Goal: Information Seeking & Learning: Learn about a topic

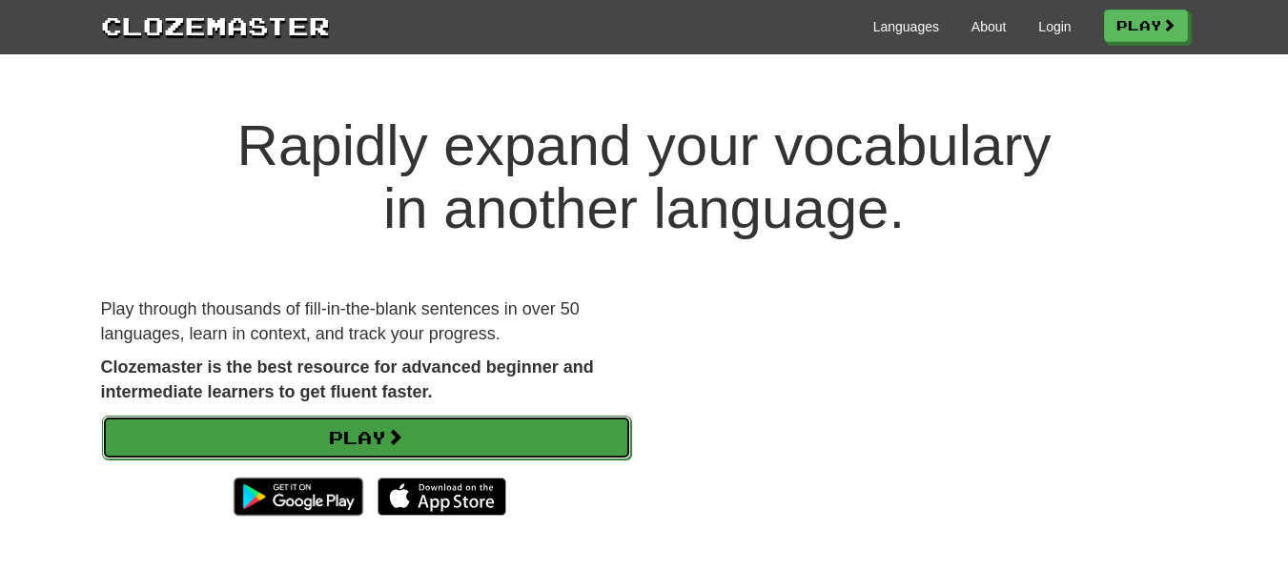
click at [344, 445] on link "Play" at bounding box center [366, 438] width 529 height 44
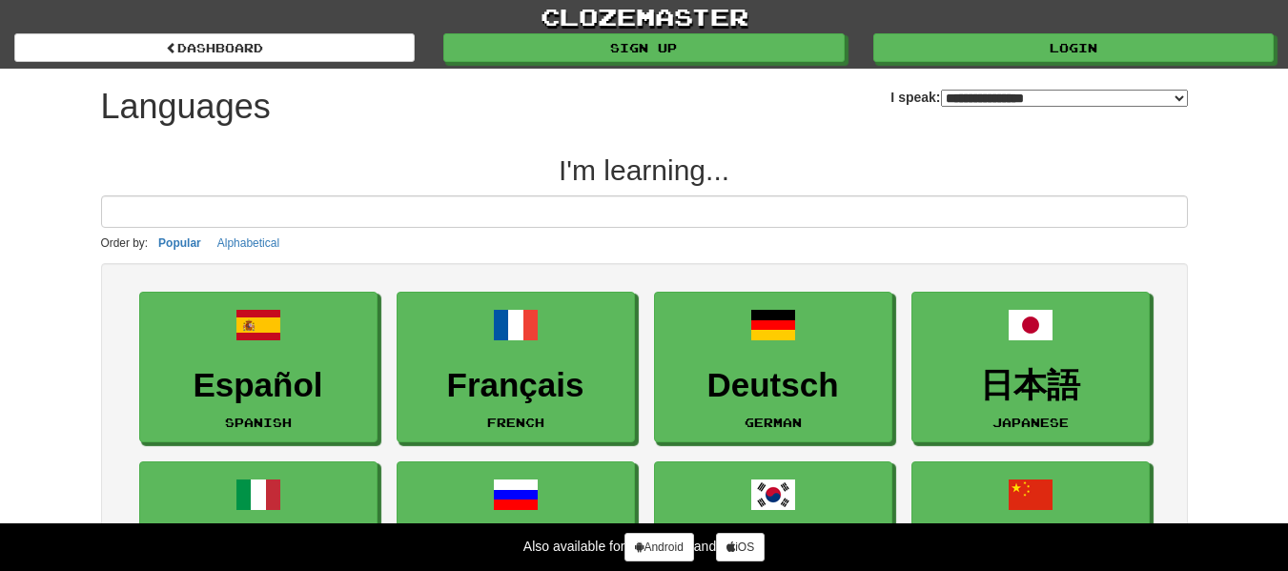
select select "*******"
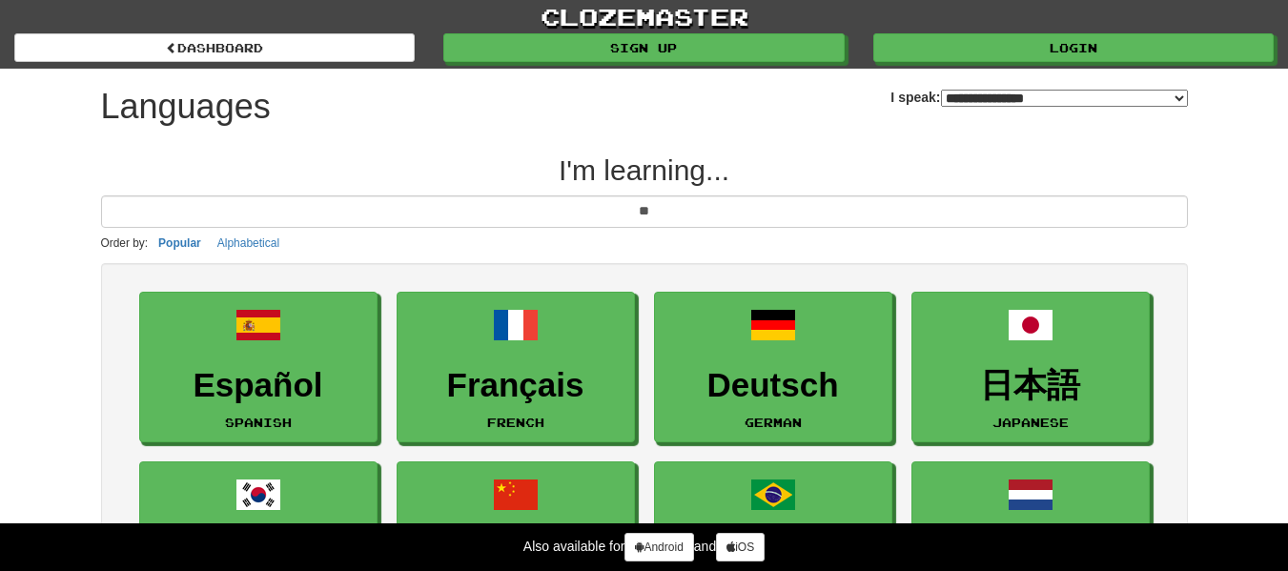
type input "*"
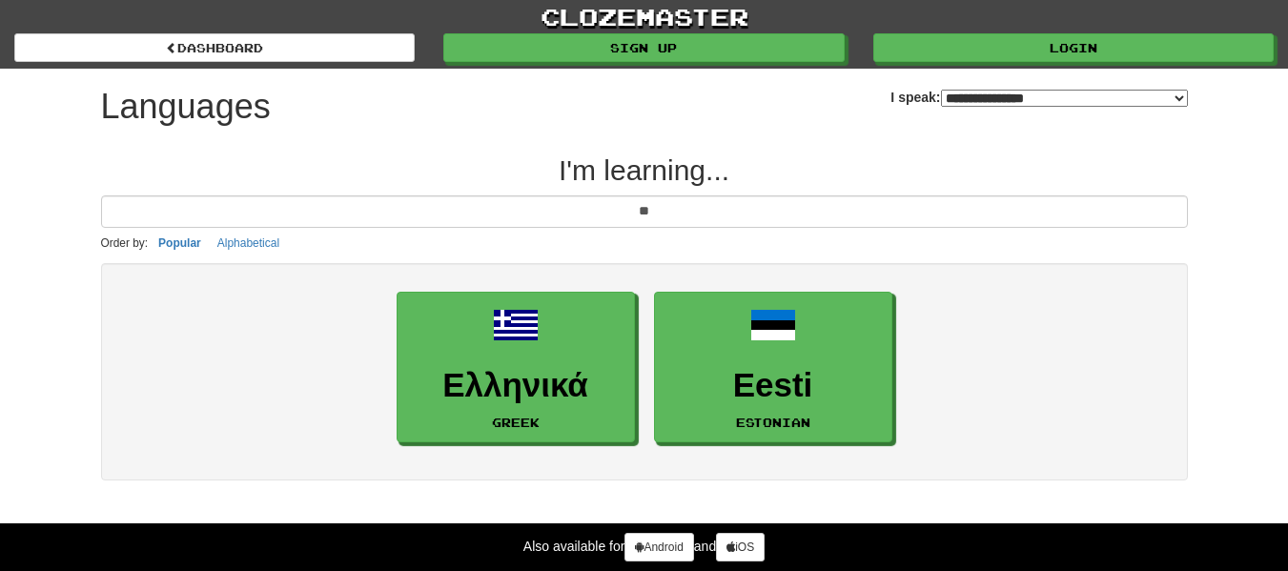
type input "*"
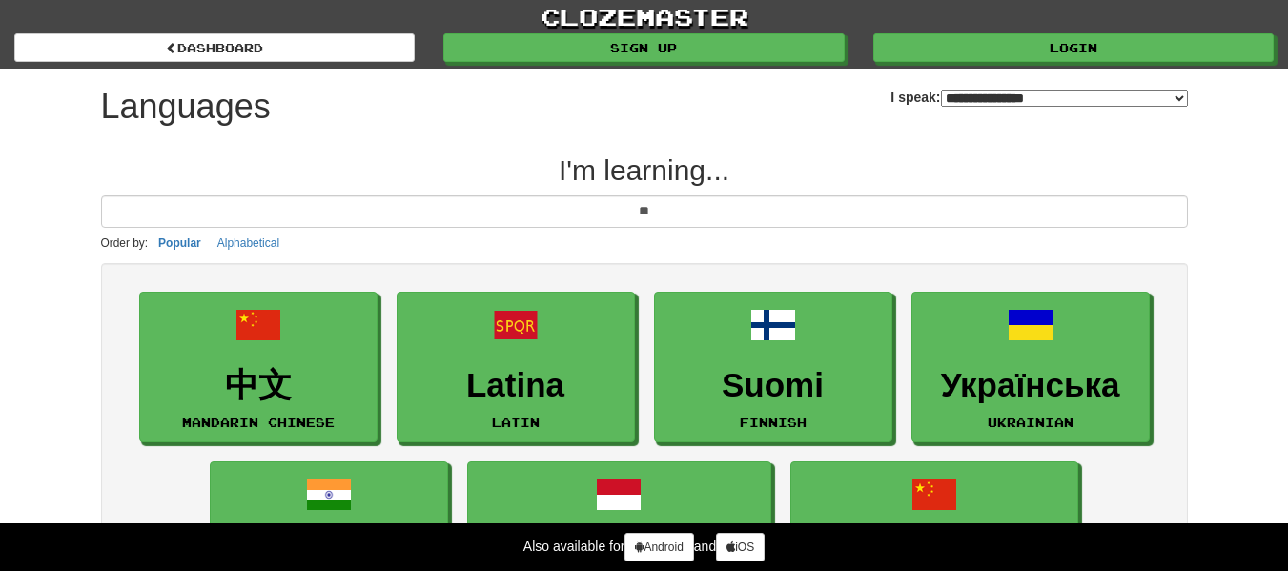
type input "*"
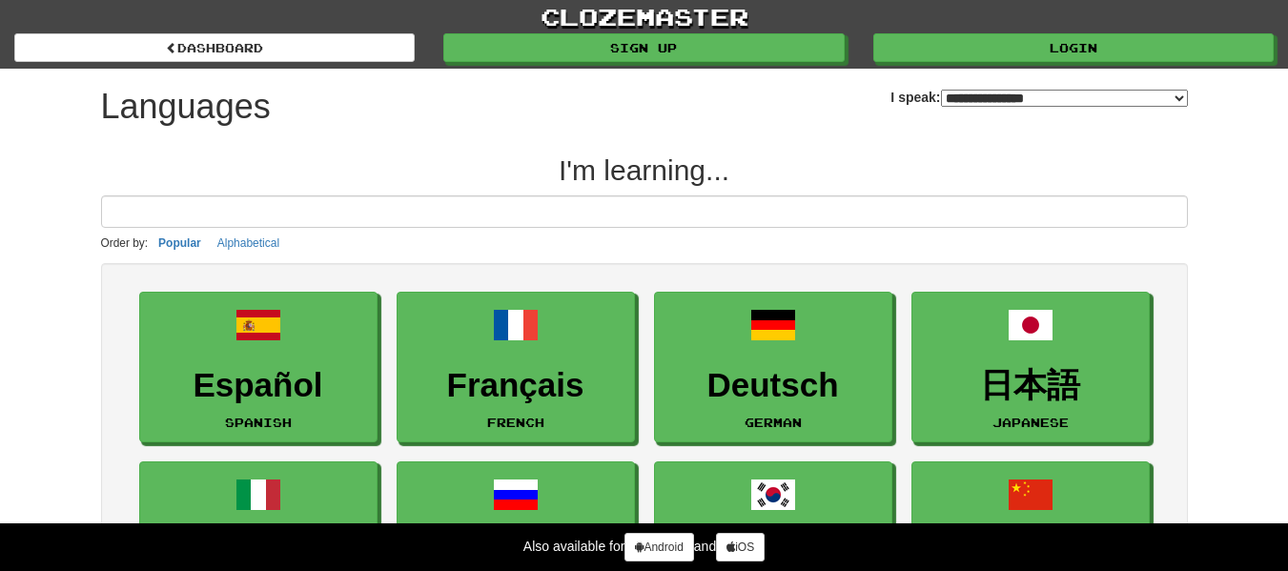
click at [1165, 94] on select "**********" at bounding box center [1064, 98] width 247 height 17
click at [941, 90] on select "**********" at bounding box center [1064, 98] width 247 height 17
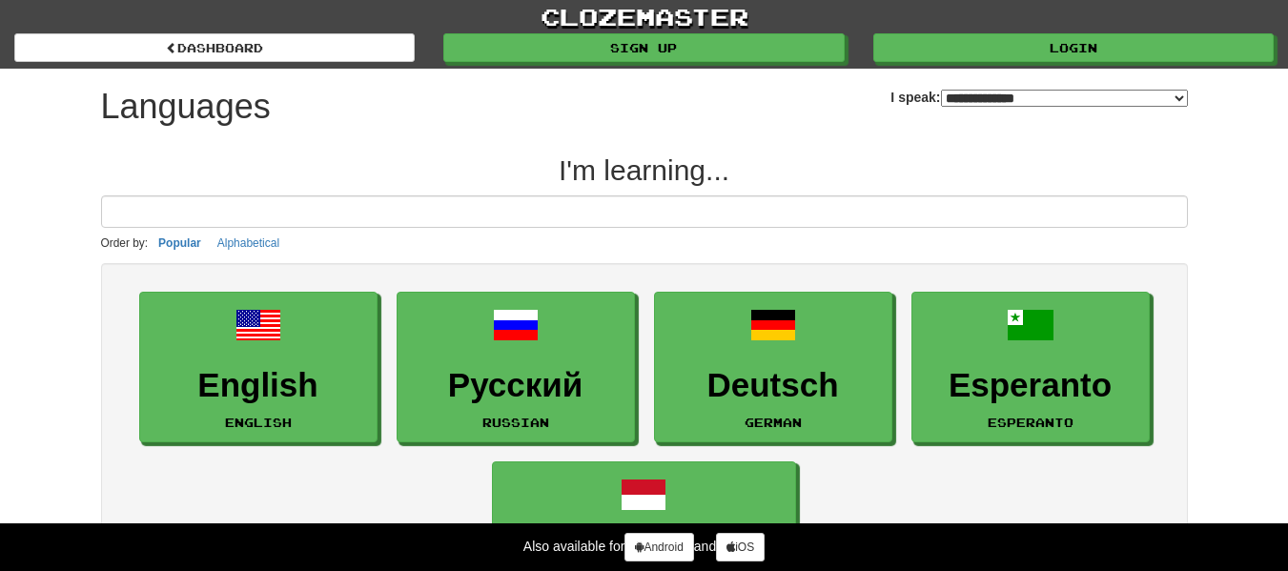
click at [1047, 93] on select "**********" at bounding box center [1064, 98] width 247 height 17
select select "*******"
click at [941, 90] on select "**********" at bounding box center [1064, 98] width 247 height 17
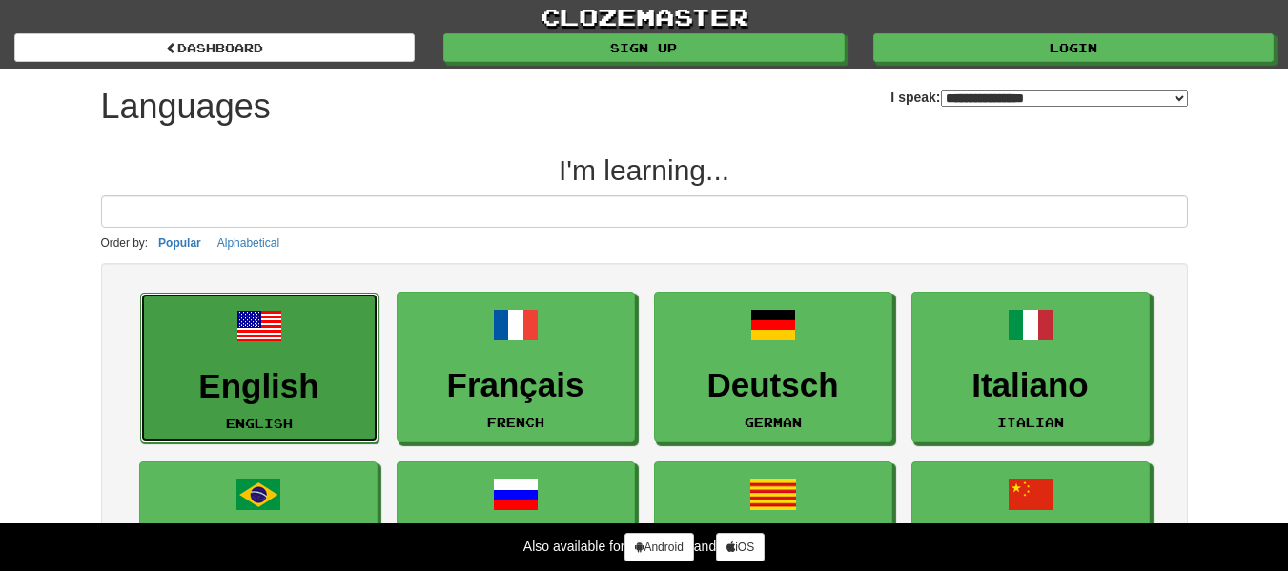
click at [238, 345] on span at bounding box center [259, 326] width 46 height 46
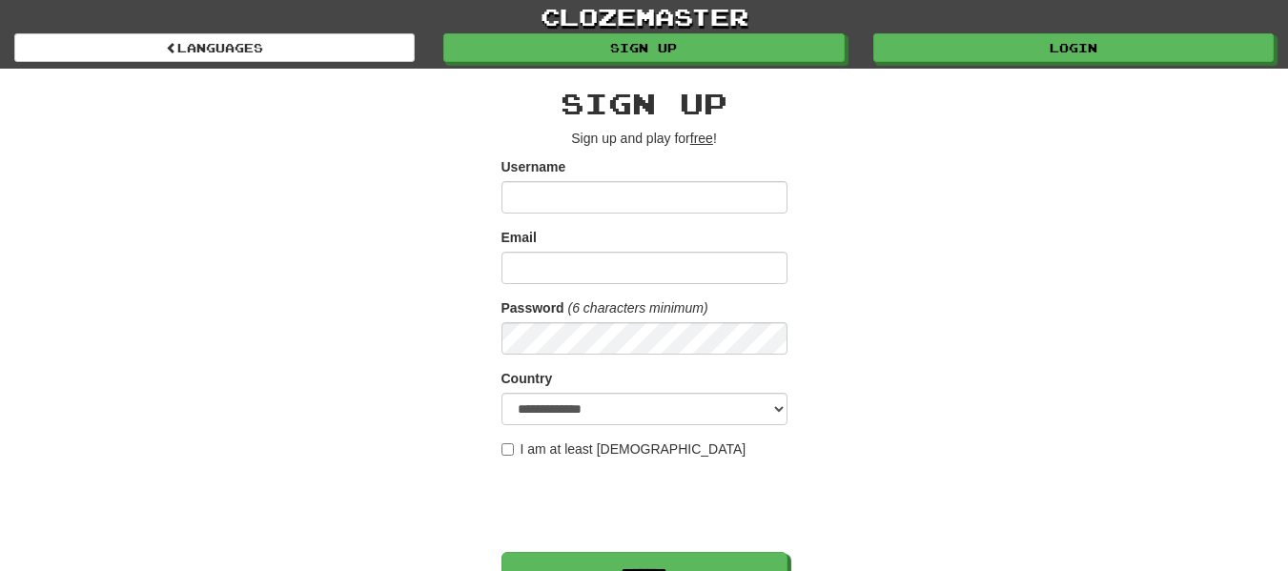
click at [569, 202] on input "Username" at bounding box center [644, 197] width 286 height 32
type input "*******"
click at [567, 260] on input "Email" at bounding box center [644, 268] width 286 height 32
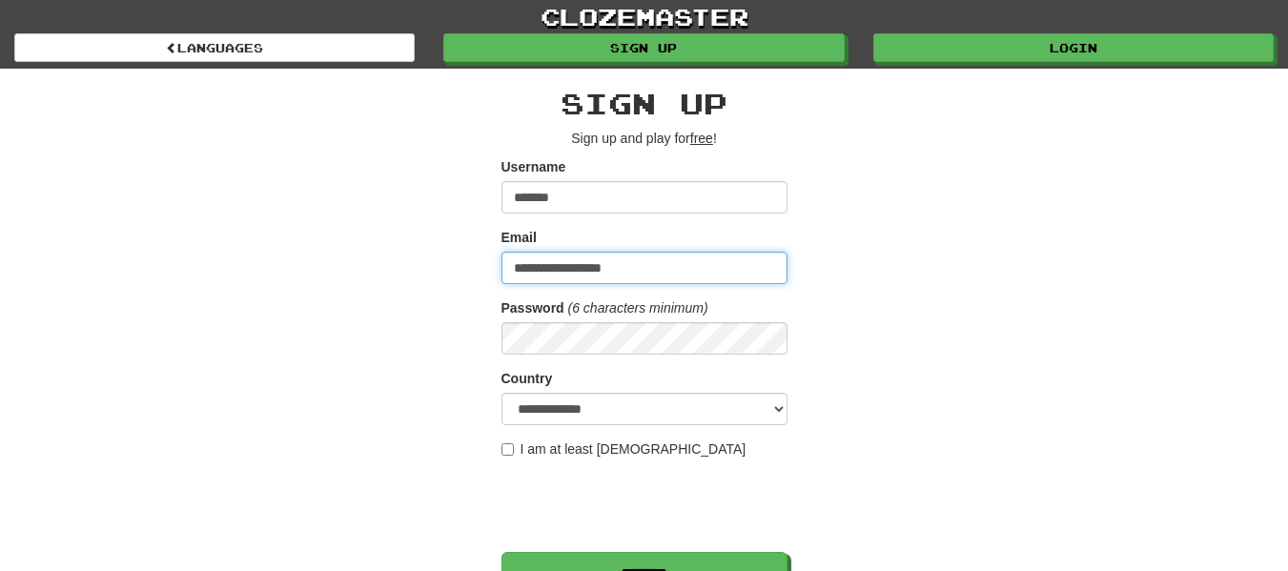
type input "**********"
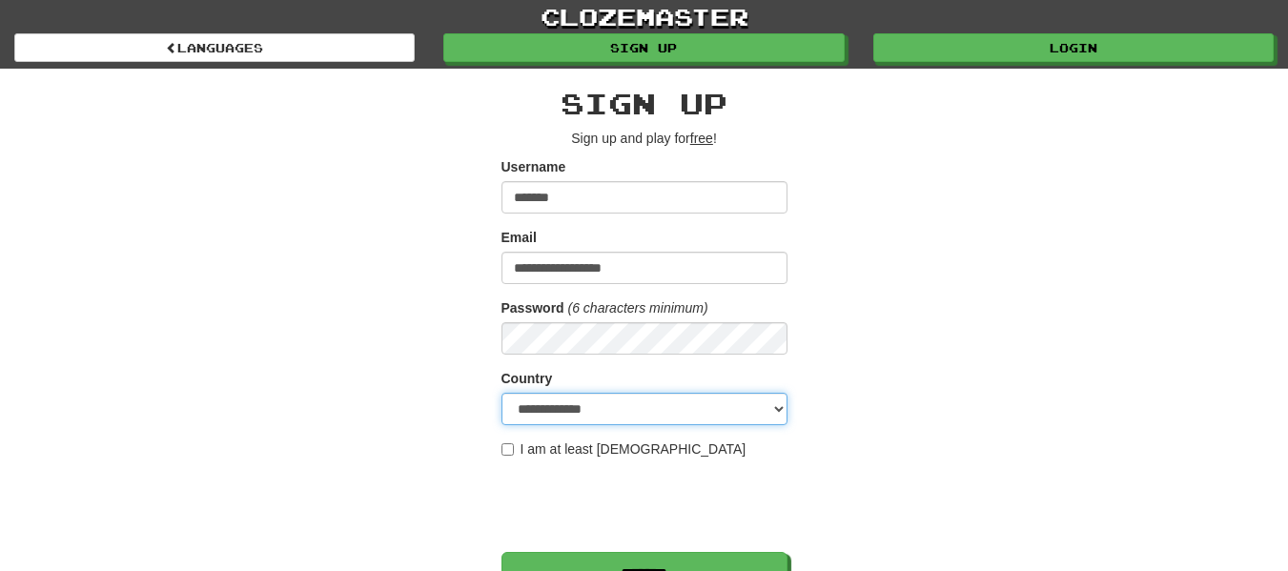
click at [589, 408] on select "**********" at bounding box center [644, 409] width 286 height 32
select select "**"
click at [501, 393] on select "**********" at bounding box center [644, 409] width 286 height 32
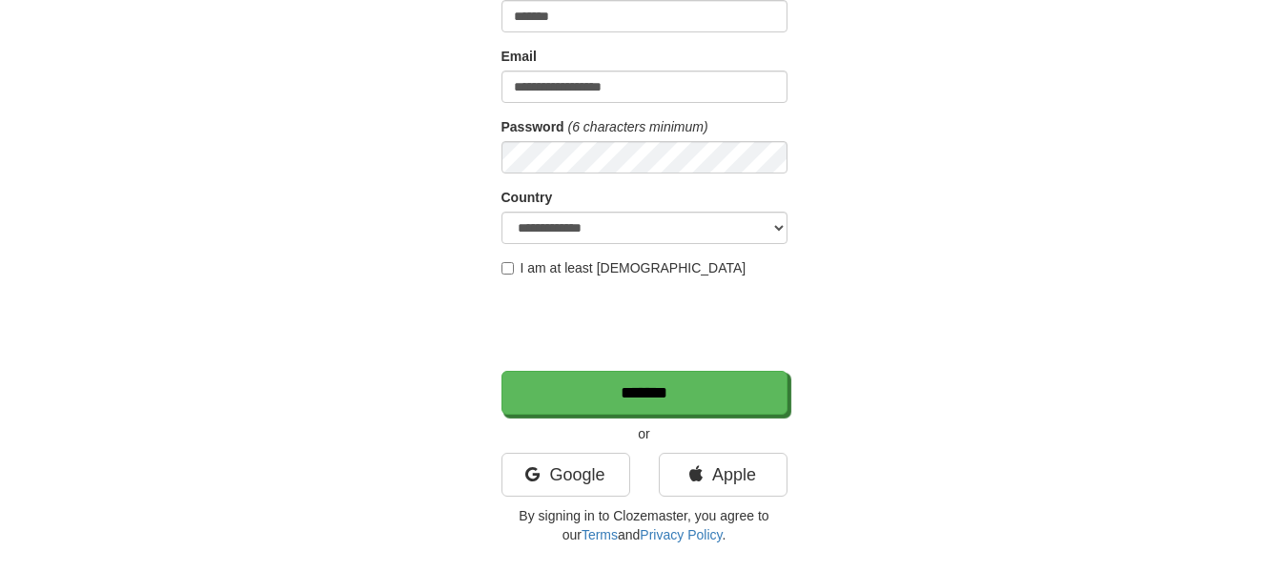
scroll to position [195, 0]
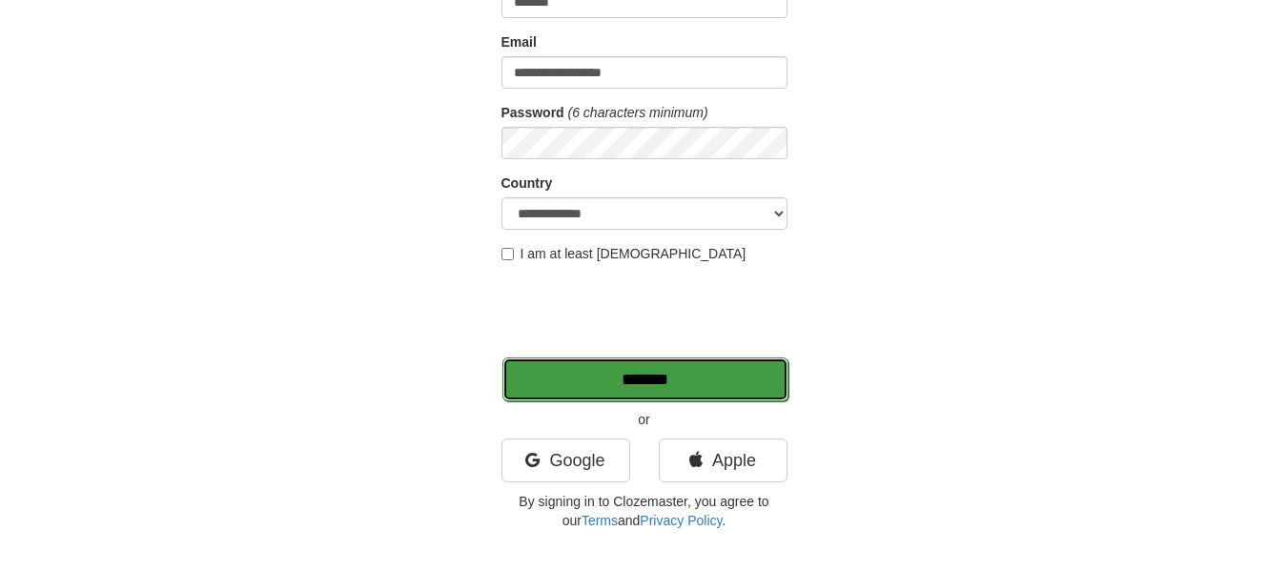
click at [753, 373] on input "*******" at bounding box center [645, 379] width 286 height 44
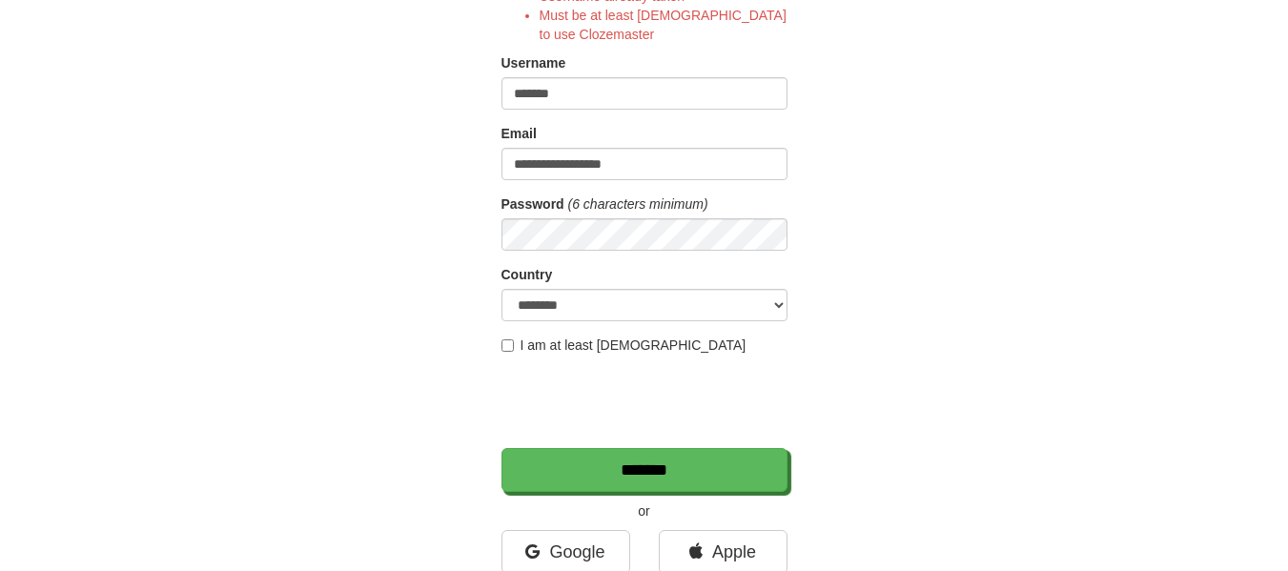
scroll to position [296, 0]
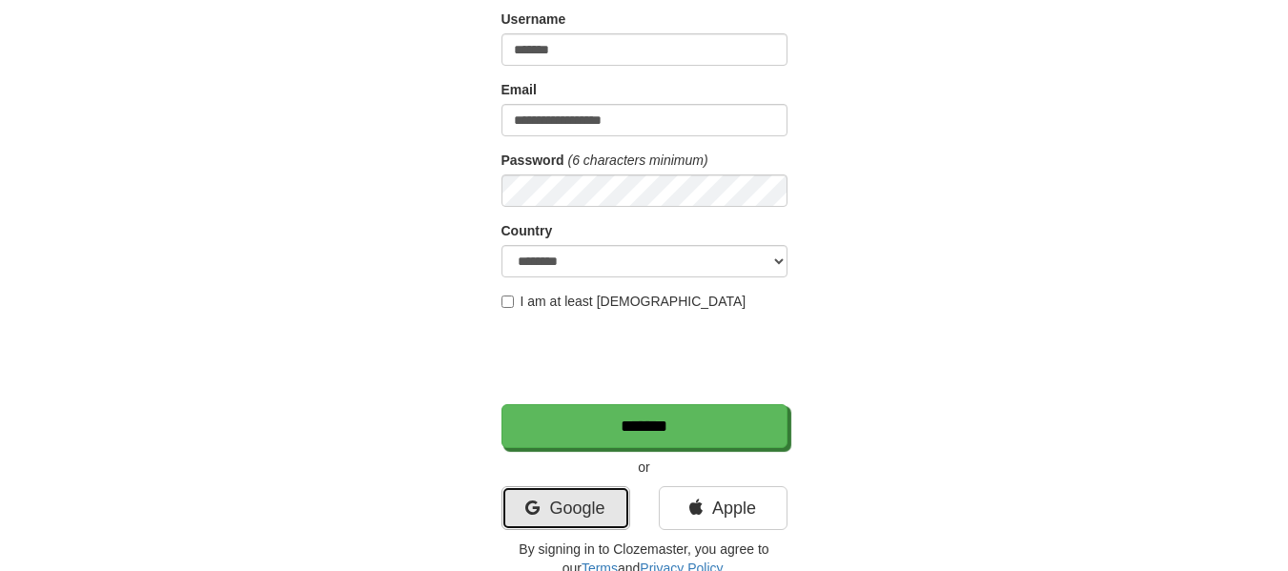
click at [555, 506] on link "Google" at bounding box center [565, 508] width 129 height 44
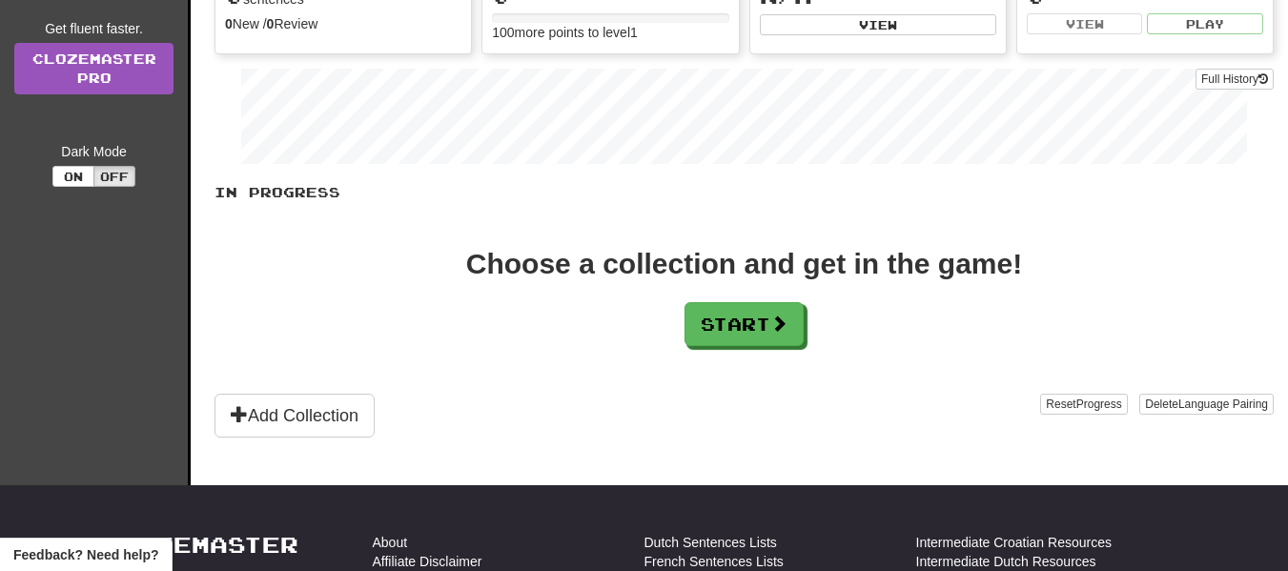
scroll to position [267, 0]
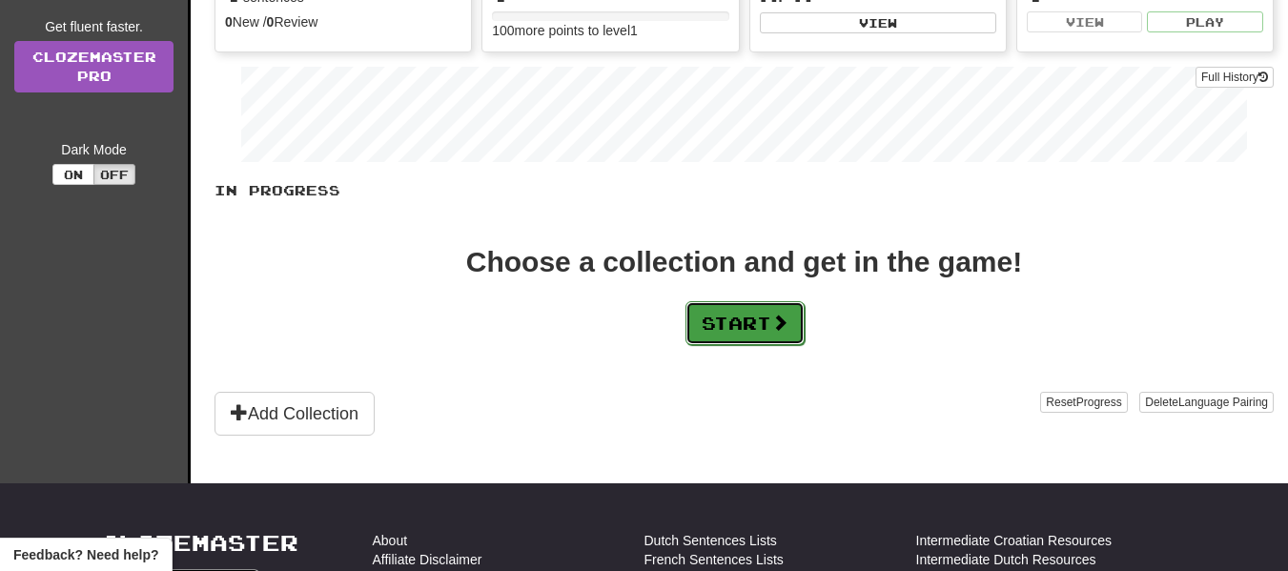
click at [726, 336] on button "Start" at bounding box center [744, 323] width 119 height 44
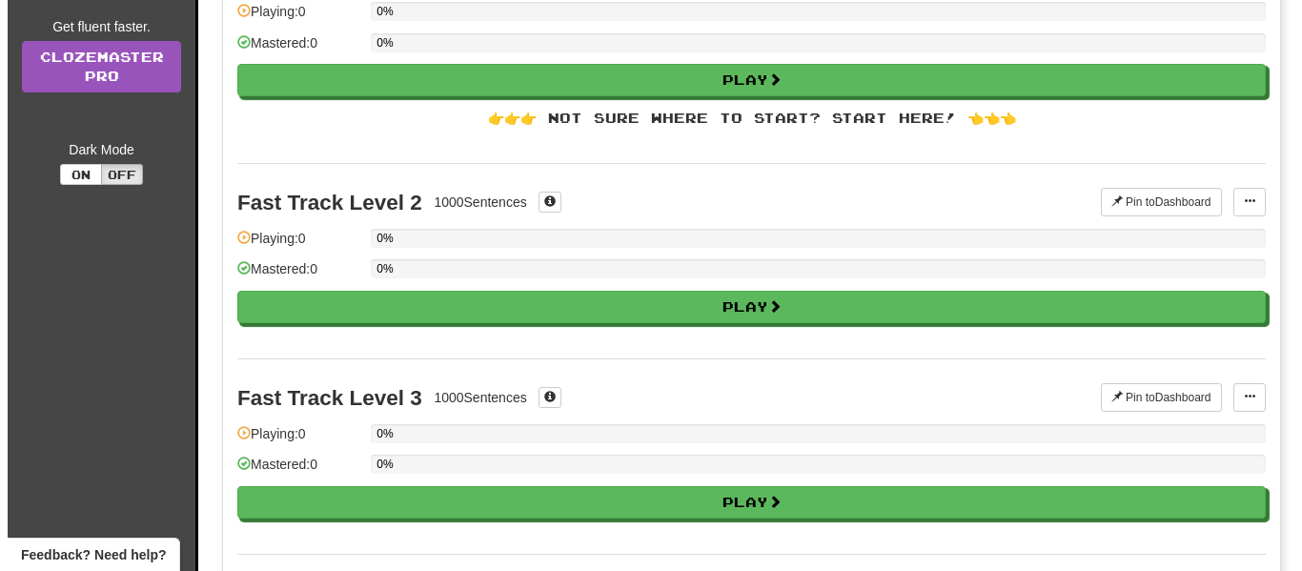
scroll to position [0, 0]
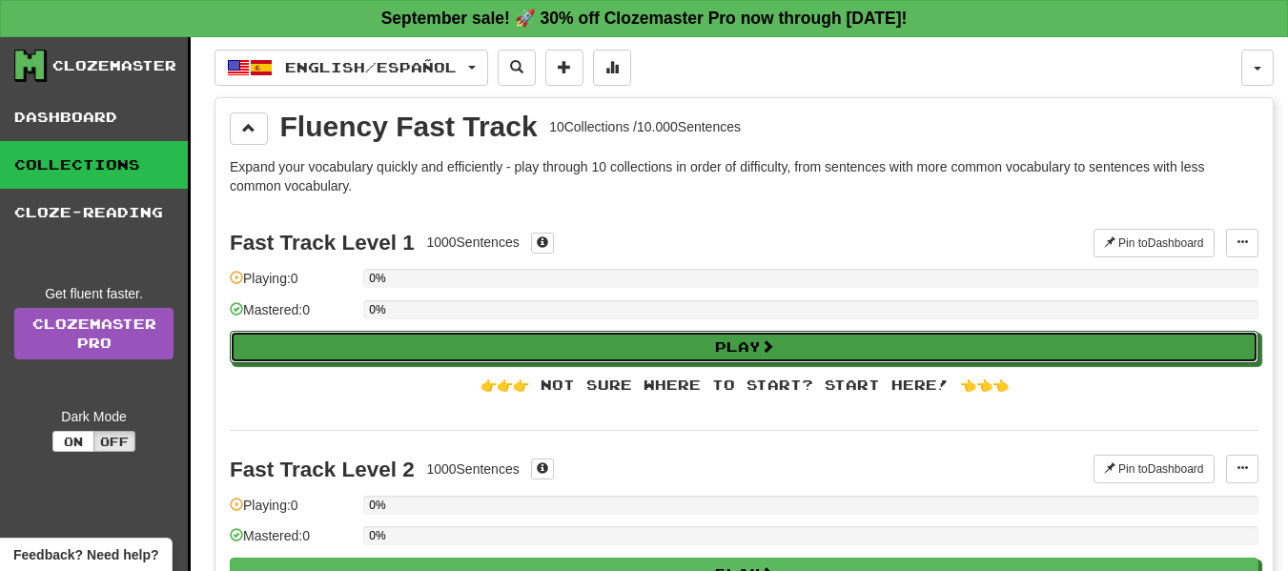
click at [726, 336] on button "Play" at bounding box center [744, 347] width 1029 height 32
select select "**"
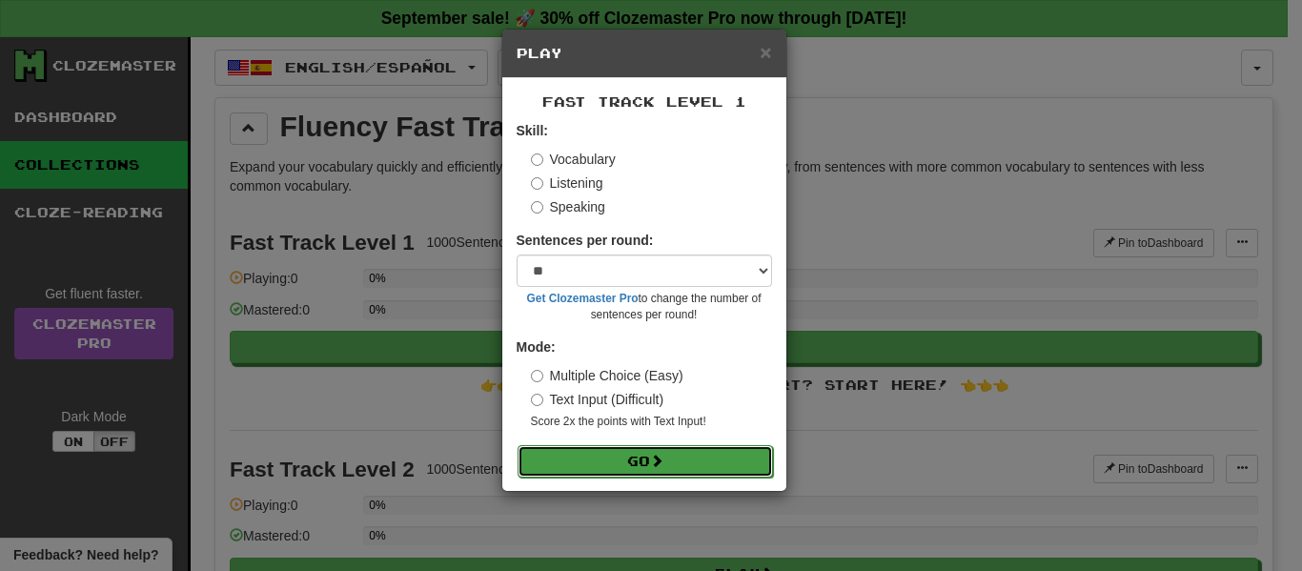
click at [699, 464] on button "Go" at bounding box center [645, 461] width 255 height 32
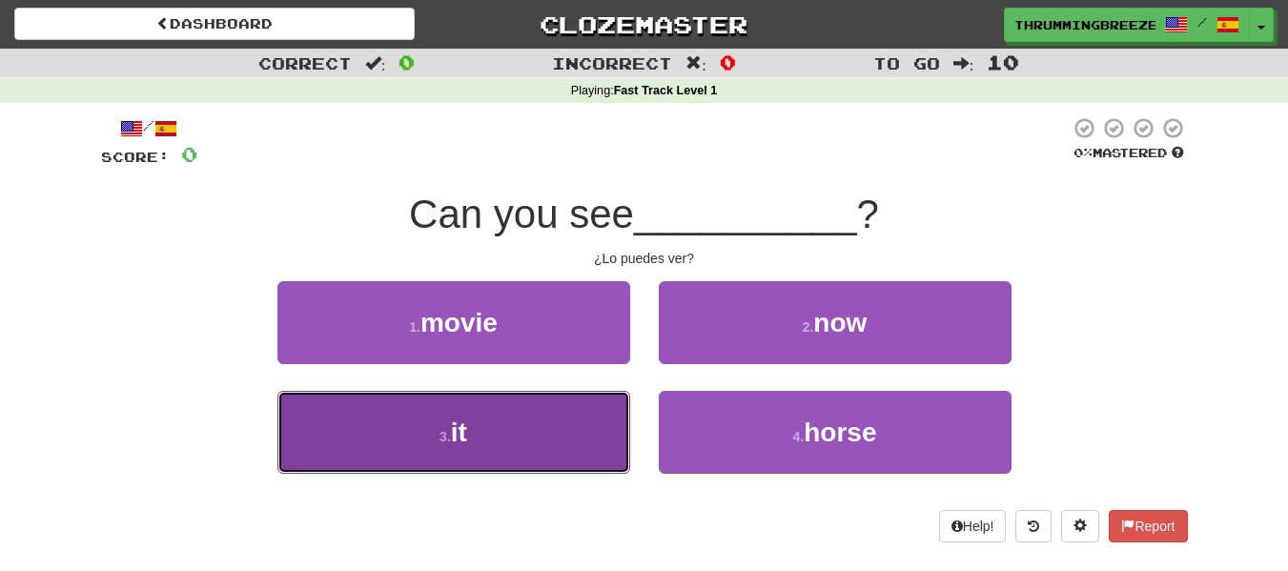
click at [551, 426] on button "3 . it" at bounding box center [453, 432] width 353 height 83
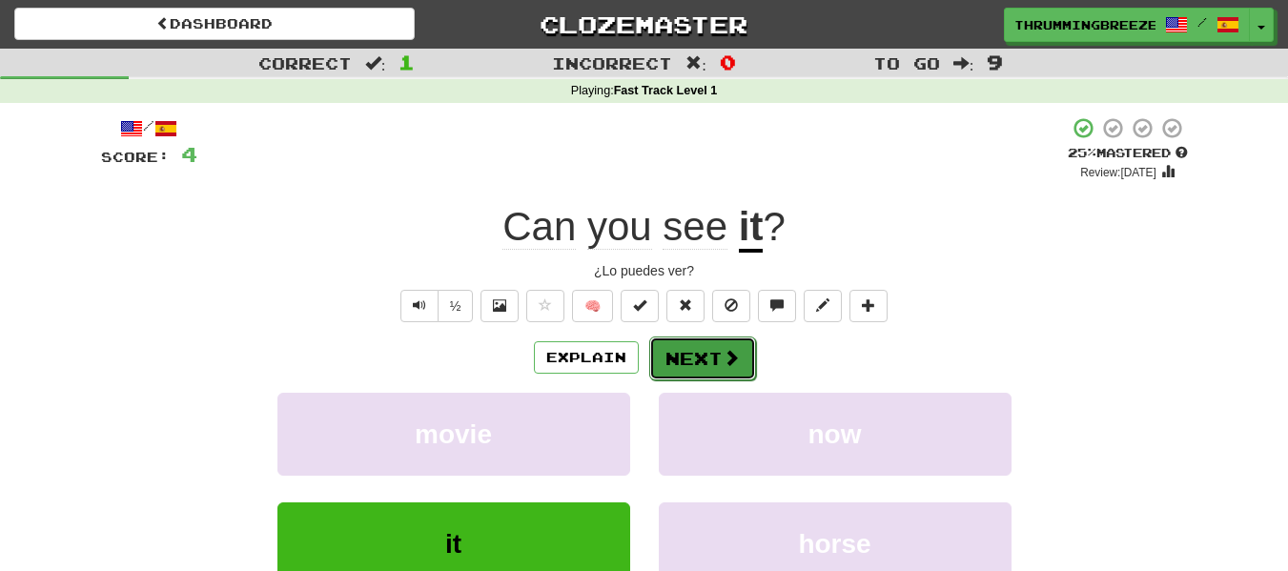
click at [686, 373] on button "Next" at bounding box center [702, 358] width 107 height 44
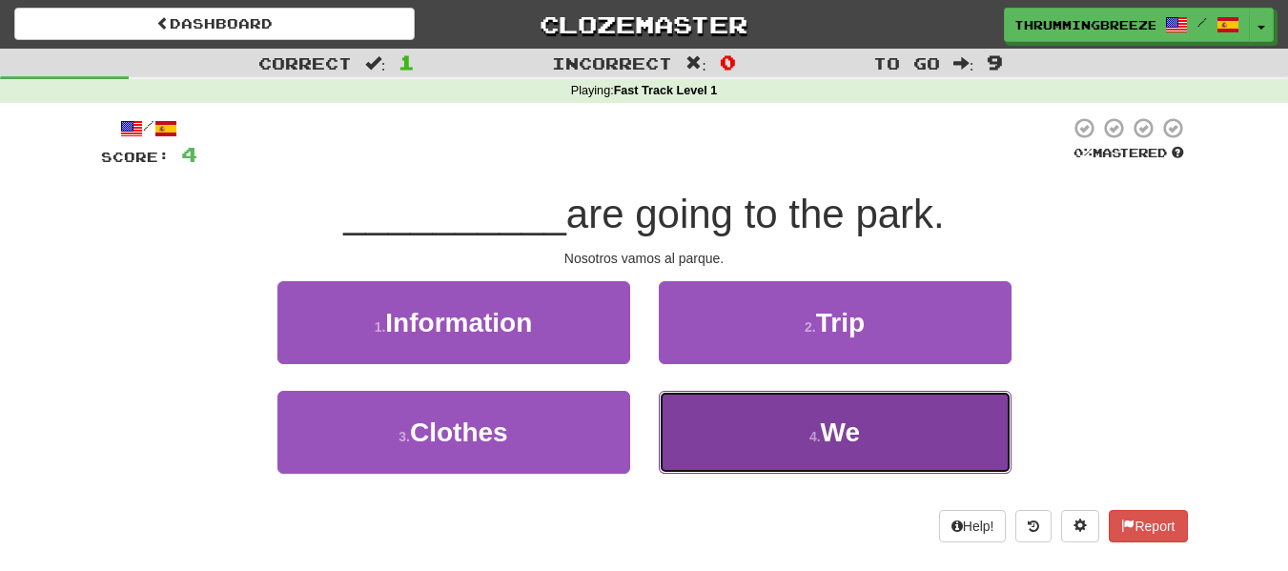
click at [754, 433] on button "4 . We" at bounding box center [835, 432] width 353 height 83
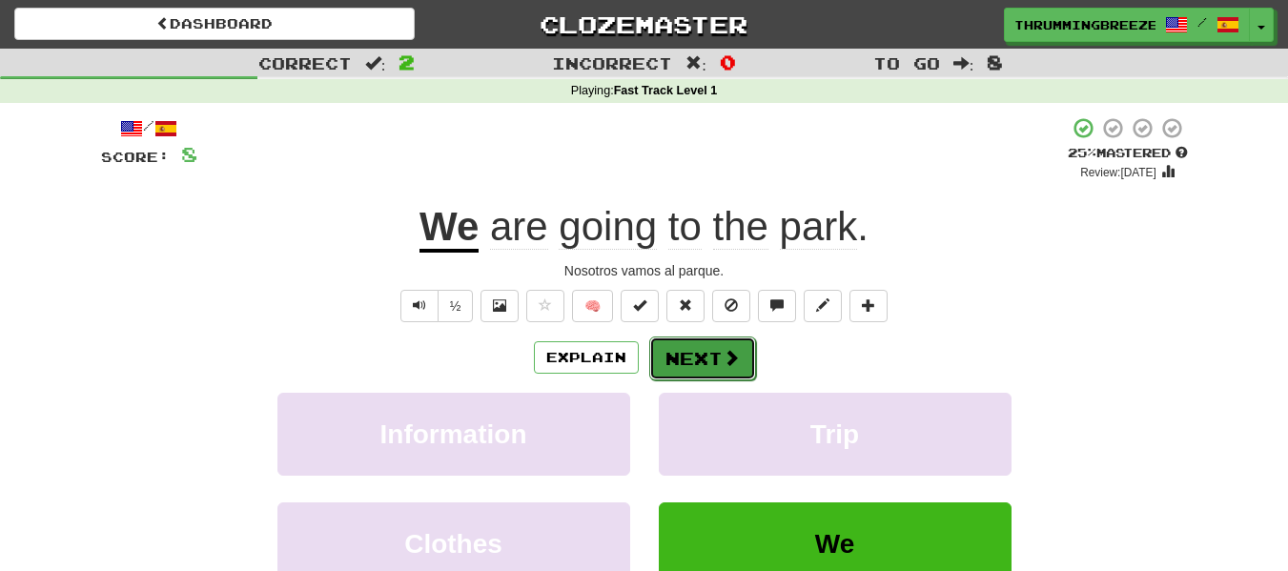
click at [715, 341] on button "Next" at bounding box center [702, 358] width 107 height 44
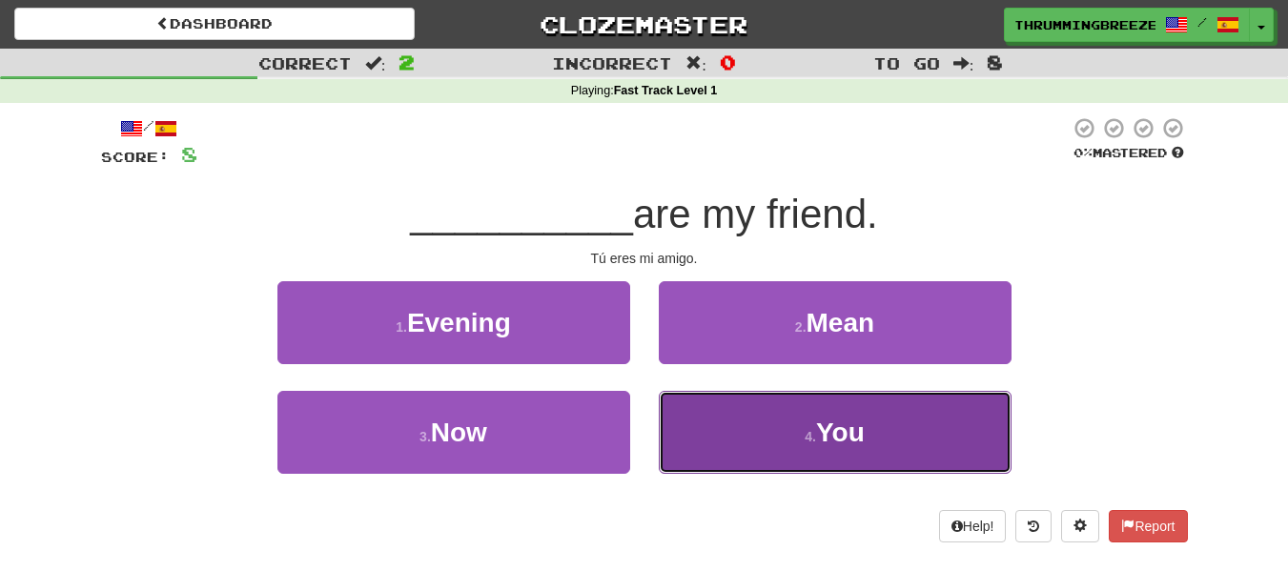
click at [777, 418] on button "4 . You" at bounding box center [835, 432] width 353 height 83
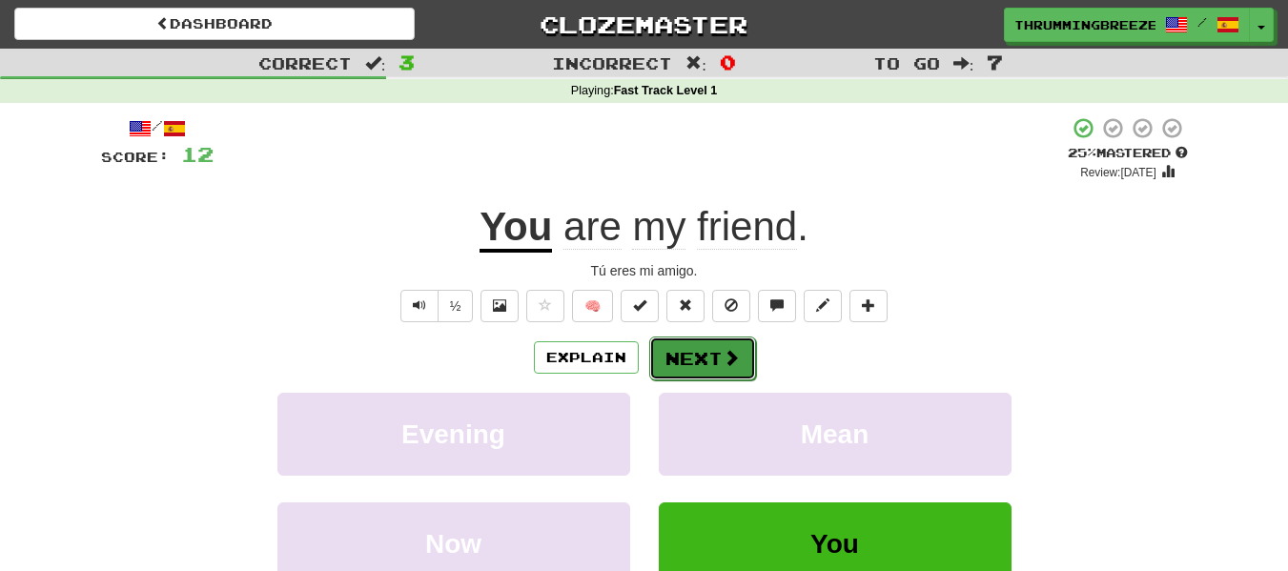
click at [689, 351] on button "Next" at bounding box center [702, 358] width 107 height 44
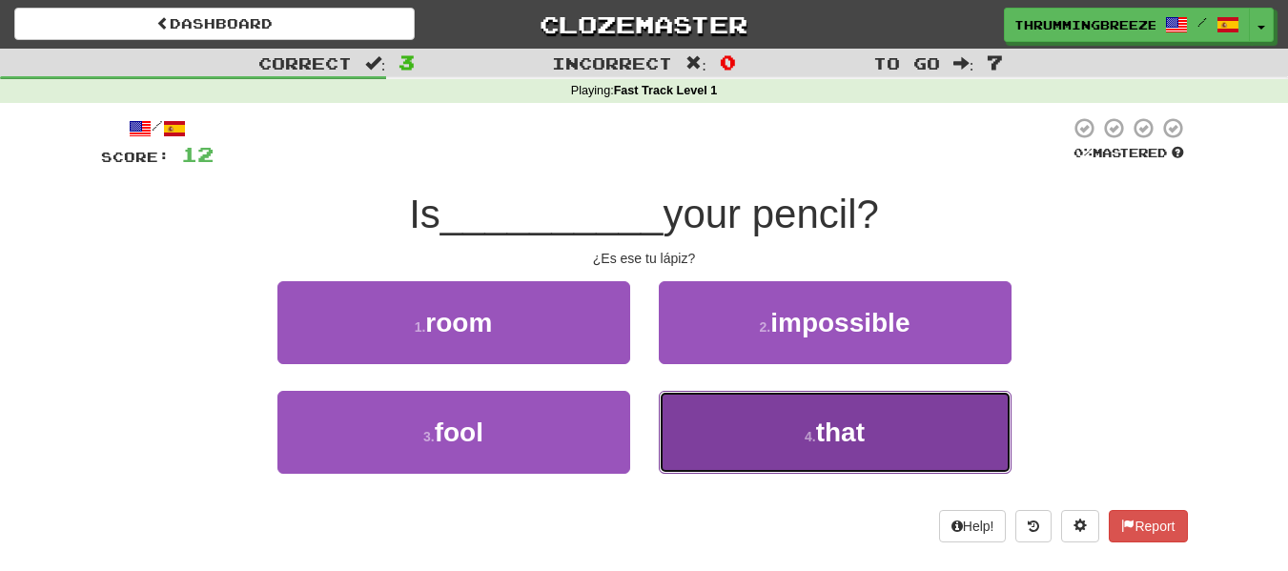
click at [781, 446] on button "4 . that" at bounding box center [835, 432] width 353 height 83
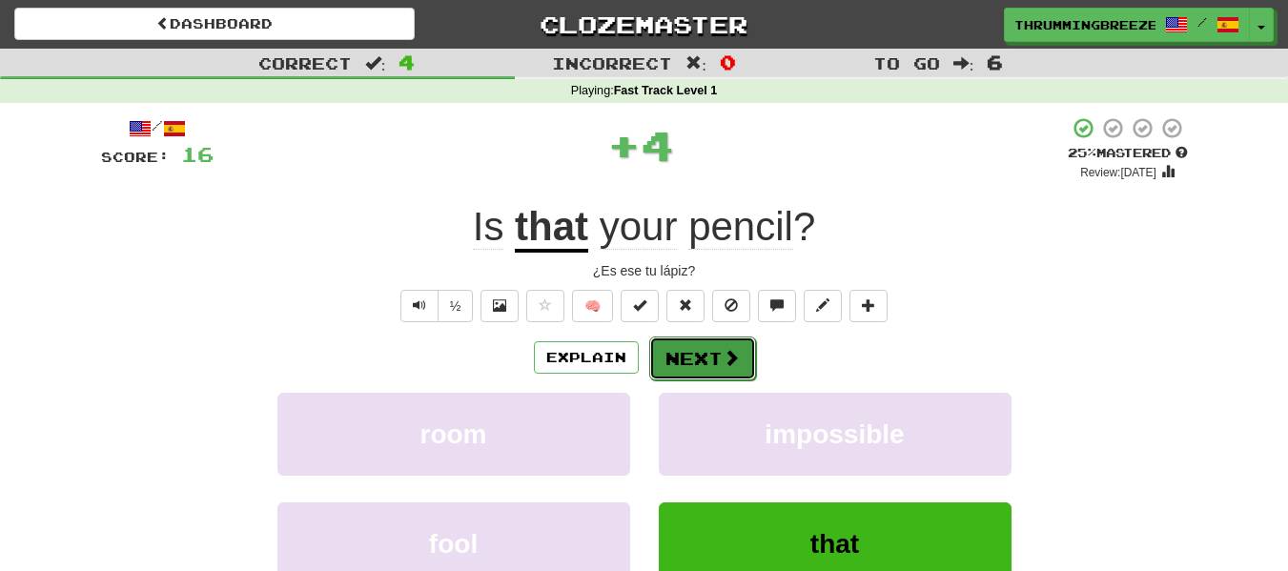
click at [682, 346] on button "Next" at bounding box center [702, 358] width 107 height 44
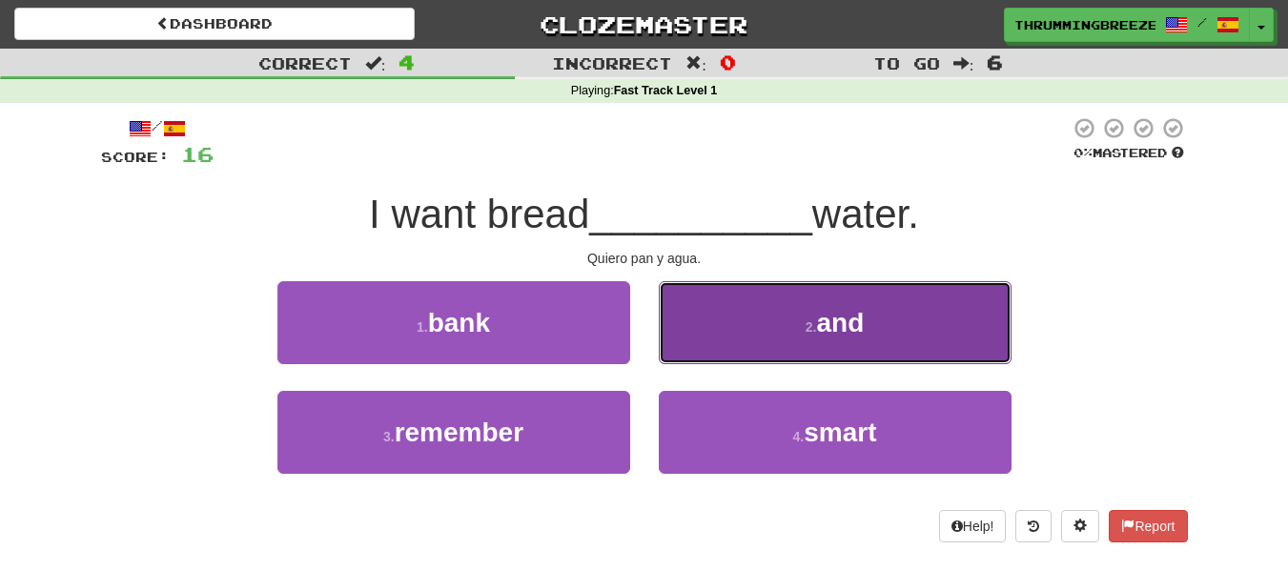
click at [812, 329] on small "2 ." at bounding box center [811, 326] width 11 height 15
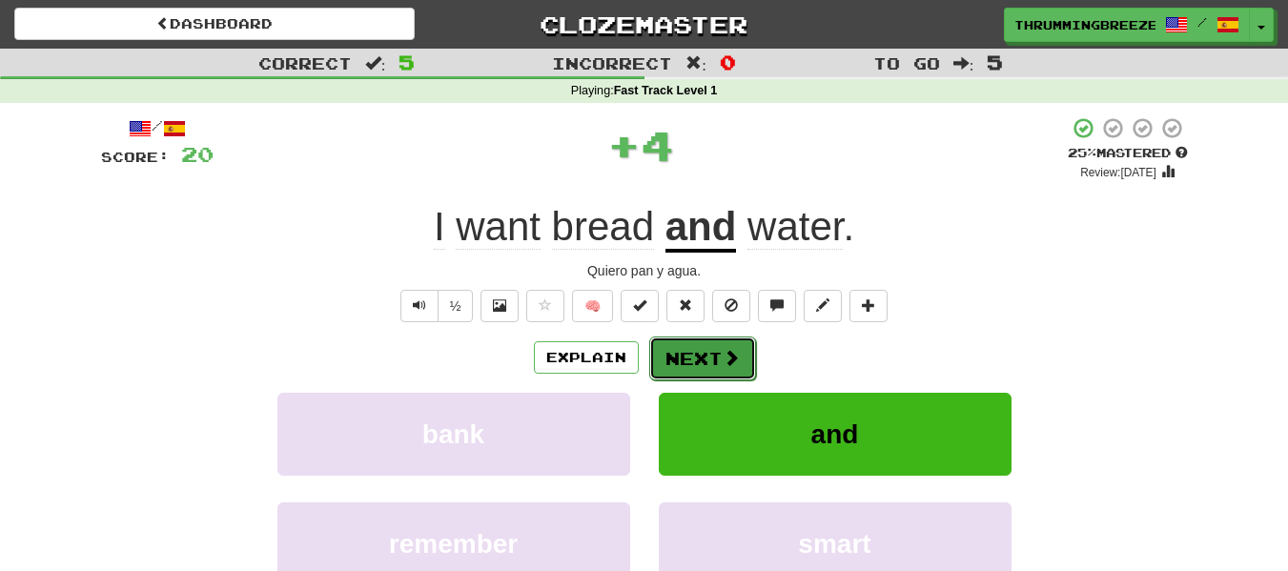
click at [672, 342] on button "Next" at bounding box center [702, 358] width 107 height 44
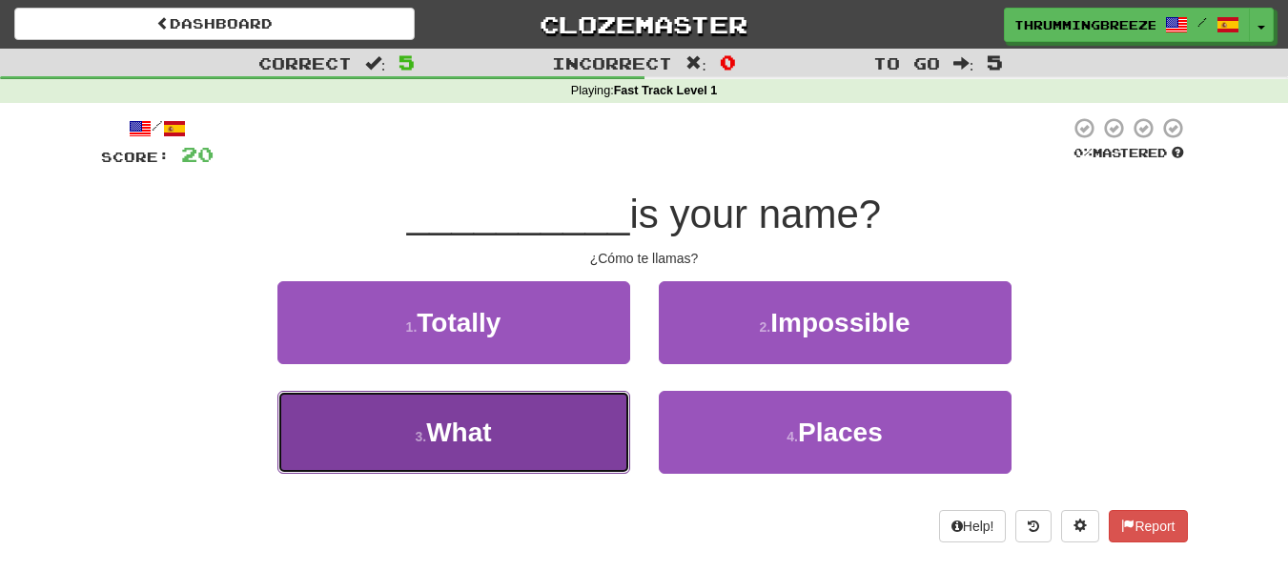
click at [532, 410] on button "3 . What" at bounding box center [453, 432] width 353 height 83
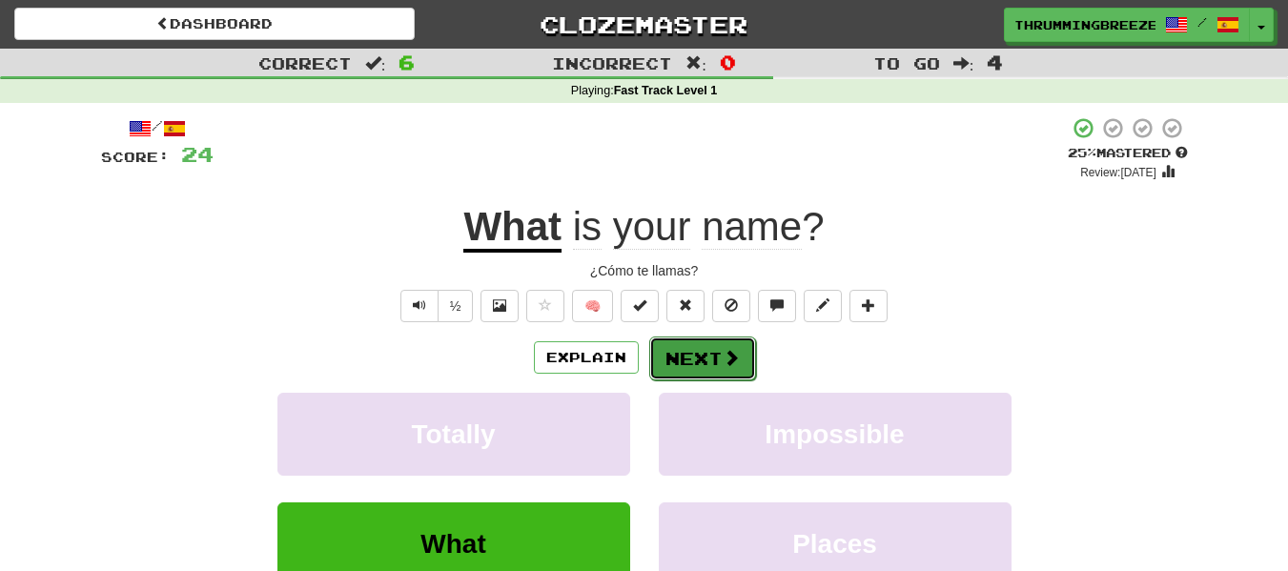
click at [683, 342] on button "Next" at bounding box center [702, 358] width 107 height 44
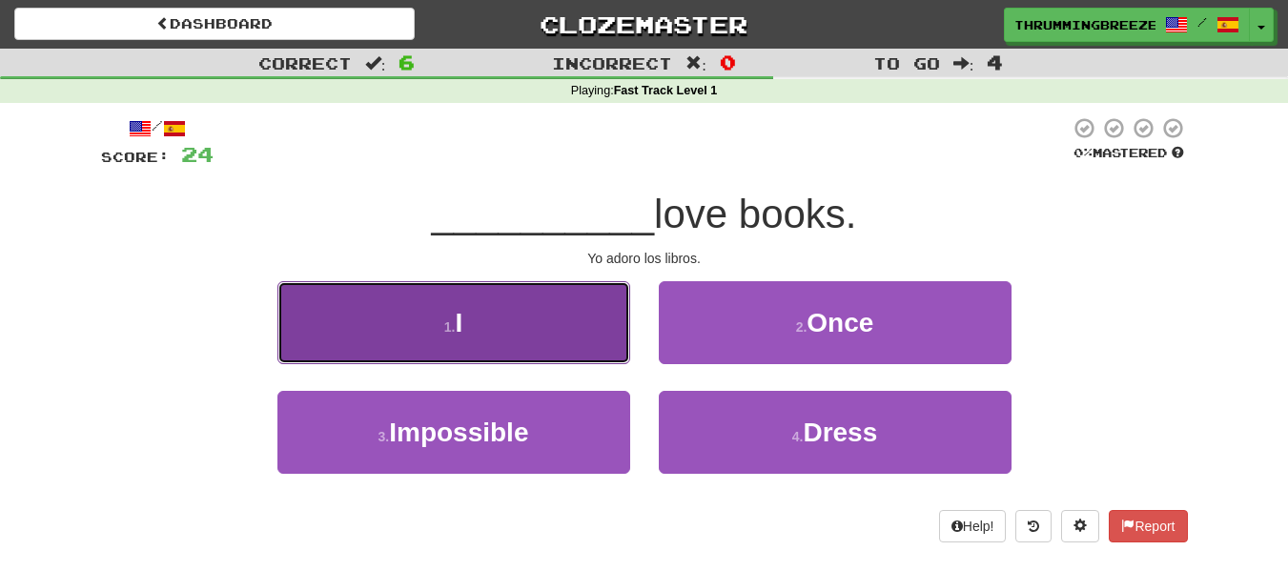
click at [555, 336] on button "1 . I" at bounding box center [453, 322] width 353 height 83
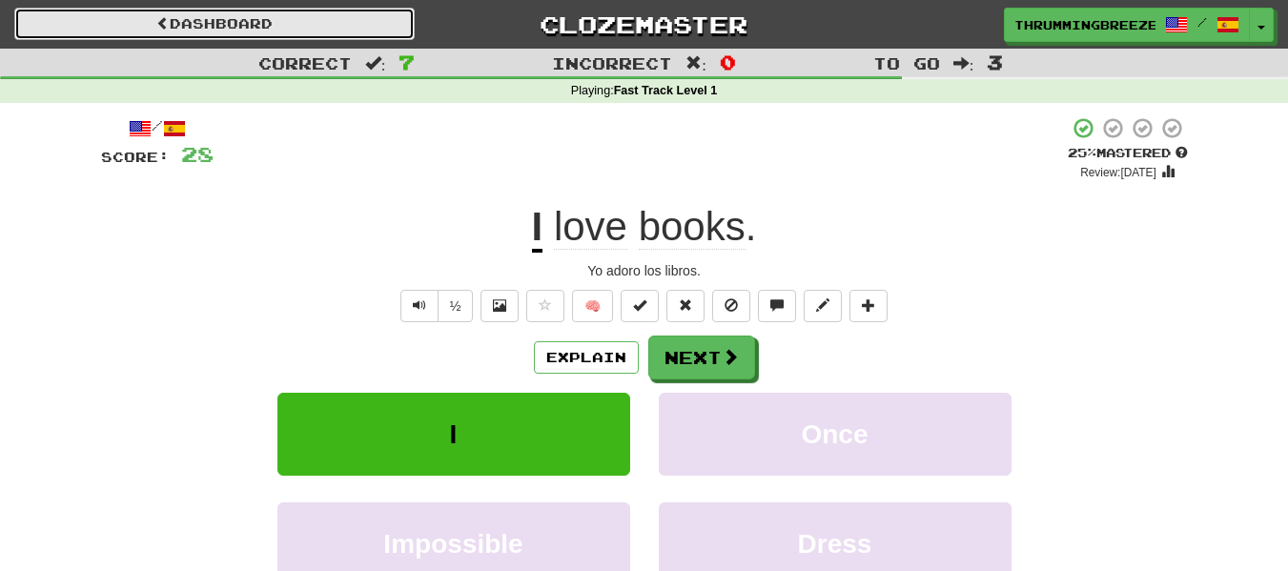
click at [304, 29] on link "Dashboard" at bounding box center [214, 24] width 400 height 32
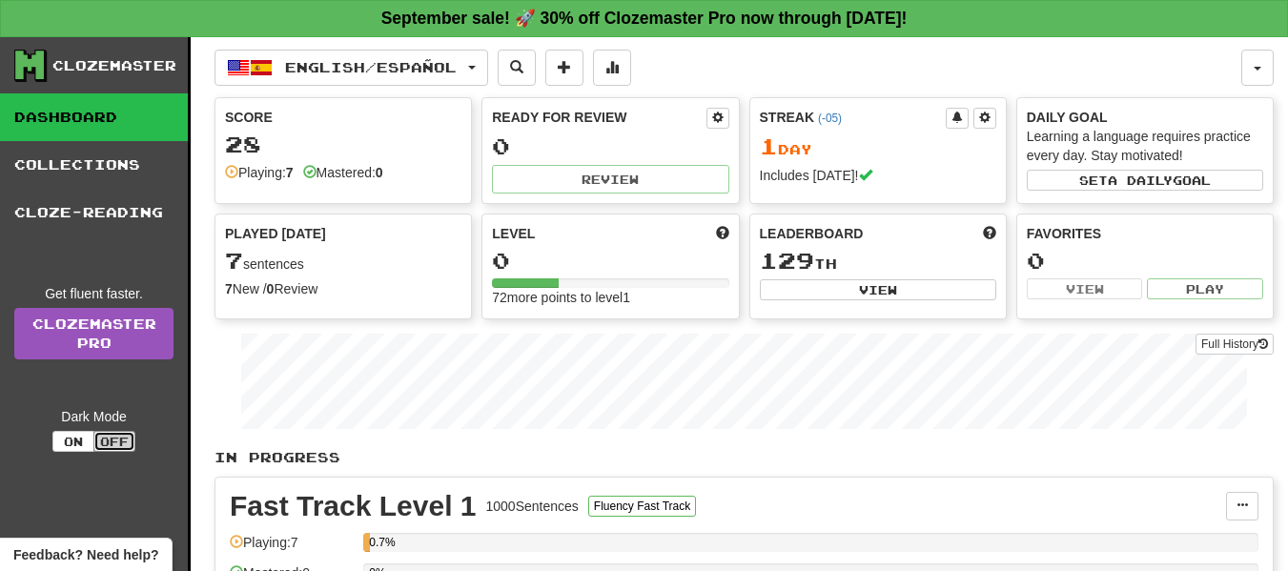
click at [108, 441] on button "Off" at bounding box center [114, 441] width 42 height 21
click at [71, 441] on button "On" at bounding box center [73, 441] width 42 height 21
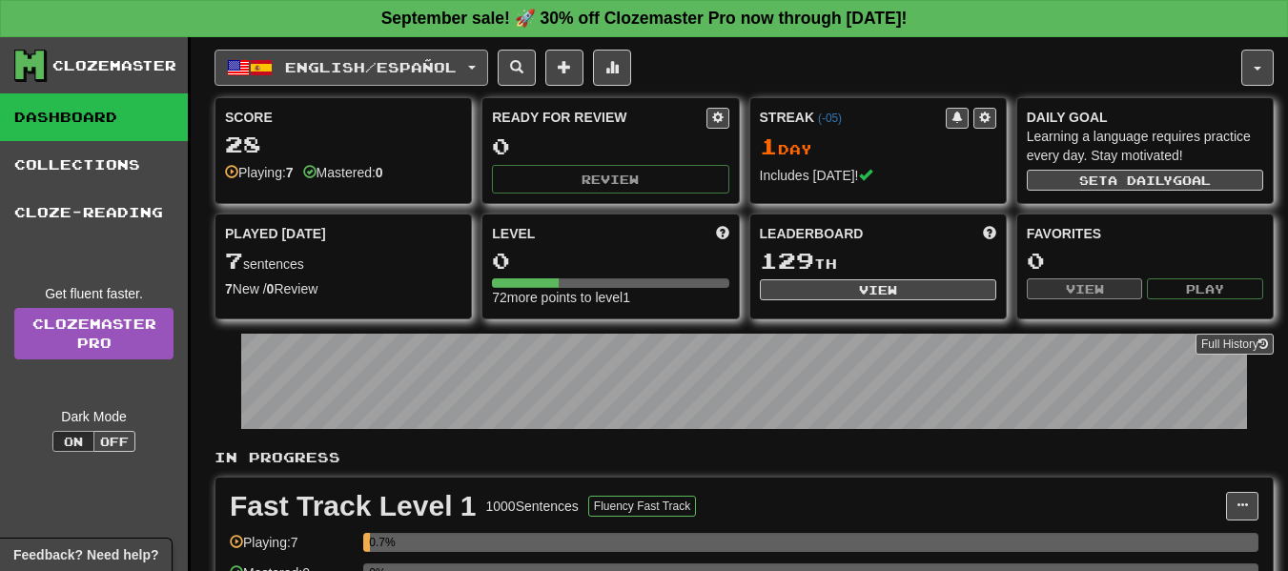
click at [488, 63] on button "English / Español" at bounding box center [351, 68] width 274 height 36
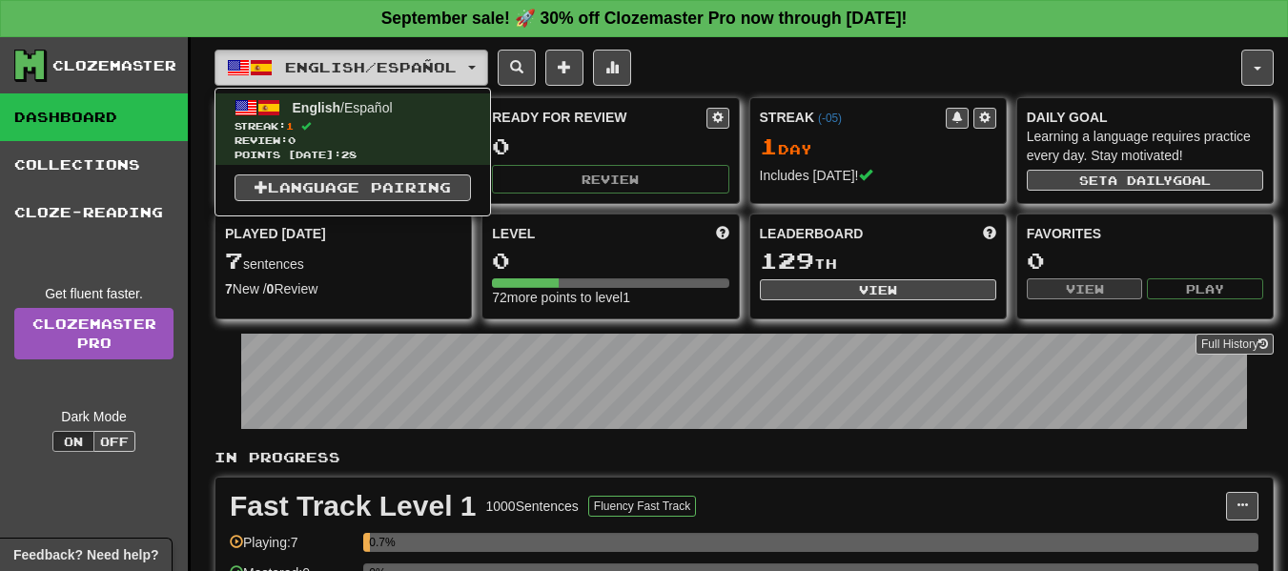
click at [488, 63] on button "English / Español" at bounding box center [351, 68] width 274 height 36
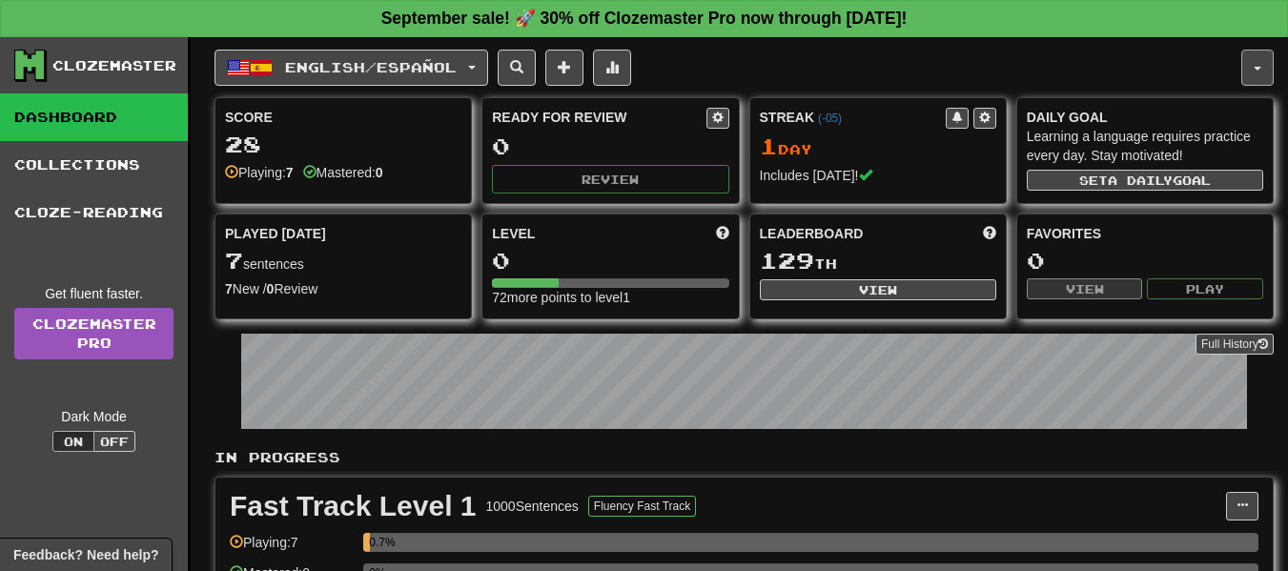
click at [1273, 64] on button "button" at bounding box center [1257, 68] width 32 height 36
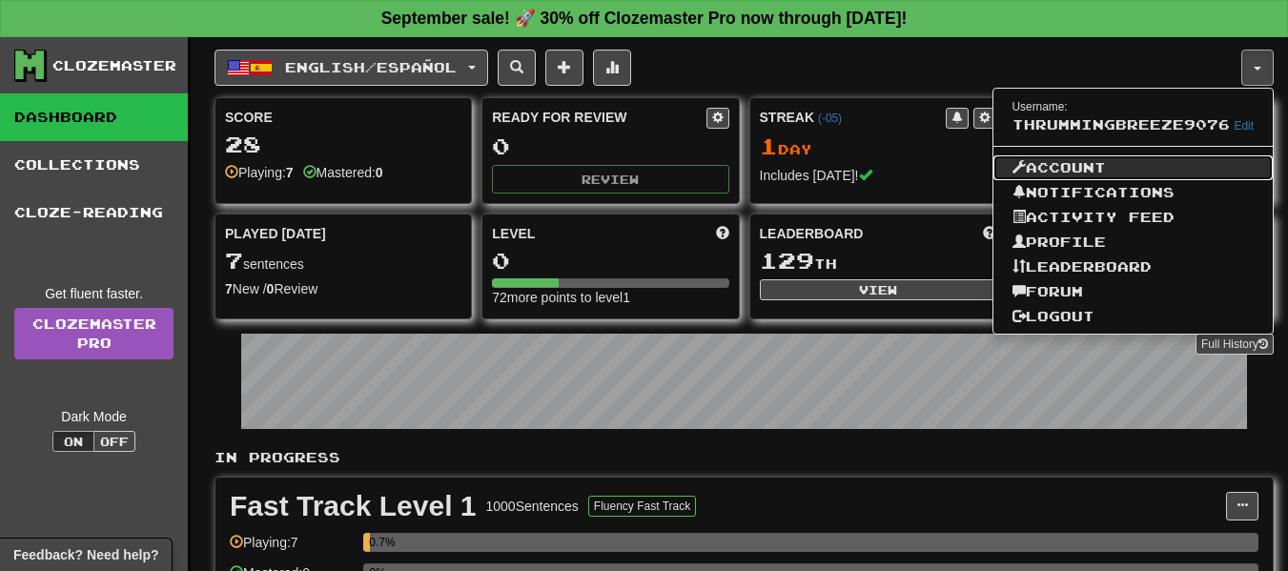
click at [1105, 169] on link "Account" at bounding box center [1133, 167] width 280 height 25
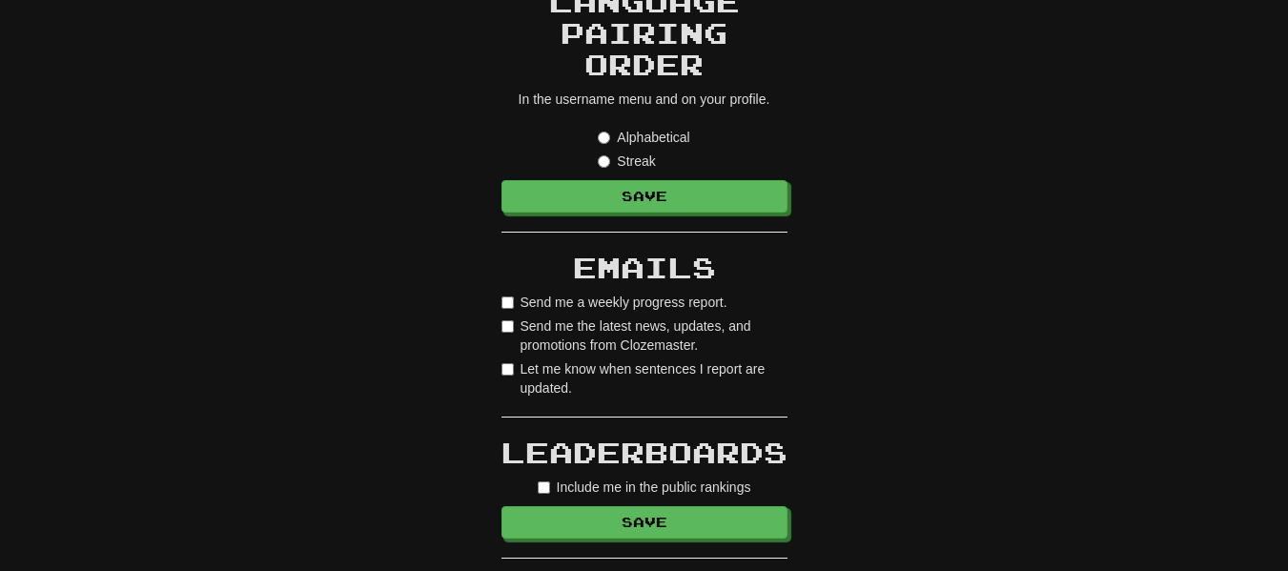
scroll to position [678, 0]
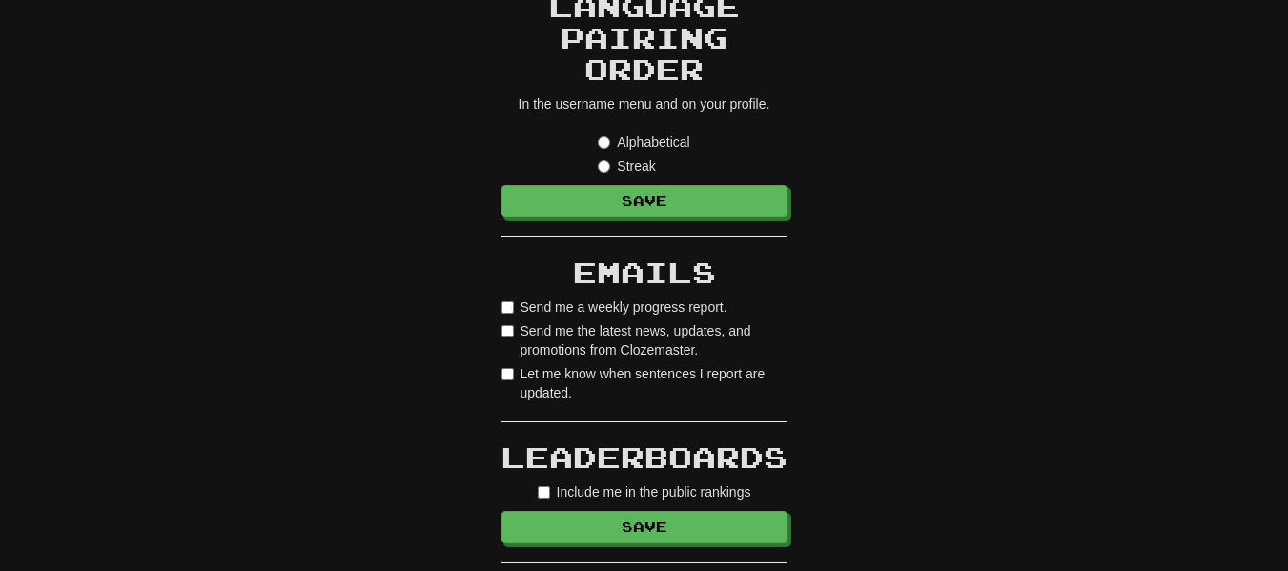
click at [632, 164] on label "Streak" at bounding box center [626, 165] width 57 height 19
click at [617, 145] on label "Alphabetical" at bounding box center [644, 142] width 92 height 19
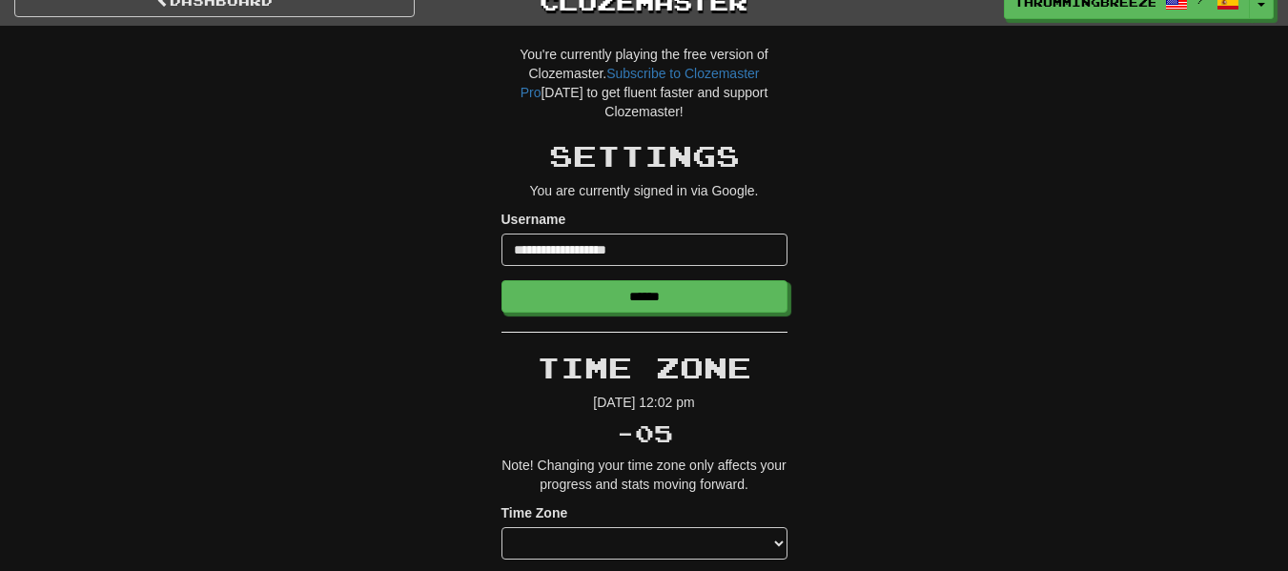
scroll to position [0, 0]
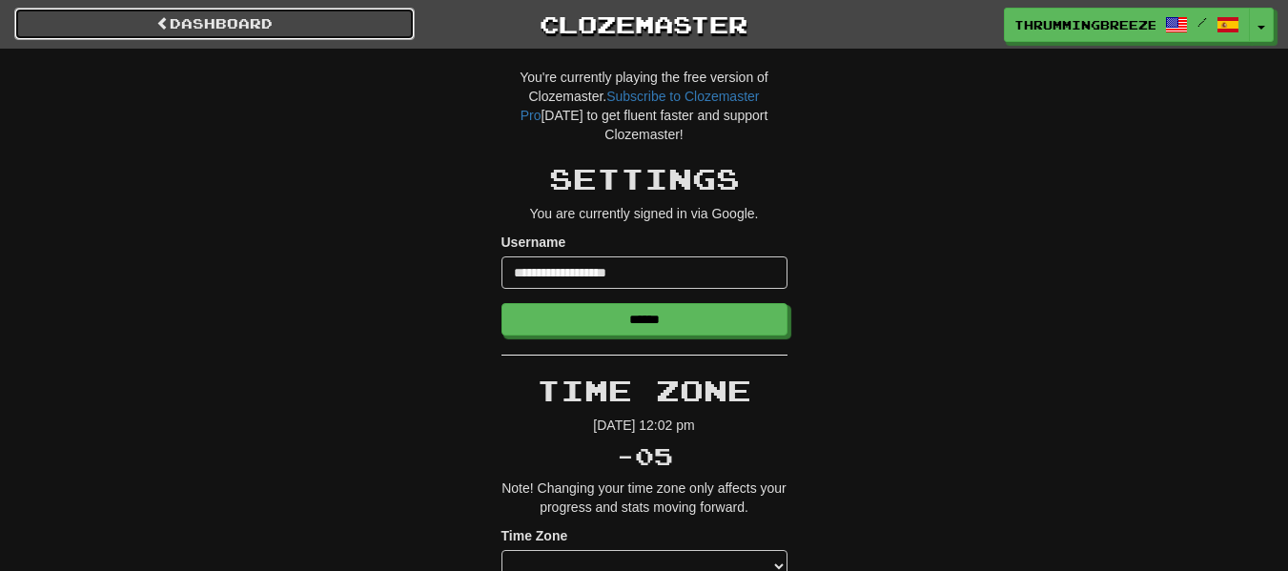
click at [241, 22] on link "Dashboard" at bounding box center [214, 24] width 400 height 32
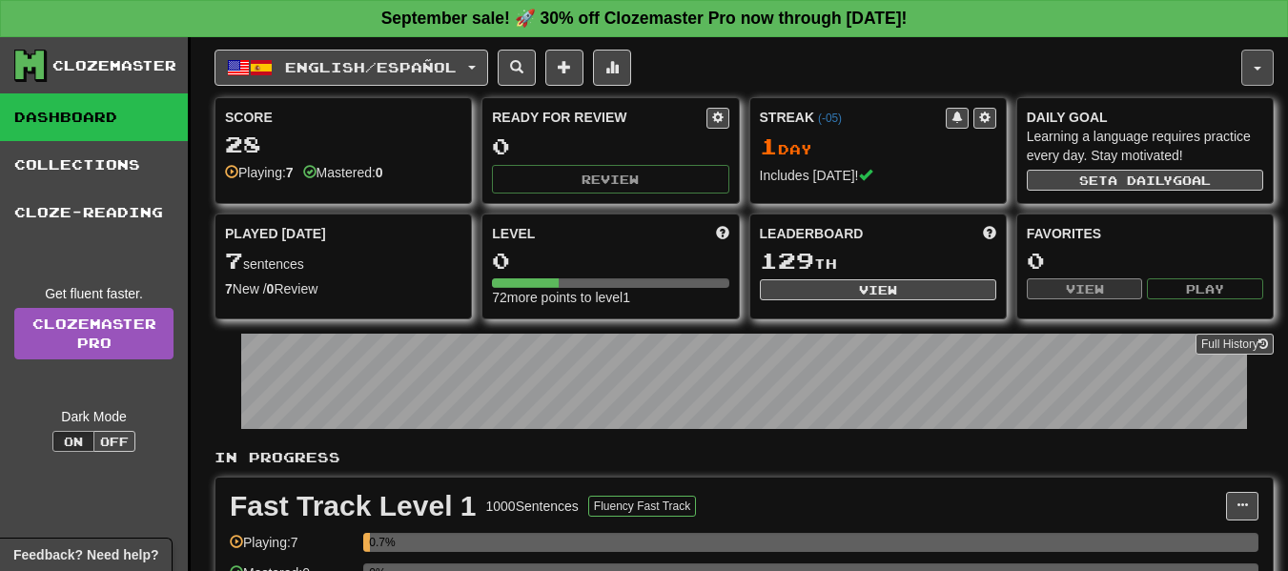
click at [1261, 69] on button "button" at bounding box center [1257, 68] width 32 height 36
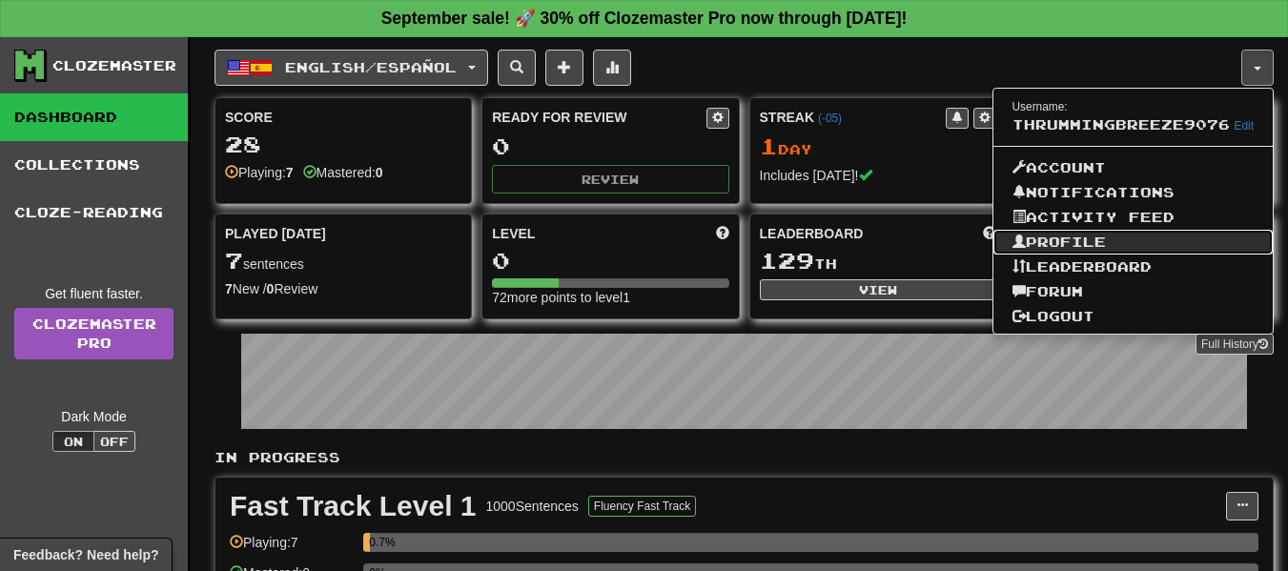
click at [1088, 234] on link "Profile" at bounding box center [1133, 242] width 280 height 25
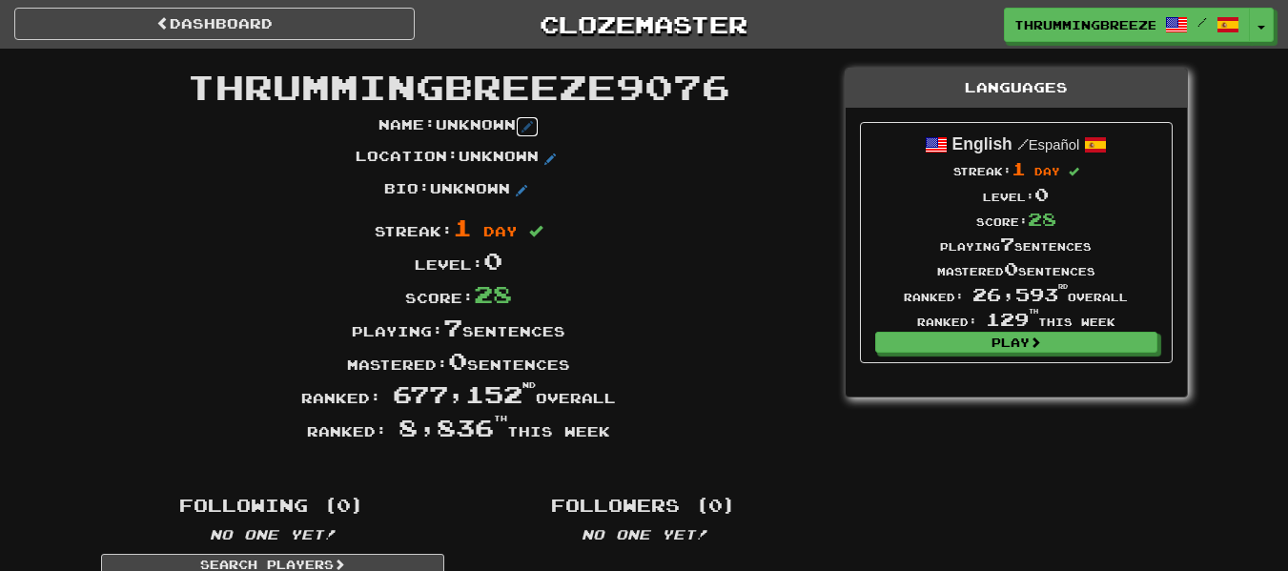
click at [526, 127] on span at bounding box center [526, 126] width 11 height 11
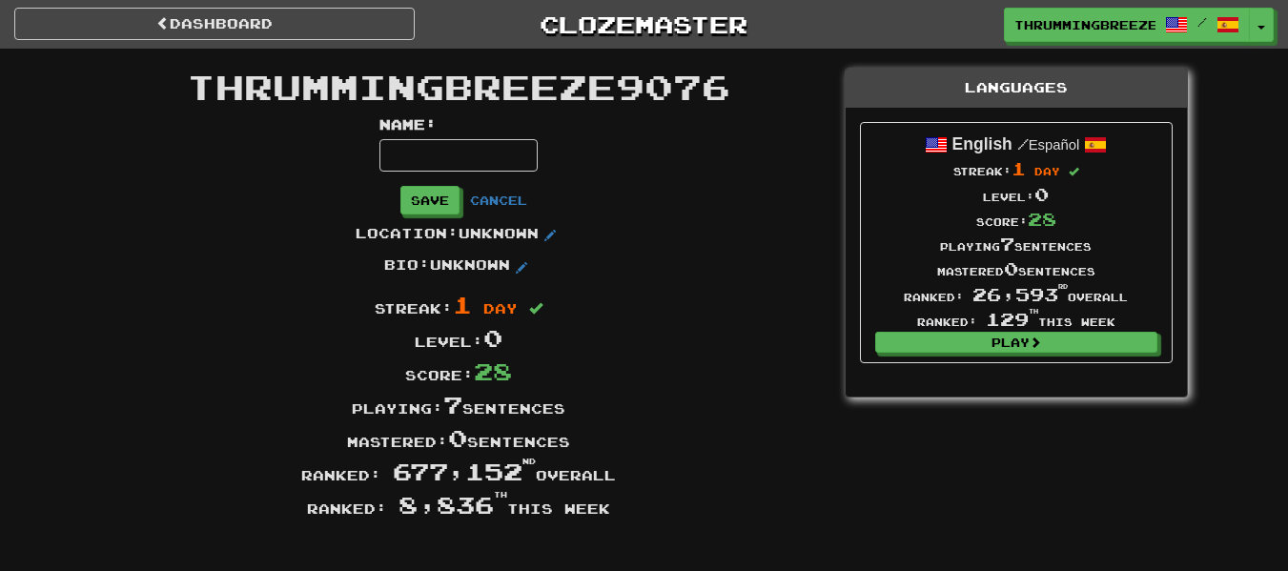
click at [514, 139] on input at bounding box center [458, 155] width 158 height 32
type input "****"
click at [770, 213] on div "Name : **** Save Cancel" at bounding box center [459, 169] width 744 height 109
click at [460, 195] on button "Save" at bounding box center [430, 201] width 59 height 29
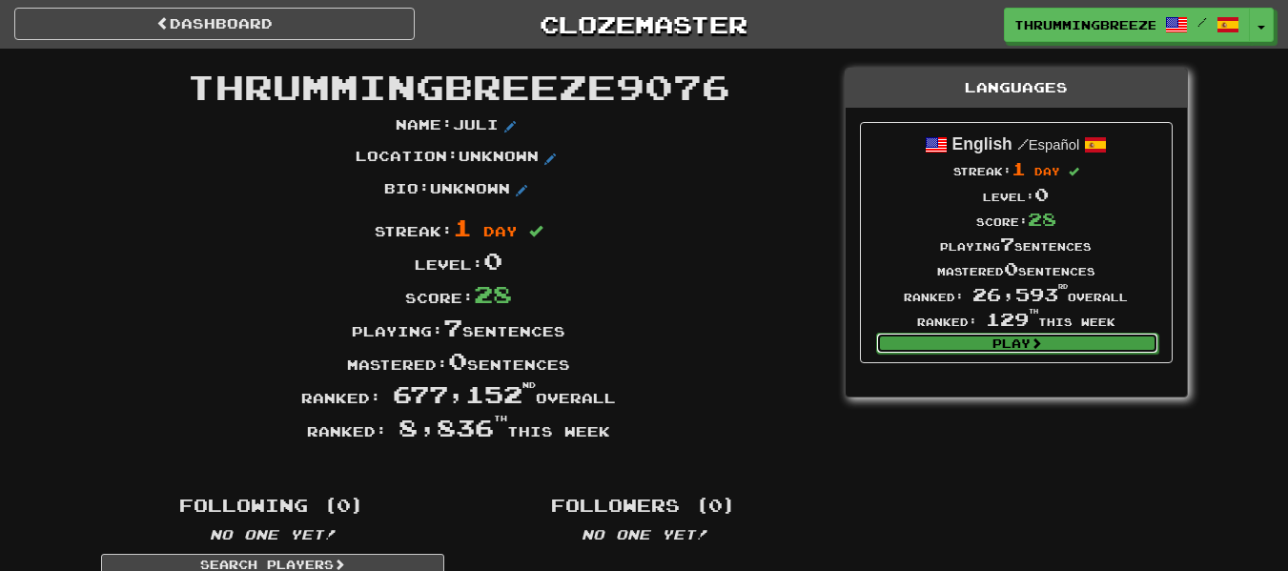
click at [1050, 337] on link "Play" at bounding box center [1017, 343] width 282 height 21
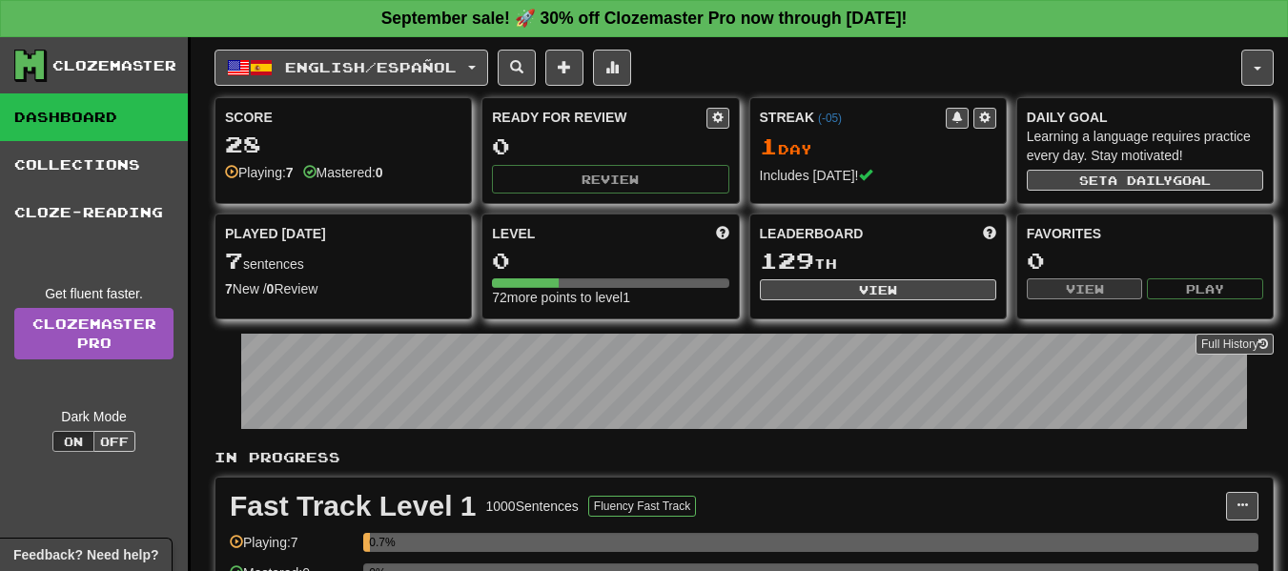
click at [549, 257] on div "0" at bounding box center [610, 261] width 236 height 24
click at [556, 285] on div at bounding box center [525, 283] width 67 height 10
click at [571, 60] on span at bounding box center [564, 66] width 13 height 13
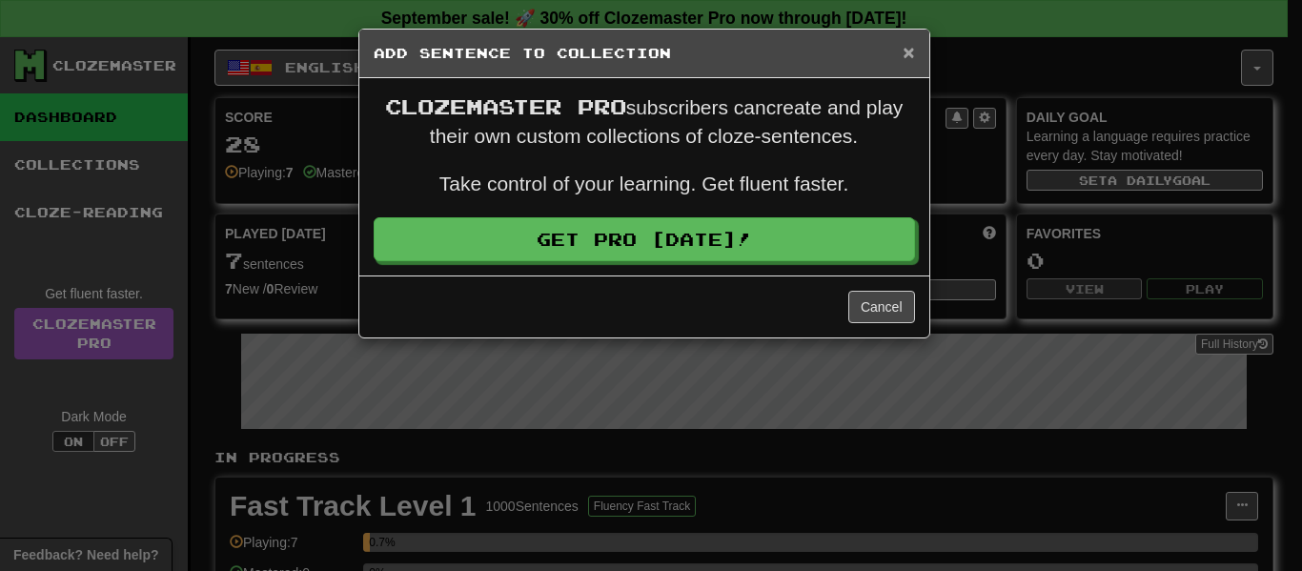
click at [909, 51] on span "×" at bounding box center [908, 52] width 11 height 22
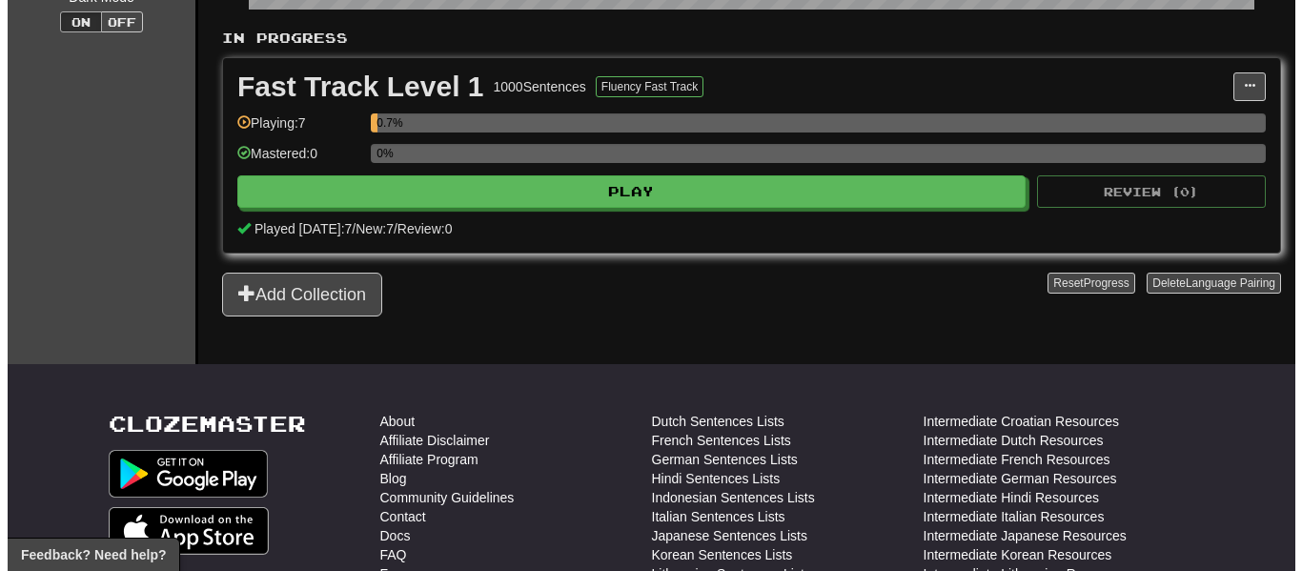
scroll to position [418, 0]
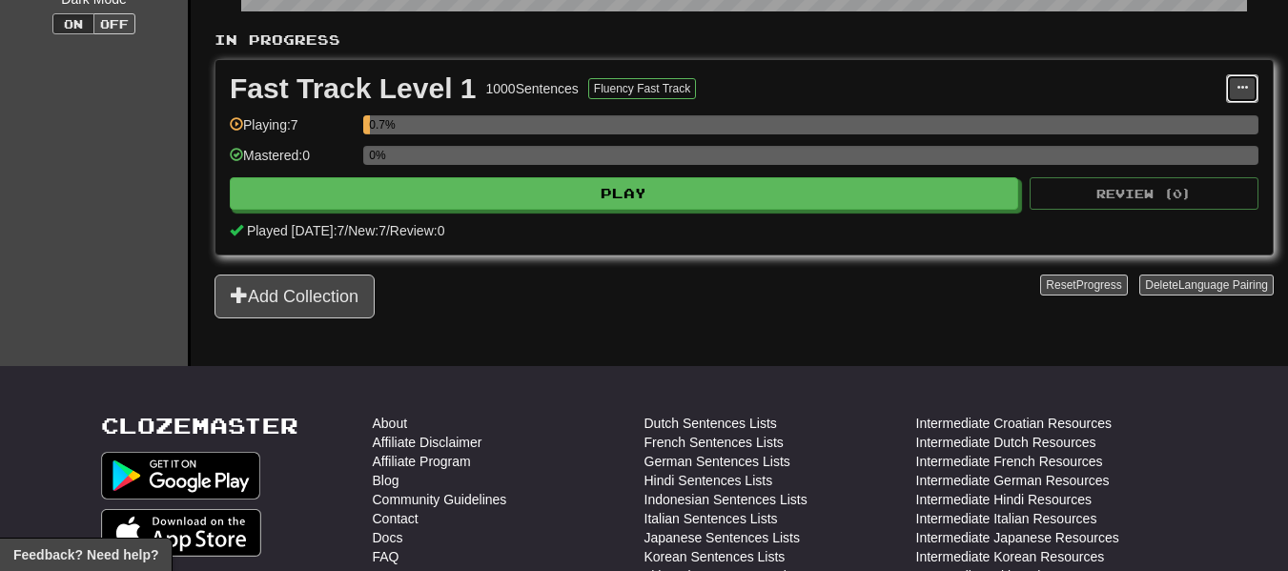
click at [1238, 80] on button at bounding box center [1242, 88] width 32 height 29
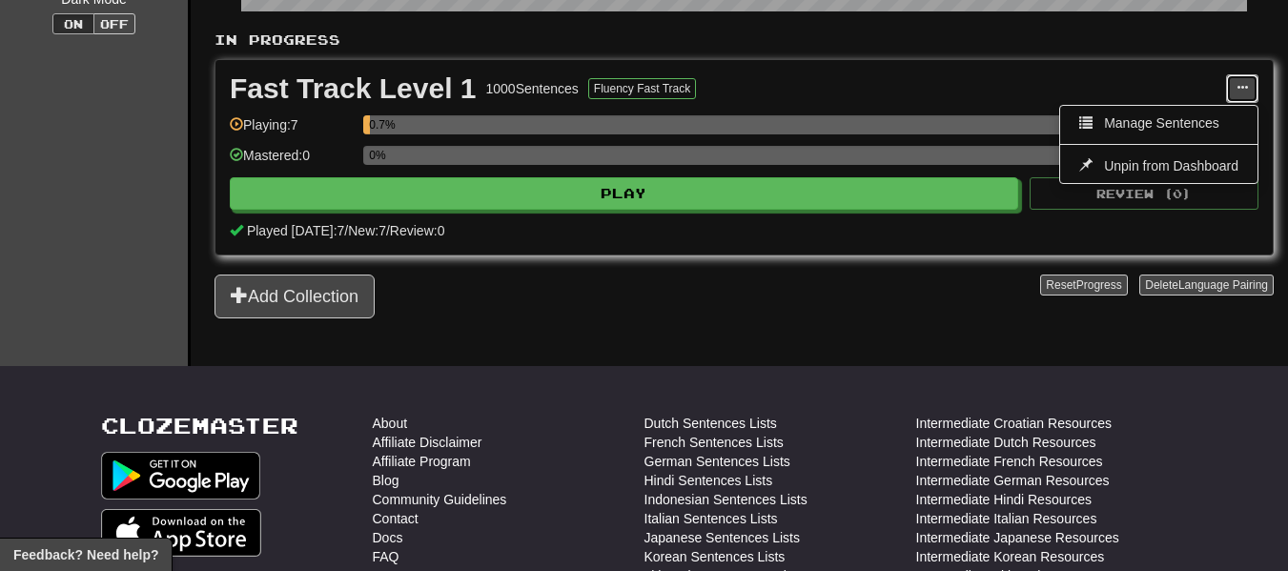
click at [1238, 80] on button at bounding box center [1242, 88] width 32 height 29
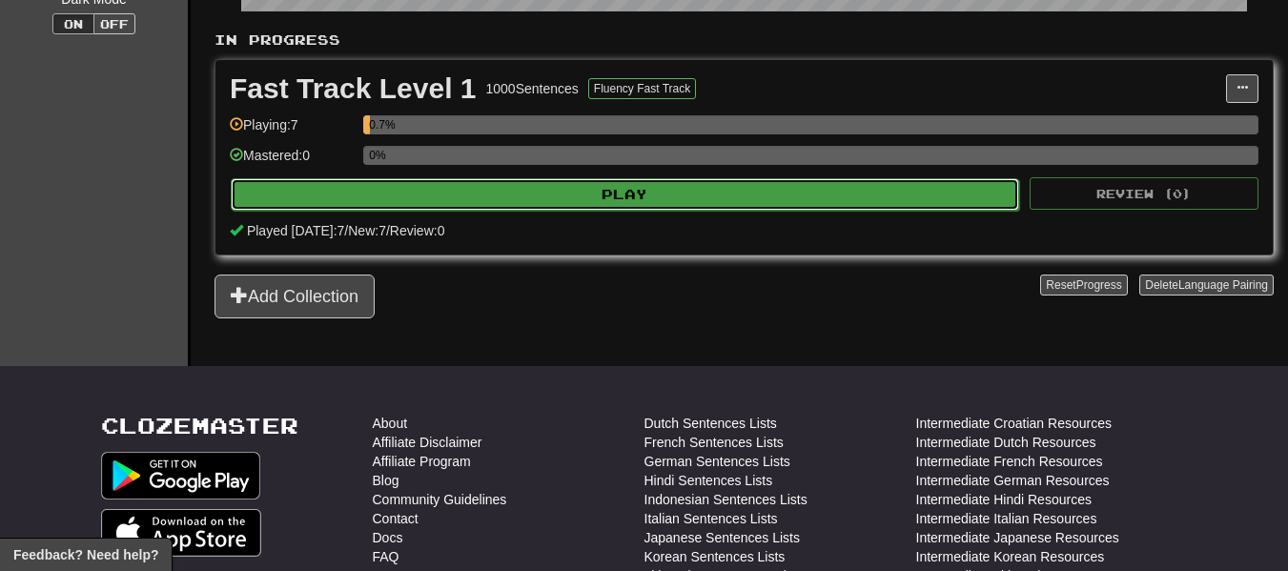
click at [663, 203] on button "Play" at bounding box center [625, 194] width 788 height 32
select select "**"
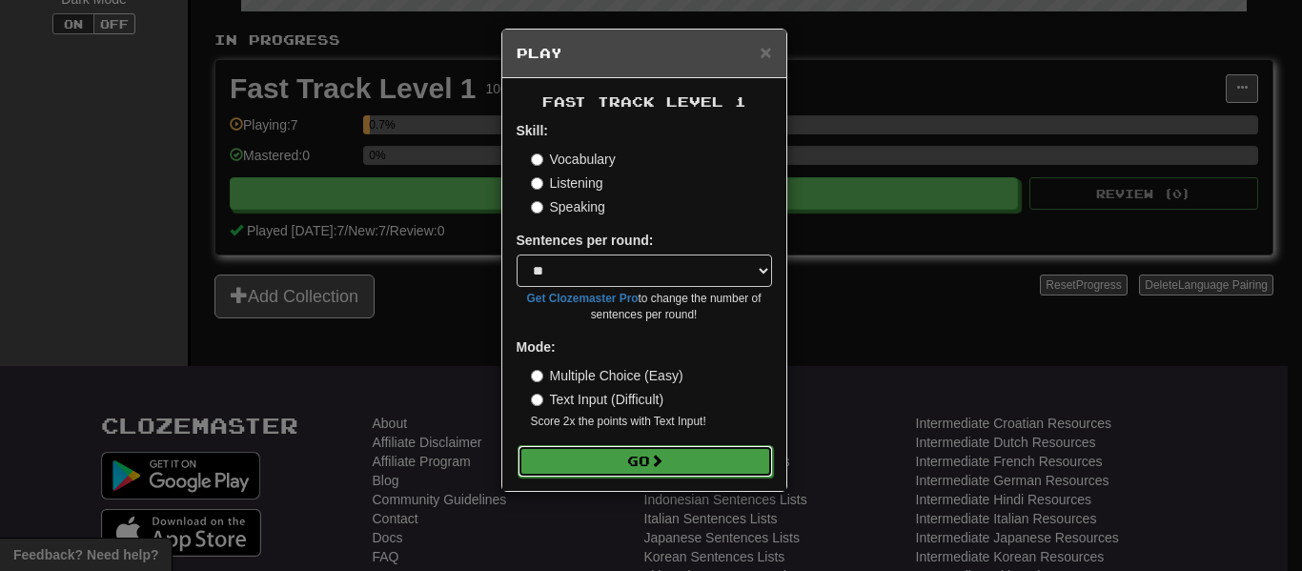
click at [606, 458] on button "Go" at bounding box center [645, 461] width 255 height 32
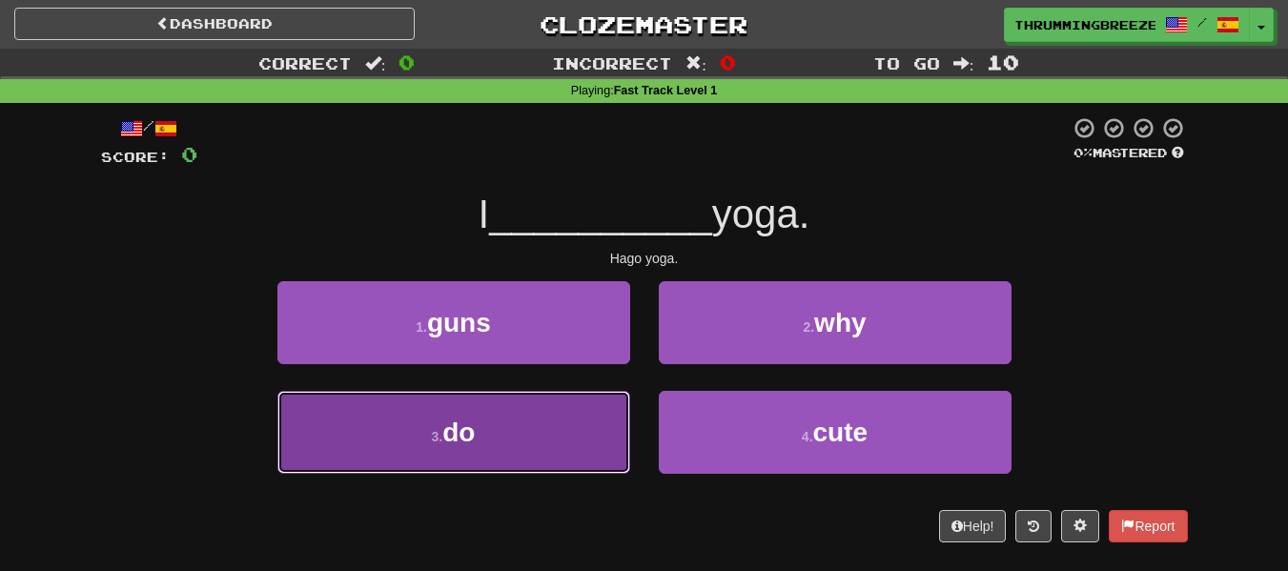
click at [529, 437] on button "3 . do" at bounding box center [453, 432] width 353 height 83
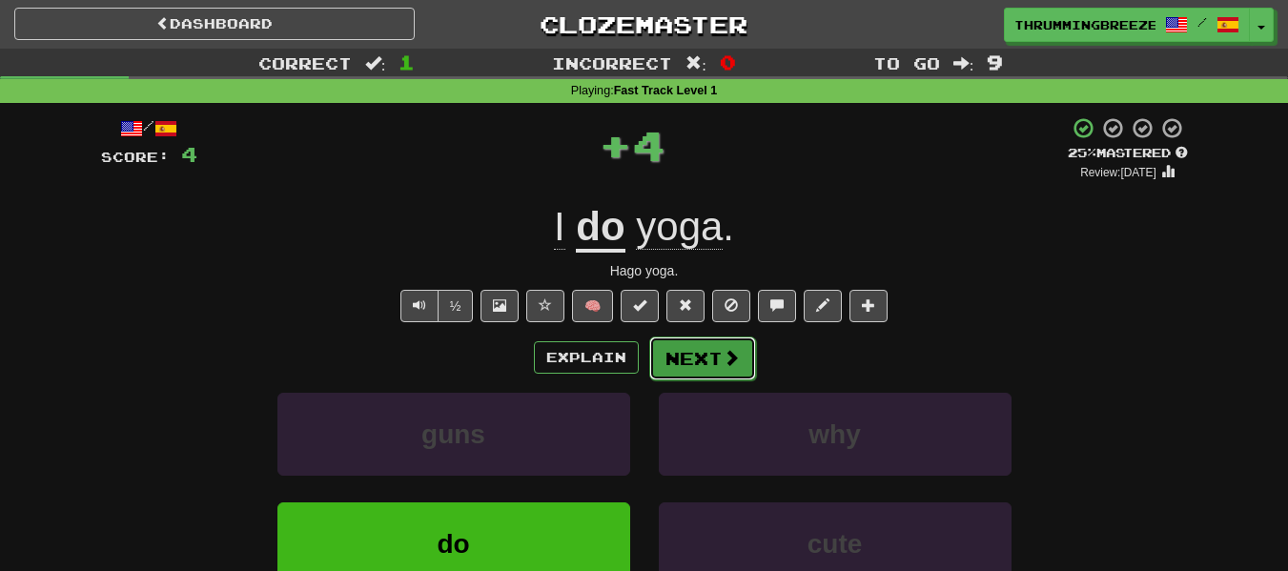
click at [709, 346] on button "Next" at bounding box center [702, 358] width 107 height 44
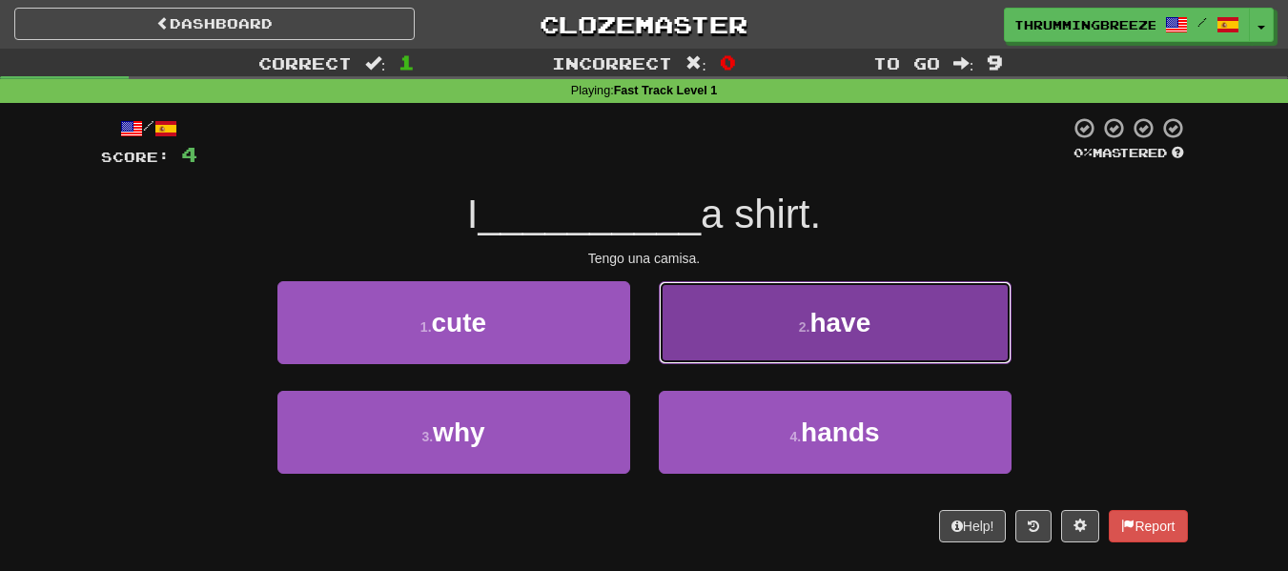
click at [795, 315] on button "2 . have" at bounding box center [835, 322] width 353 height 83
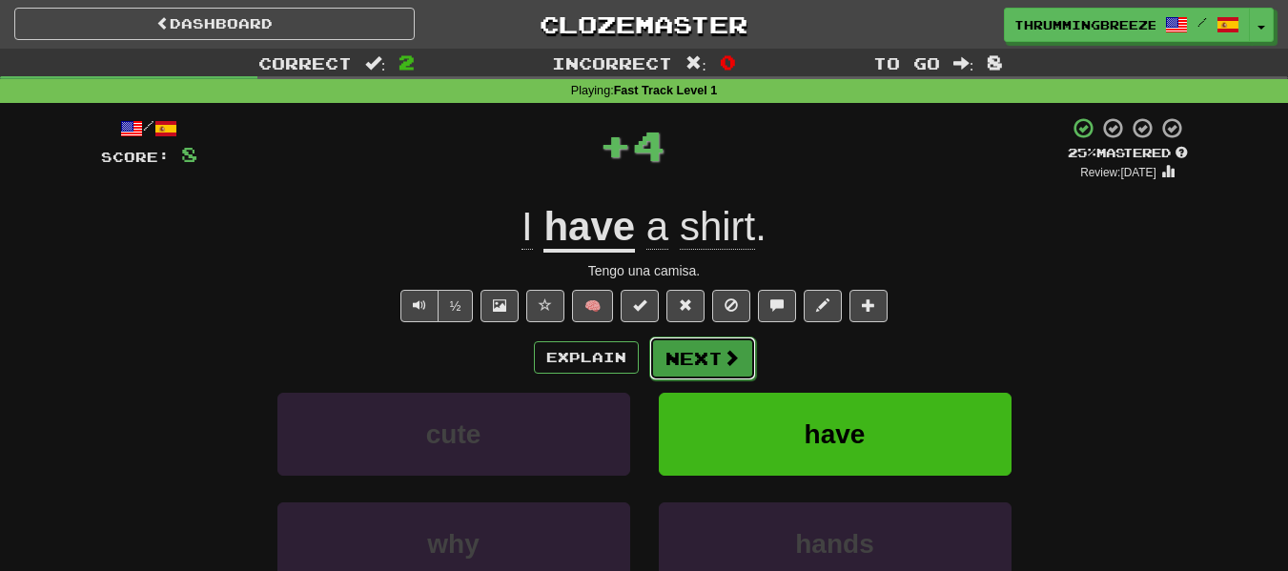
click at [707, 345] on button "Next" at bounding box center [702, 358] width 107 height 44
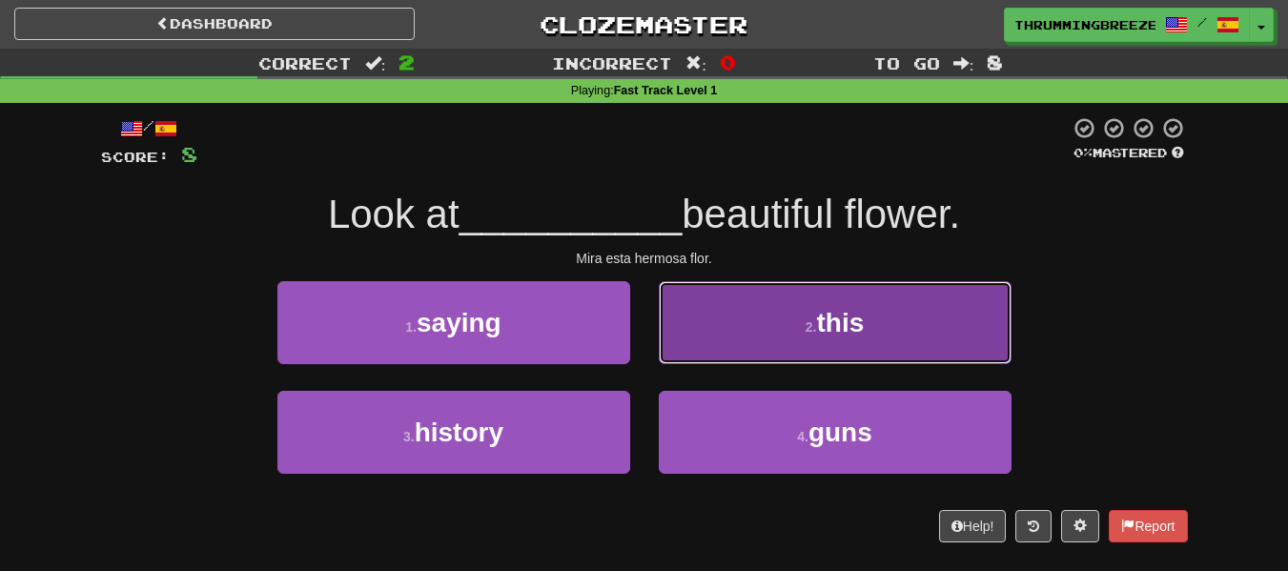
click at [800, 322] on button "2 . this" at bounding box center [835, 322] width 353 height 83
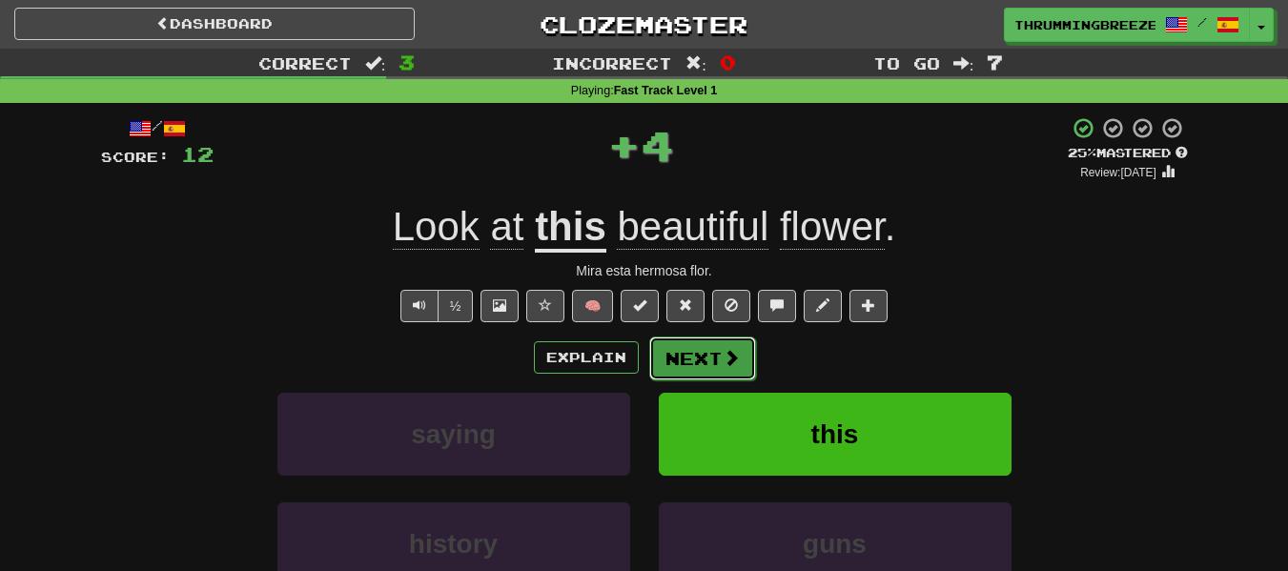
click at [715, 337] on button "Next" at bounding box center [702, 358] width 107 height 44
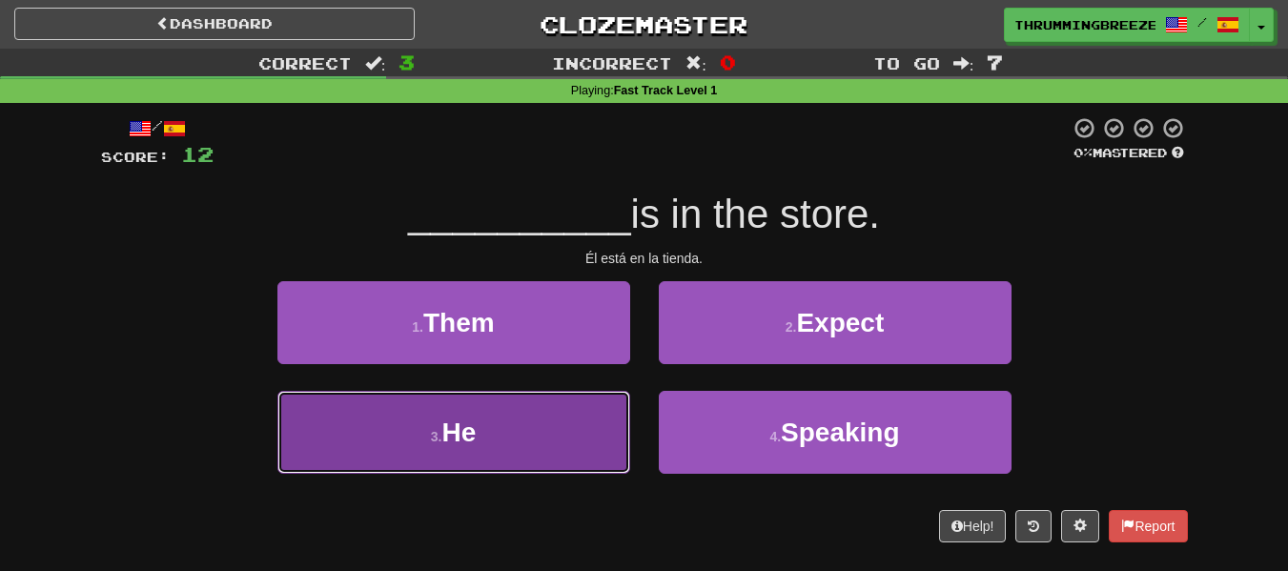
click at [549, 422] on button "3 . He" at bounding box center [453, 432] width 353 height 83
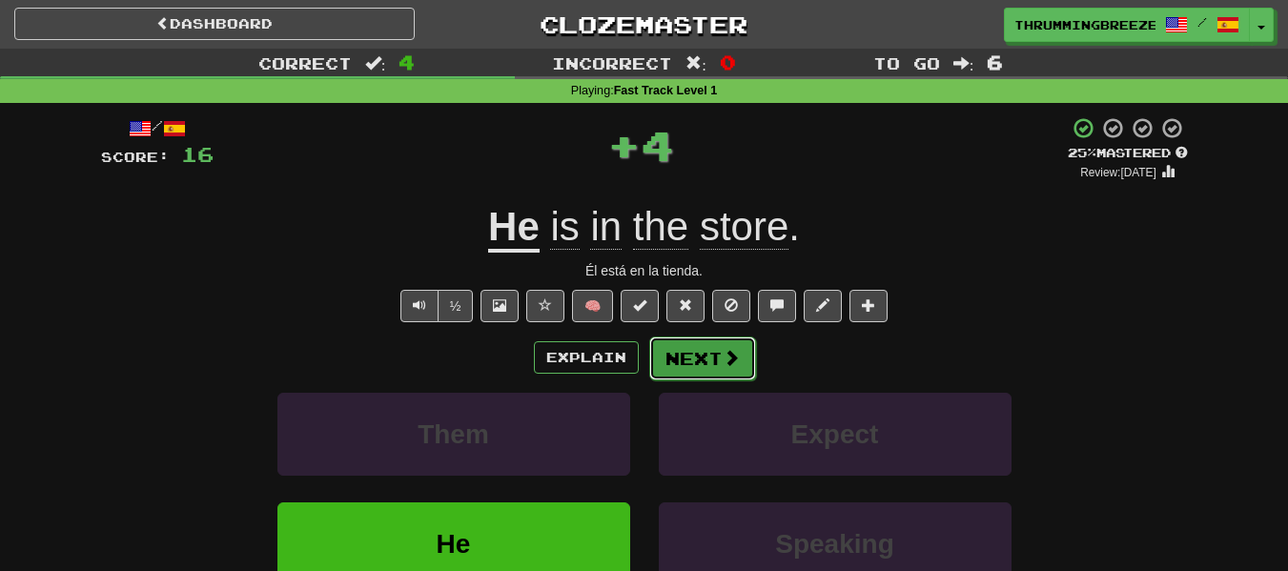
click at [671, 347] on button "Next" at bounding box center [702, 358] width 107 height 44
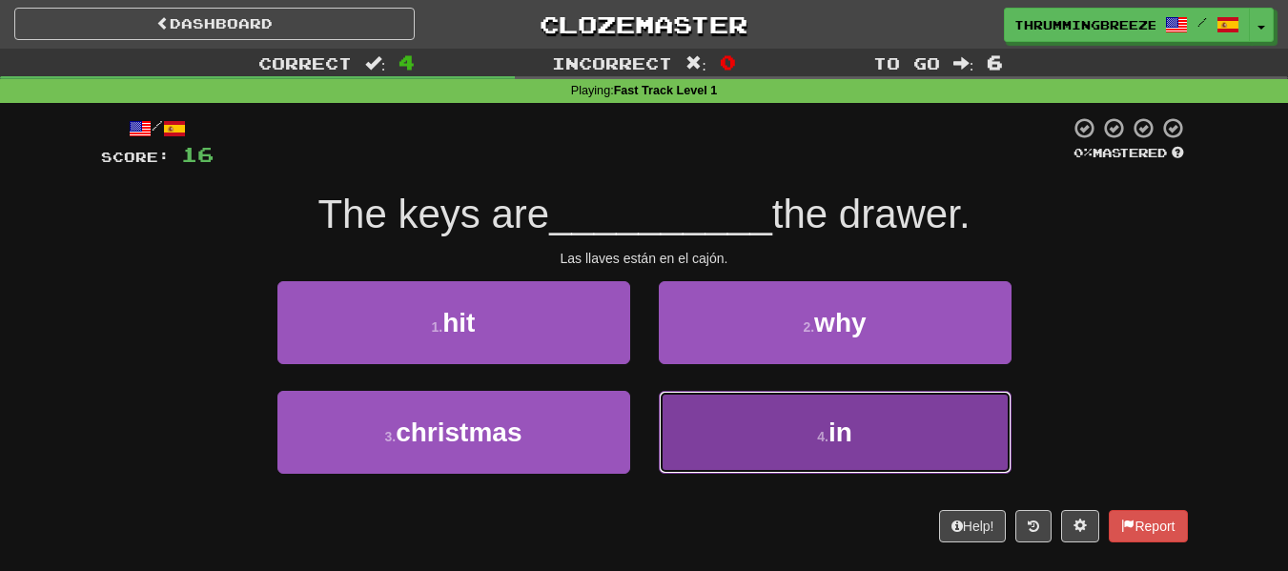
click at [831, 425] on span "in" at bounding box center [840, 433] width 24 height 30
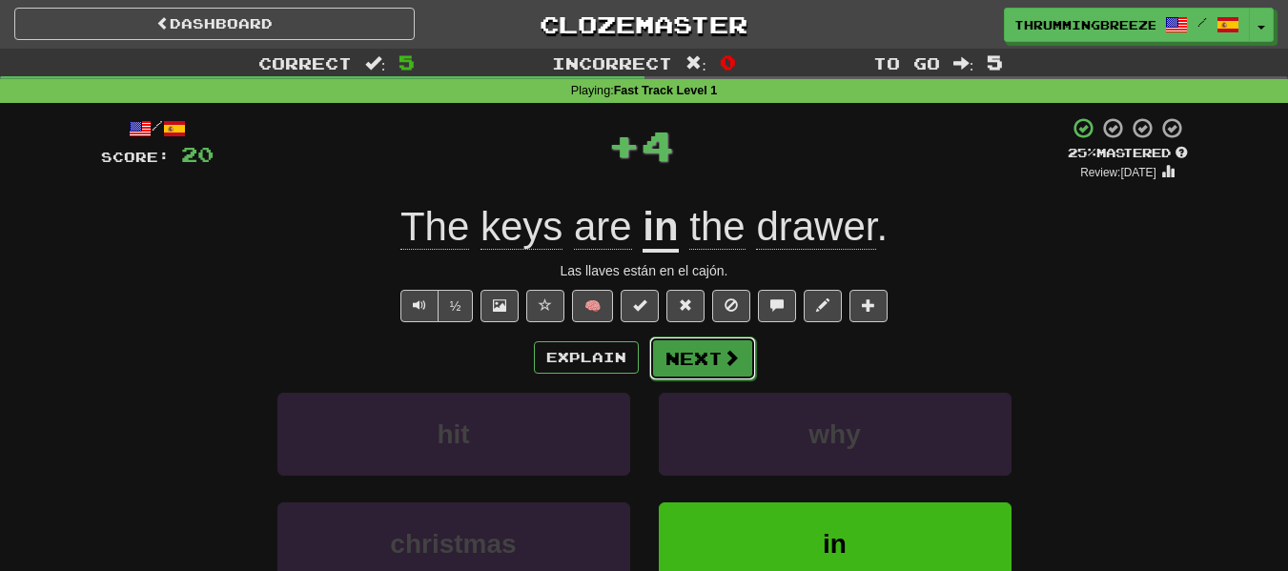
click at [664, 349] on button "Next" at bounding box center [702, 358] width 107 height 44
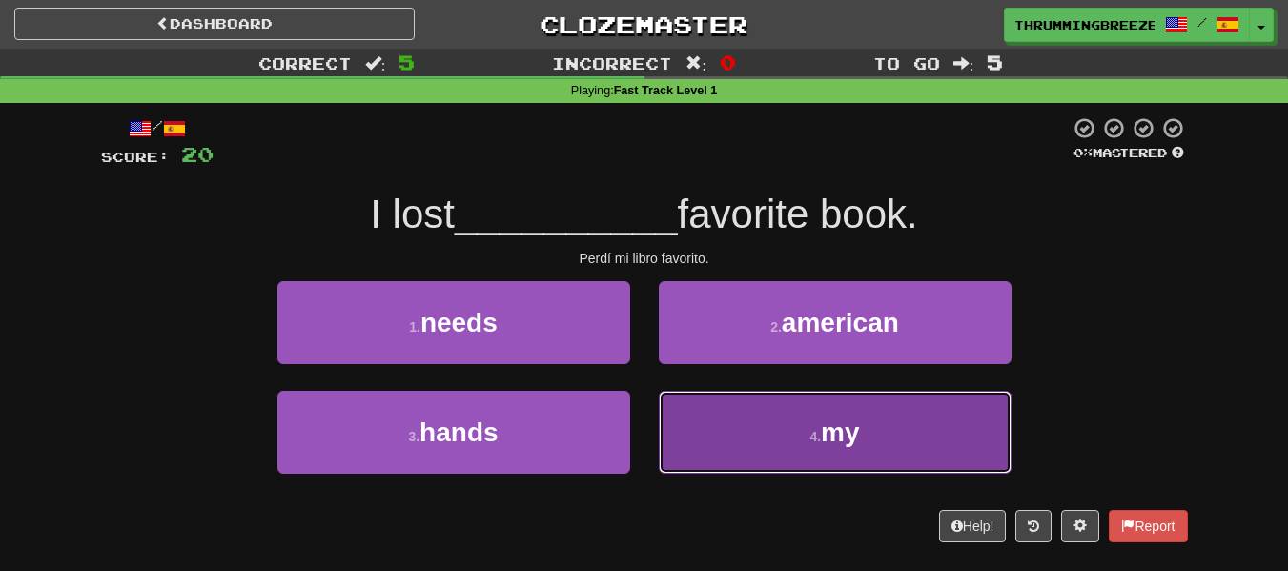
click at [794, 428] on button "4 . my" at bounding box center [835, 432] width 353 height 83
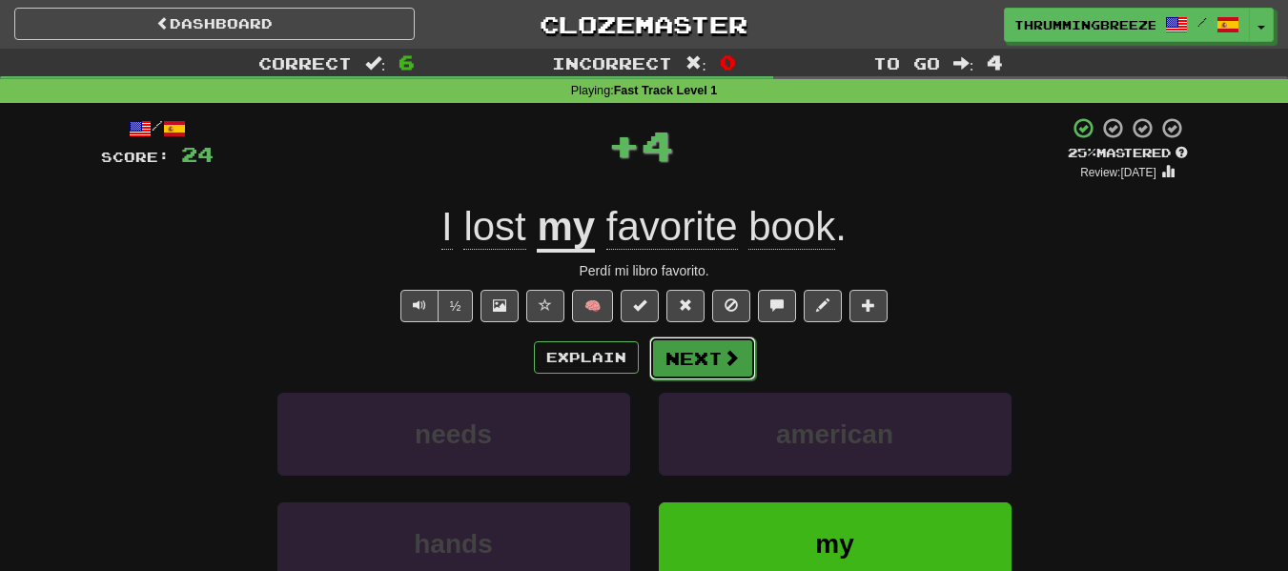
click at [690, 355] on button "Next" at bounding box center [702, 358] width 107 height 44
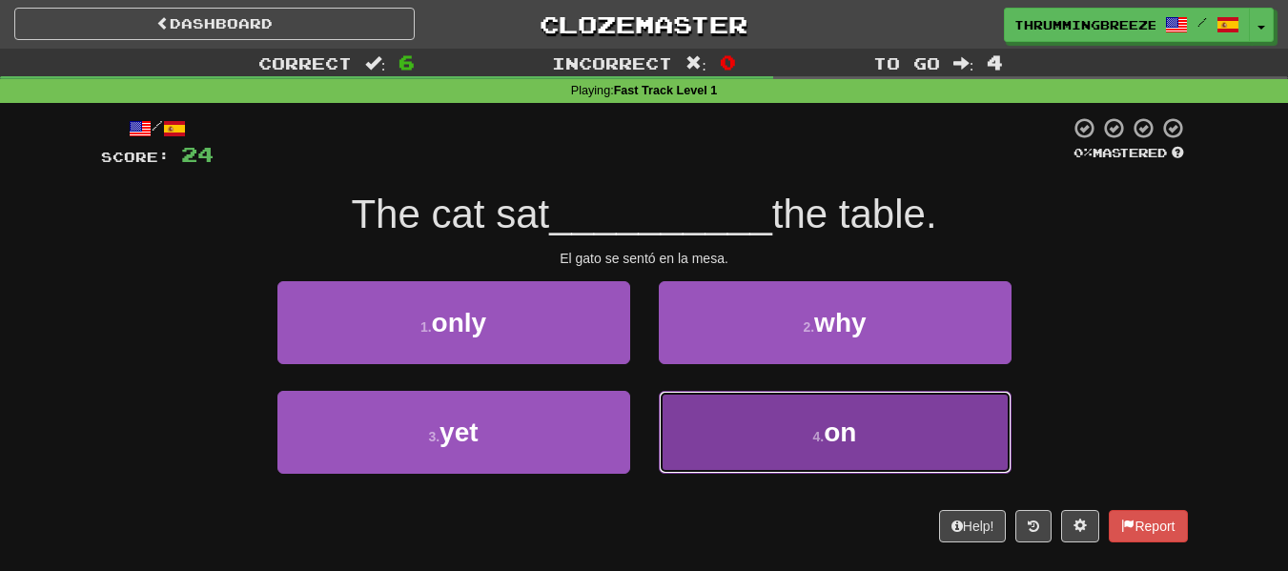
click at [747, 414] on button "4 . on" at bounding box center [835, 432] width 353 height 83
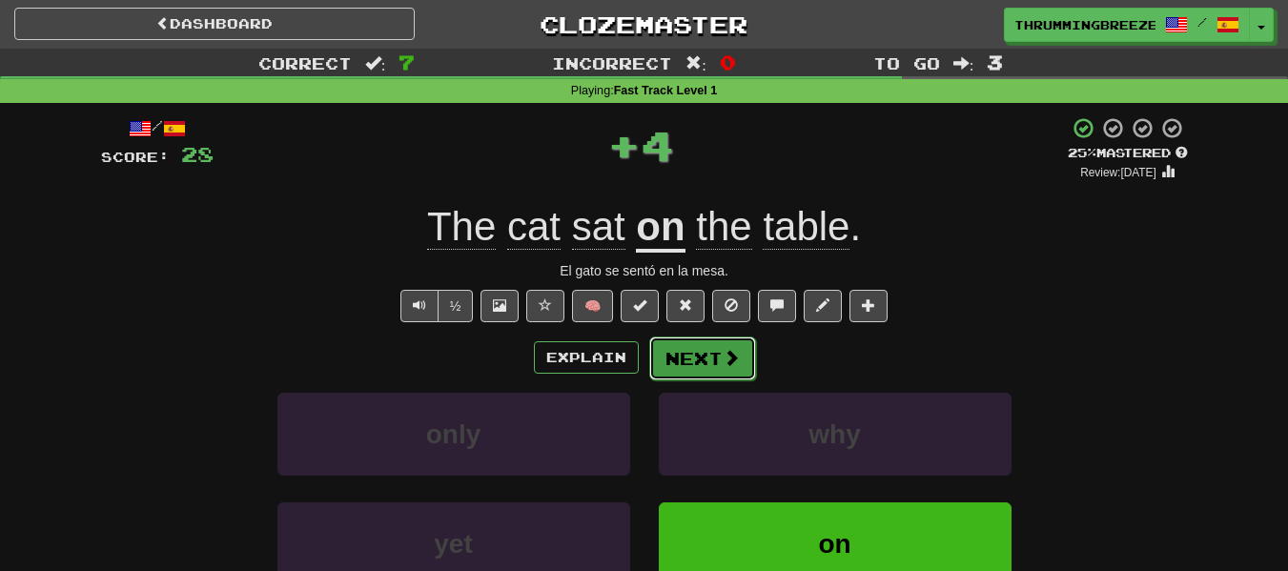
click at [695, 357] on button "Next" at bounding box center [702, 358] width 107 height 44
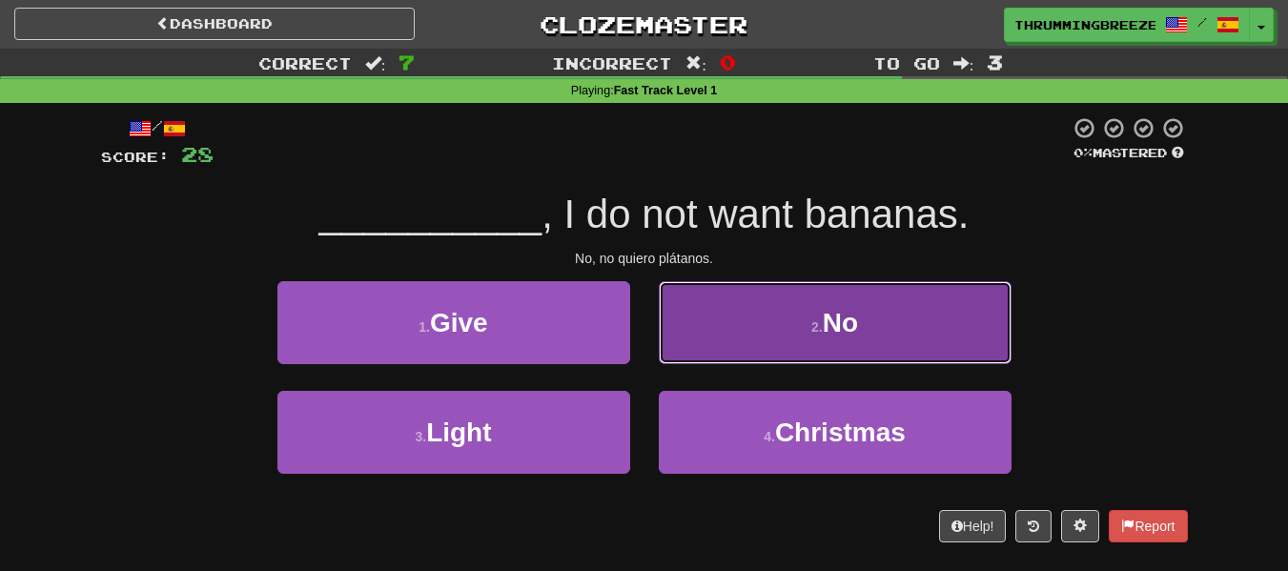
click at [775, 336] on button "2 . No" at bounding box center [835, 322] width 353 height 83
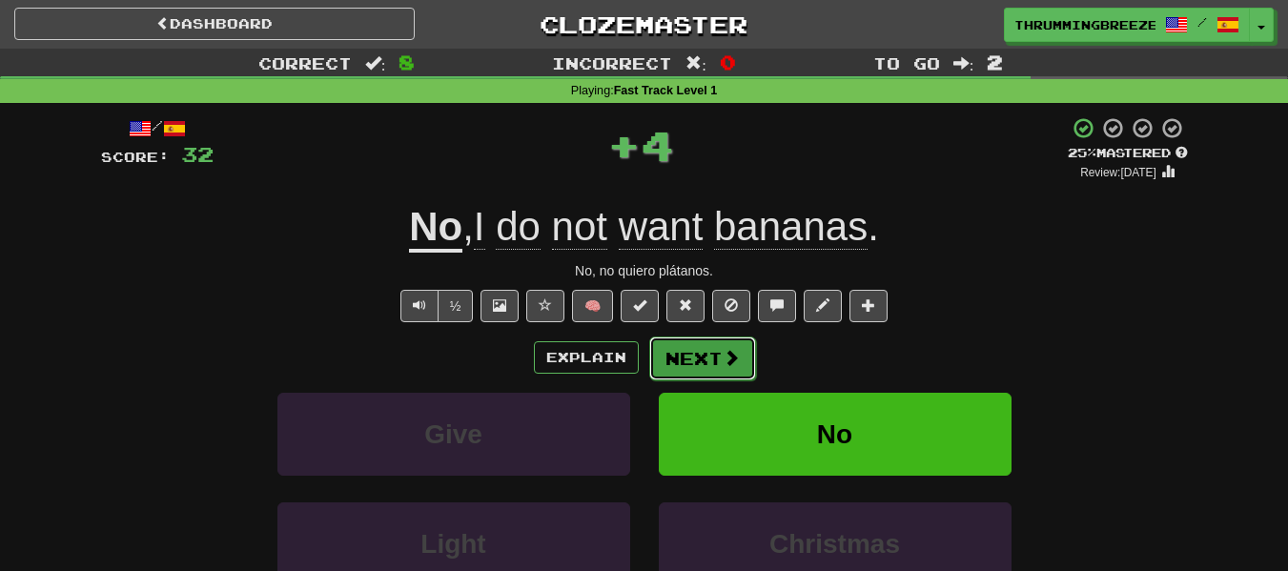
click at [700, 348] on button "Next" at bounding box center [702, 358] width 107 height 44
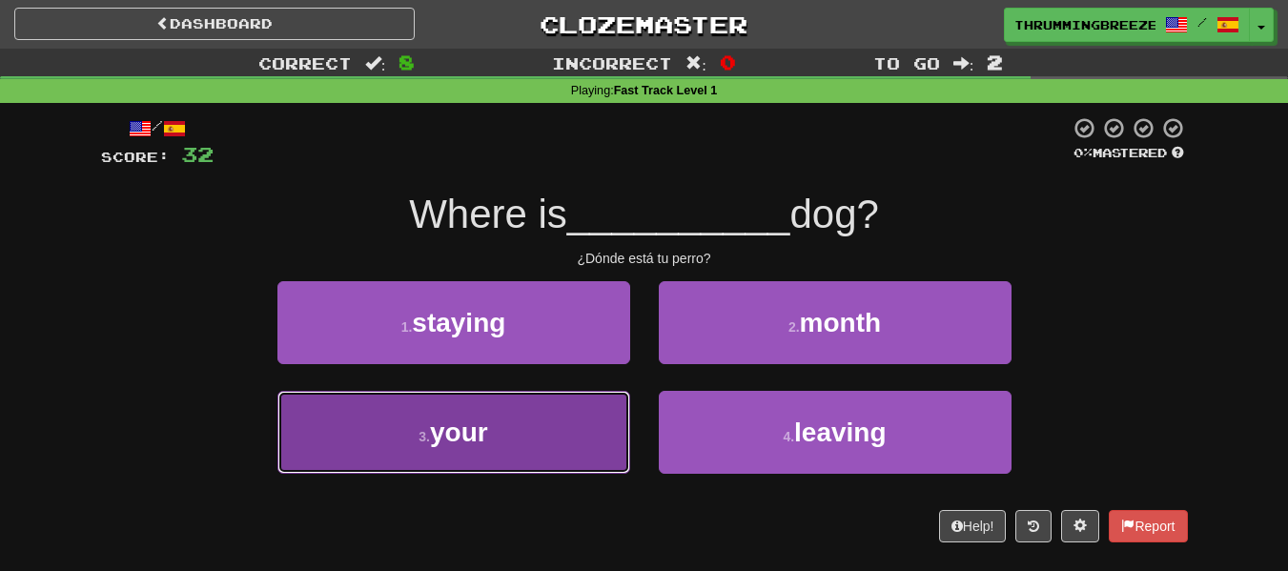
click at [550, 410] on button "3 . your" at bounding box center [453, 432] width 353 height 83
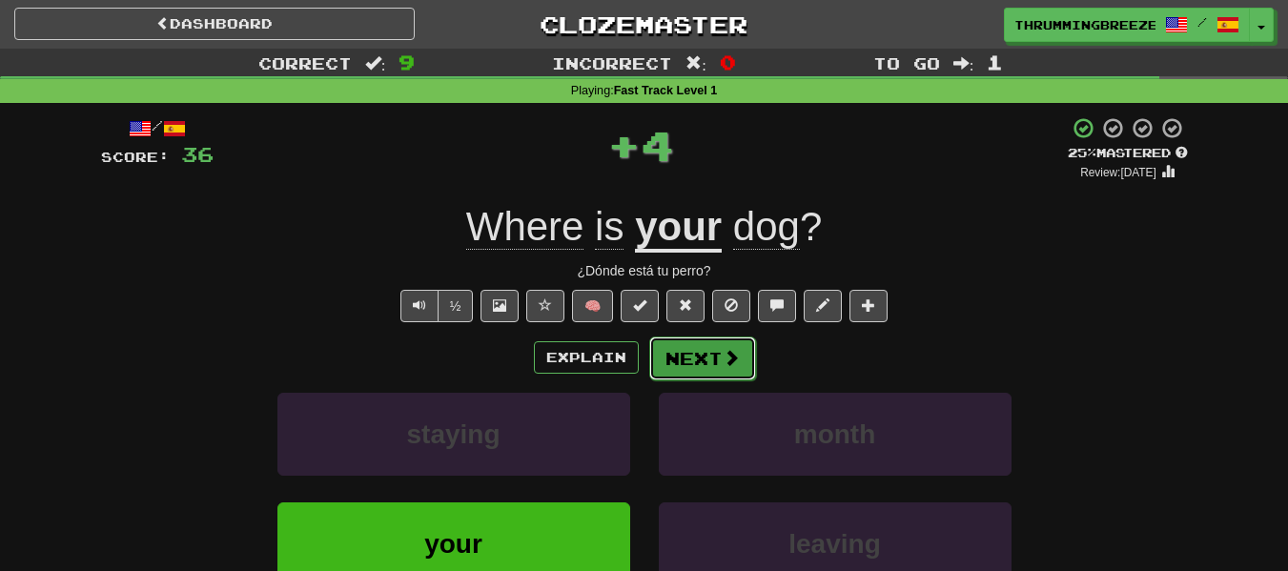
click at [686, 343] on button "Next" at bounding box center [702, 358] width 107 height 44
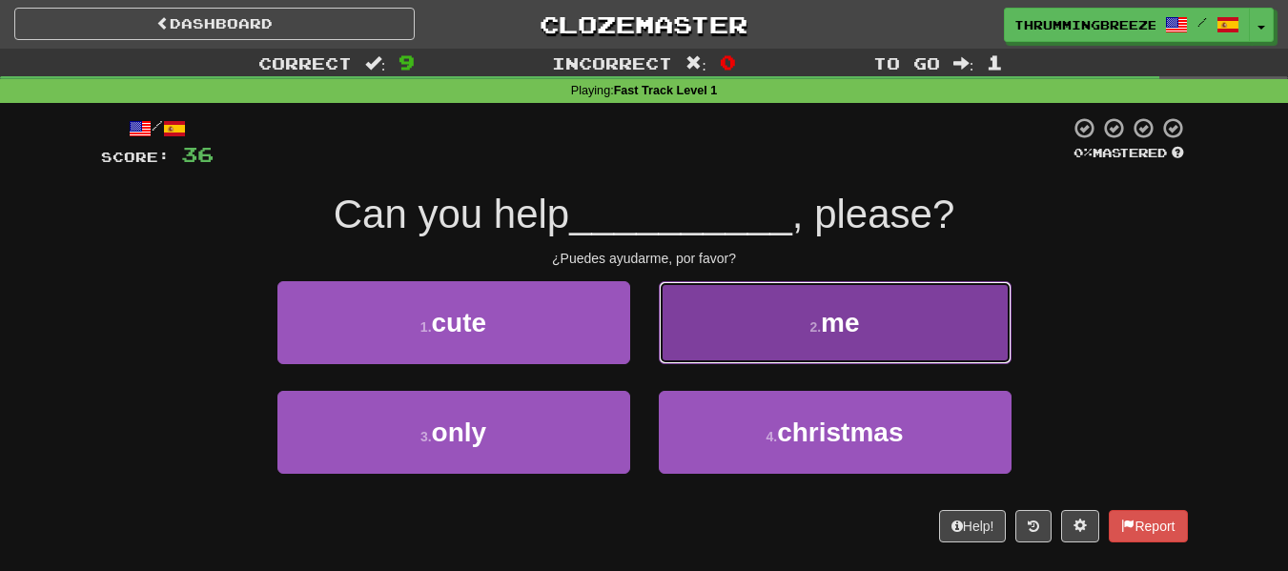
click at [803, 327] on button "2 . me" at bounding box center [835, 322] width 353 height 83
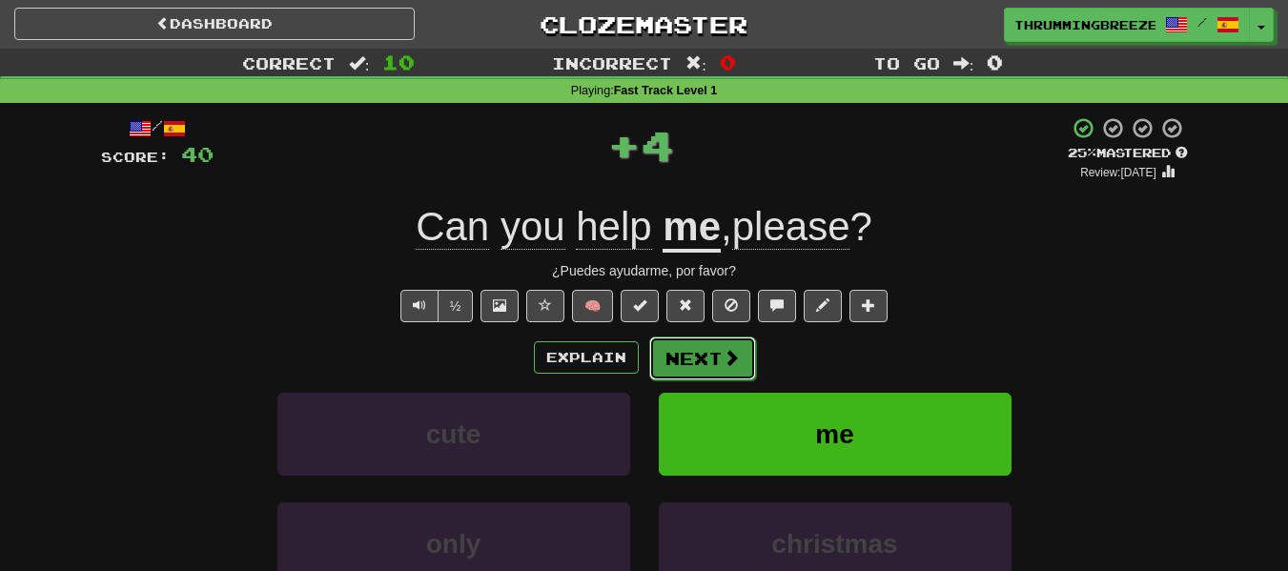
click at [689, 341] on button "Next" at bounding box center [702, 358] width 107 height 44
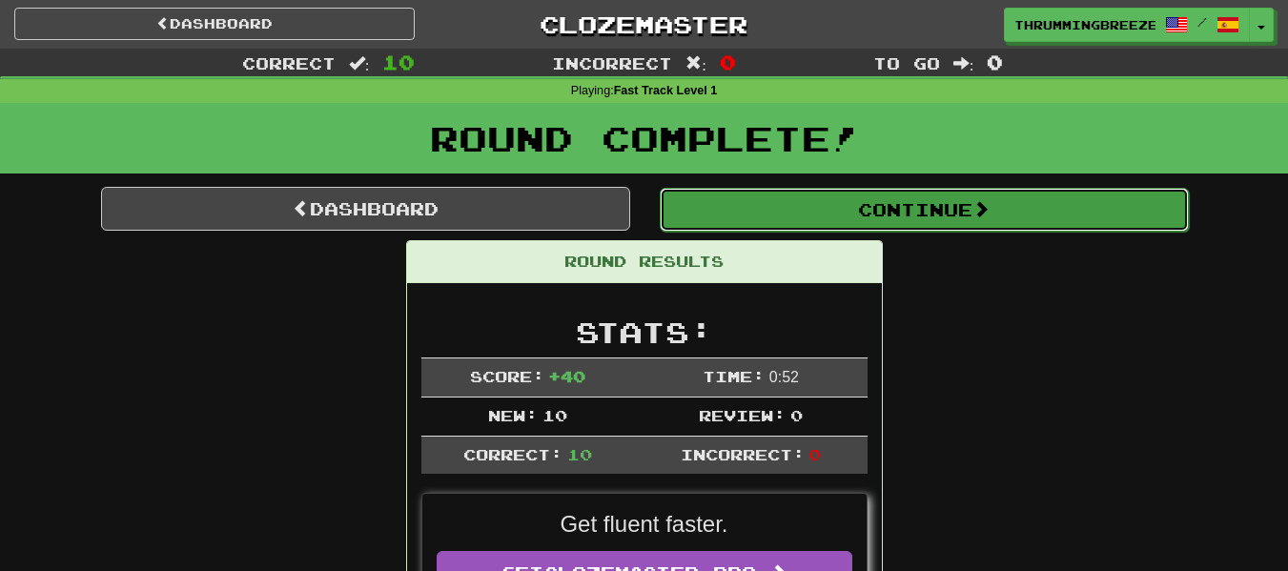
click at [964, 211] on button "Continue" at bounding box center [924, 210] width 529 height 44
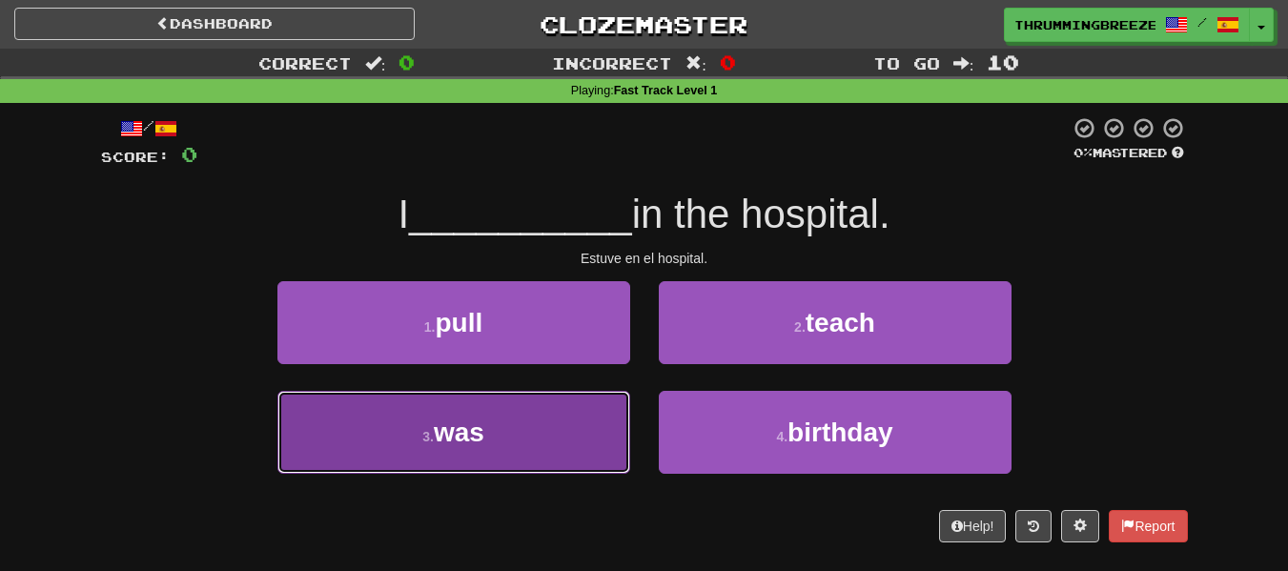
click at [561, 427] on button "3 . was" at bounding box center [453, 432] width 353 height 83
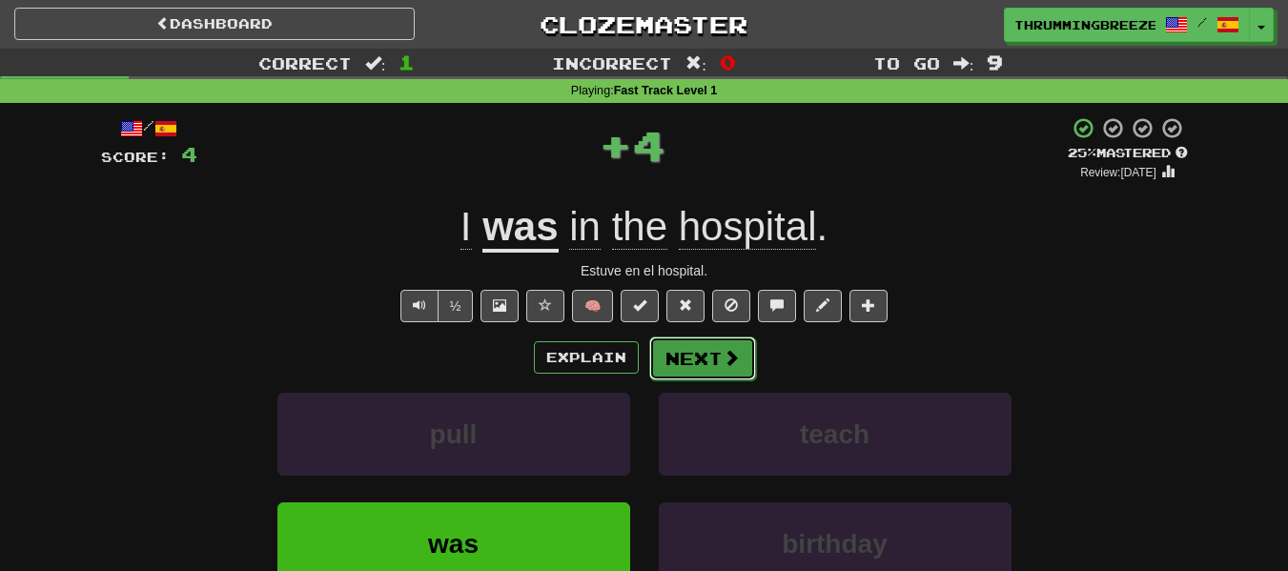
click at [689, 339] on button "Next" at bounding box center [702, 358] width 107 height 44
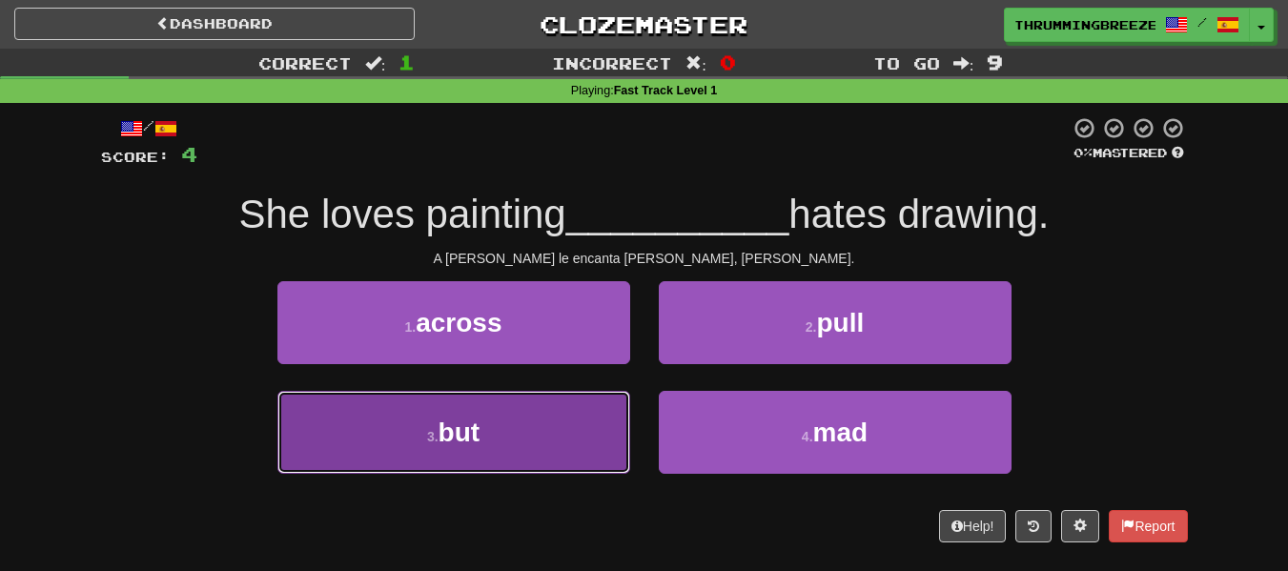
click at [526, 415] on button "3 . but" at bounding box center [453, 432] width 353 height 83
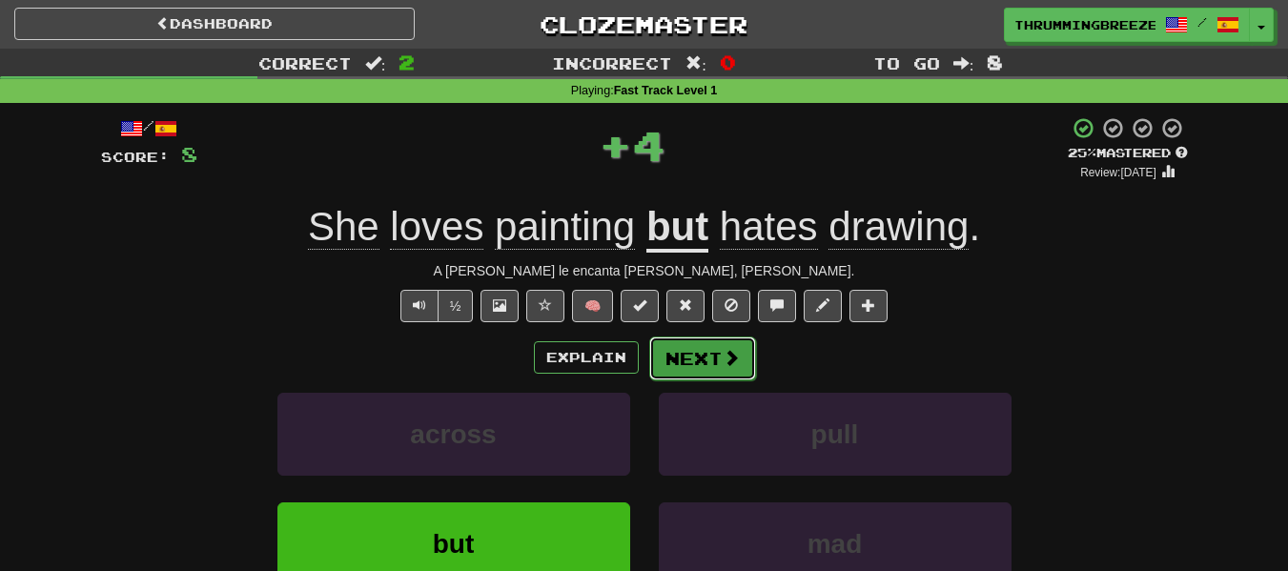
click at [717, 346] on button "Next" at bounding box center [702, 358] width 107 height 44
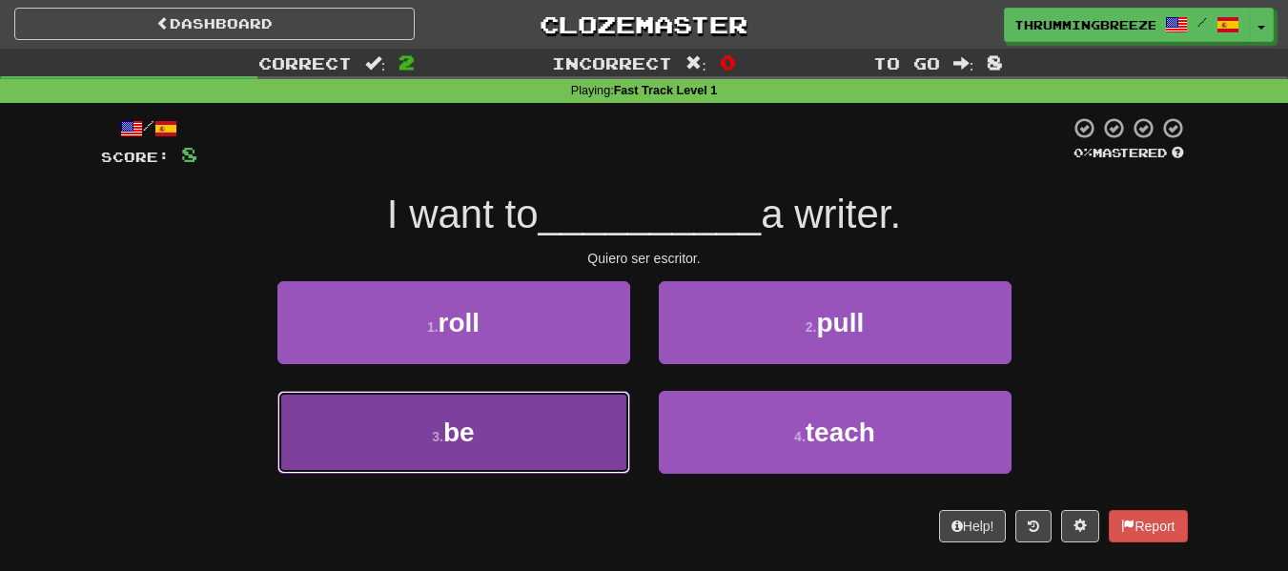
click at [557, 419] on button "3 . be" at bounding box center [453, 432] width 353 height 83
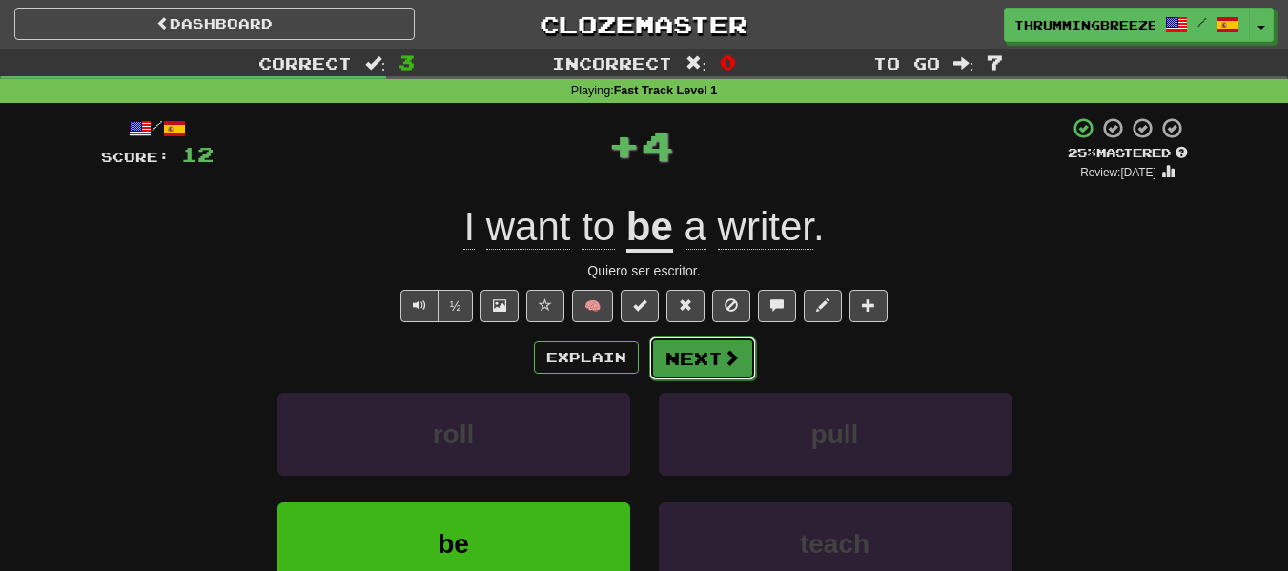
click at [697, 350] on button "Next" at bounding box center [702, 358] width 107 height 44
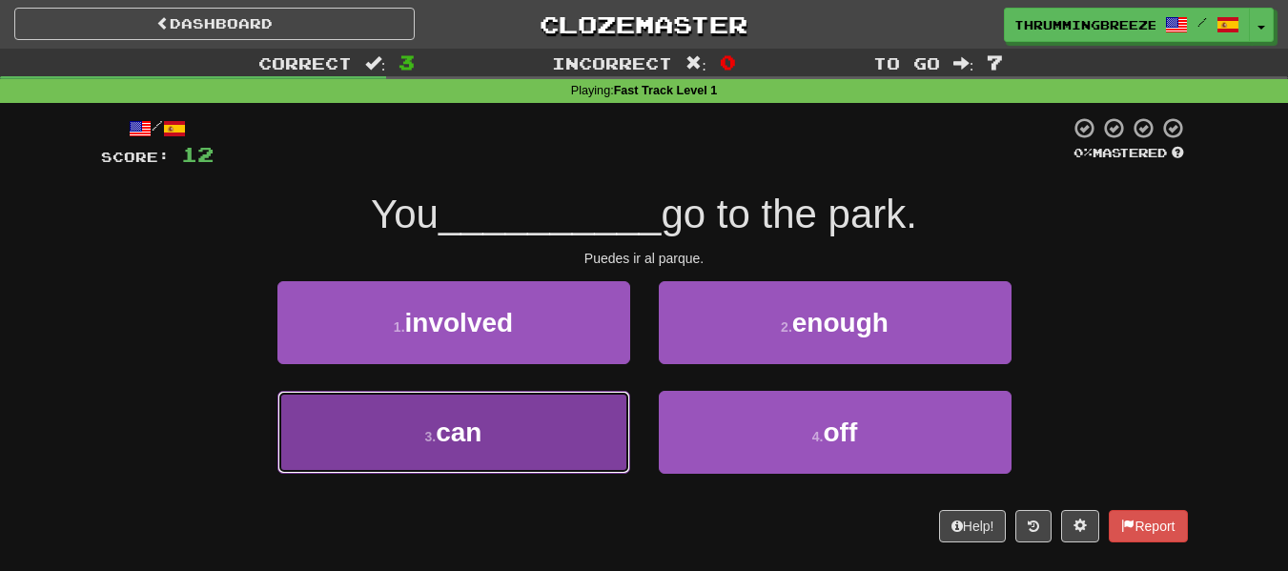
click at [563, 445] on button "3 . can" at bounding box center [453, 432] width 353 height 83
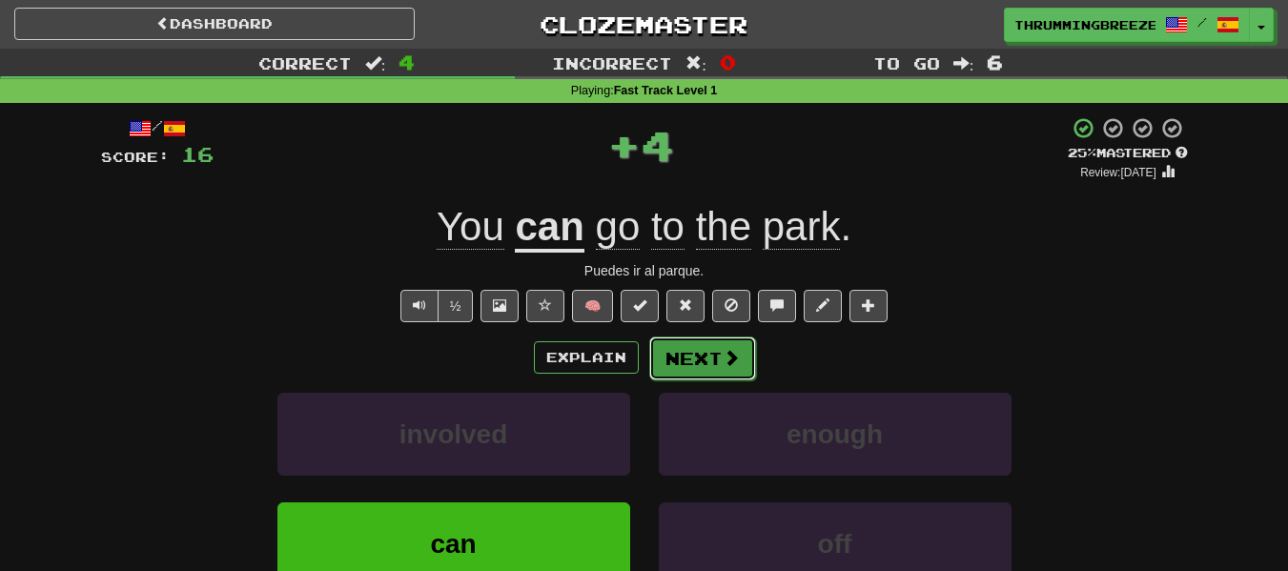
click at [703, 347] on button "Next" at bounding box center [702, 358] width 107 height 44
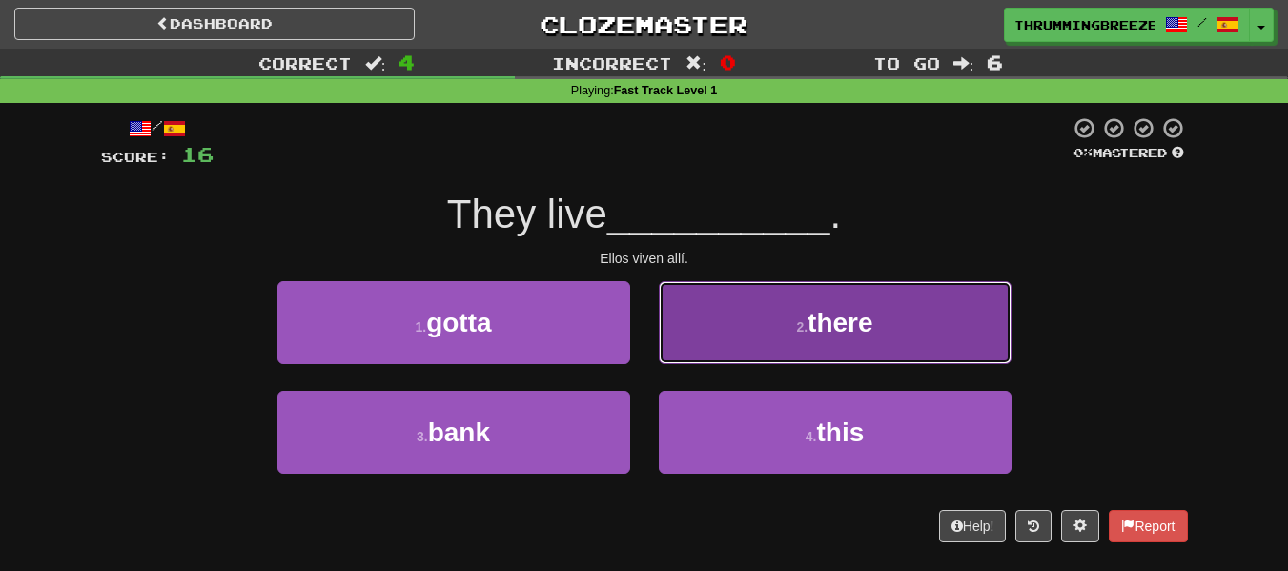
click at [790, 314] on button "2 . there" at bounding box center [835, 322] width 353 height 83
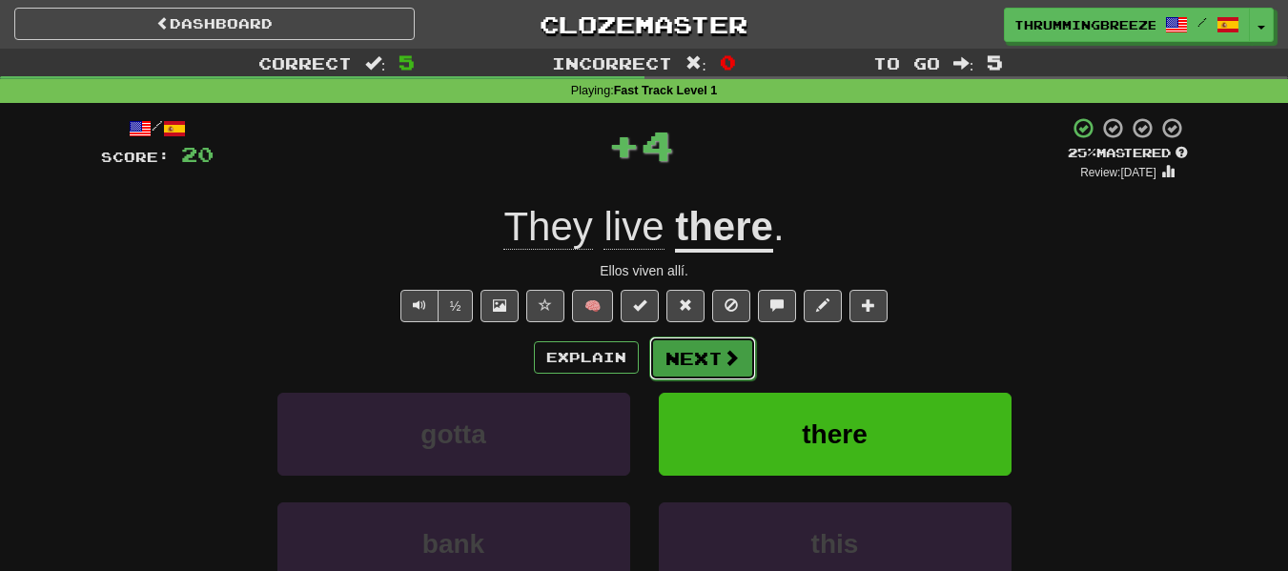
click at [676, 372] on button "Next" at bounding box center [702, 358] width 107 height 44
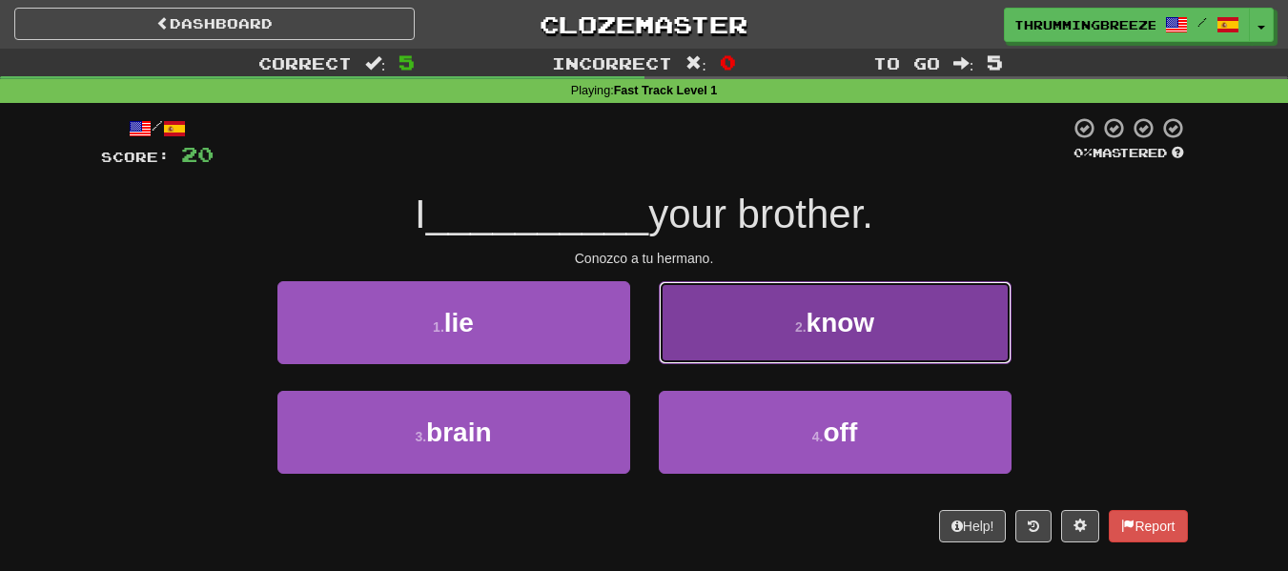
click at [798, 339] on button "2 . know" at bounding box center [835, 322] width 353 height 83
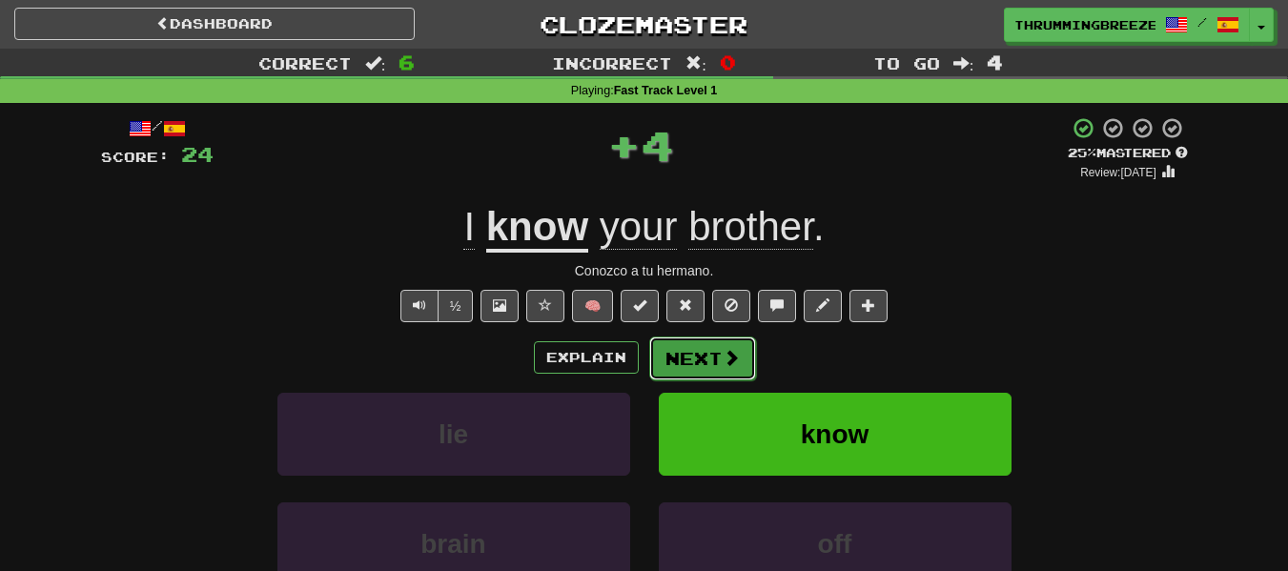
click at [675, 345] on button "Next" at bounding box center [702, 358] width 107 height 44
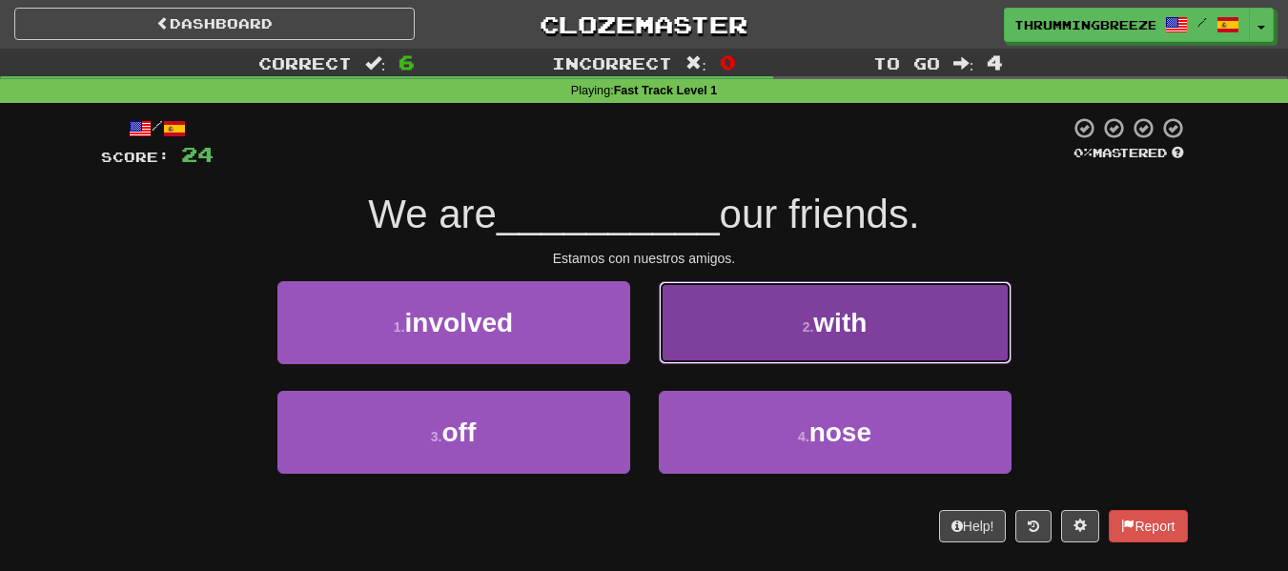
click at [760, 319] on button "2 . with" at bounding box center [835, 322] width 353 height 83
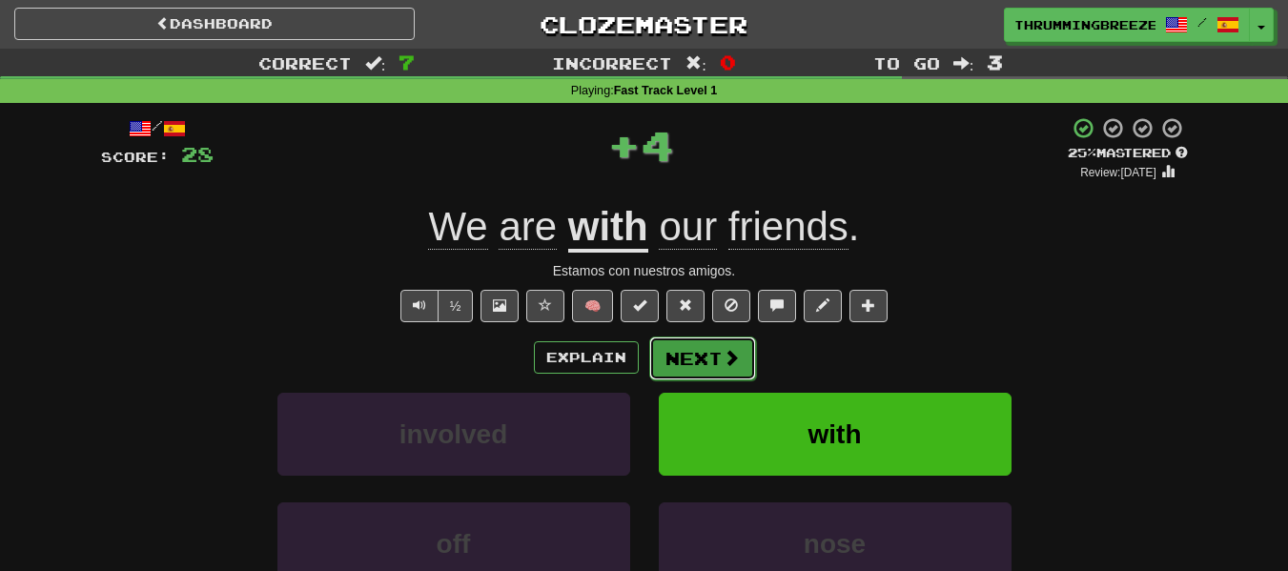
click at [683, 348] on button "Next" at bounding box center [702, 358] width 107 height 44
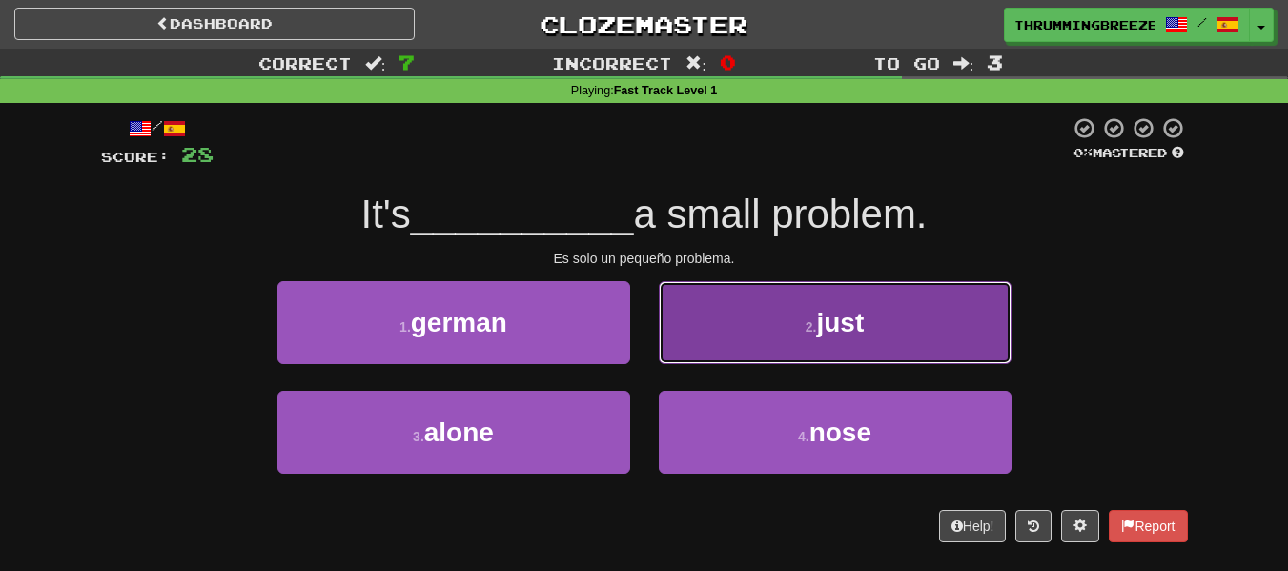
click at [732, 336] on button "2 . just" at bounding box center [835, 322] width 353 height 83
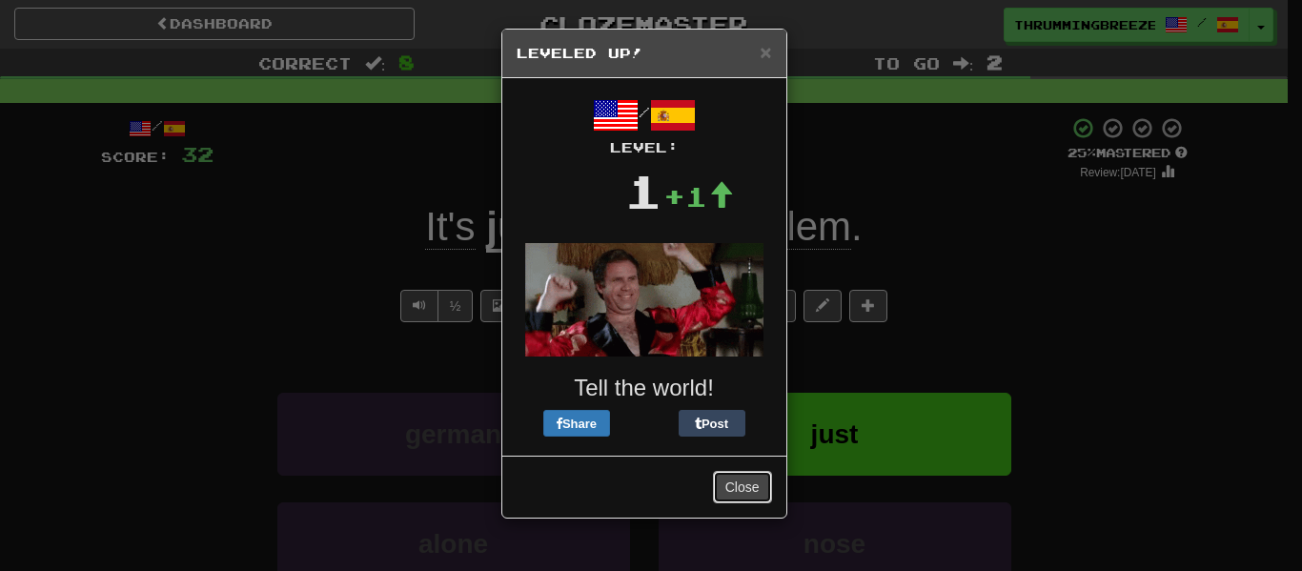
click at [736, 476] on button "Close" at bounding box center [742, 487] width 59 height 32
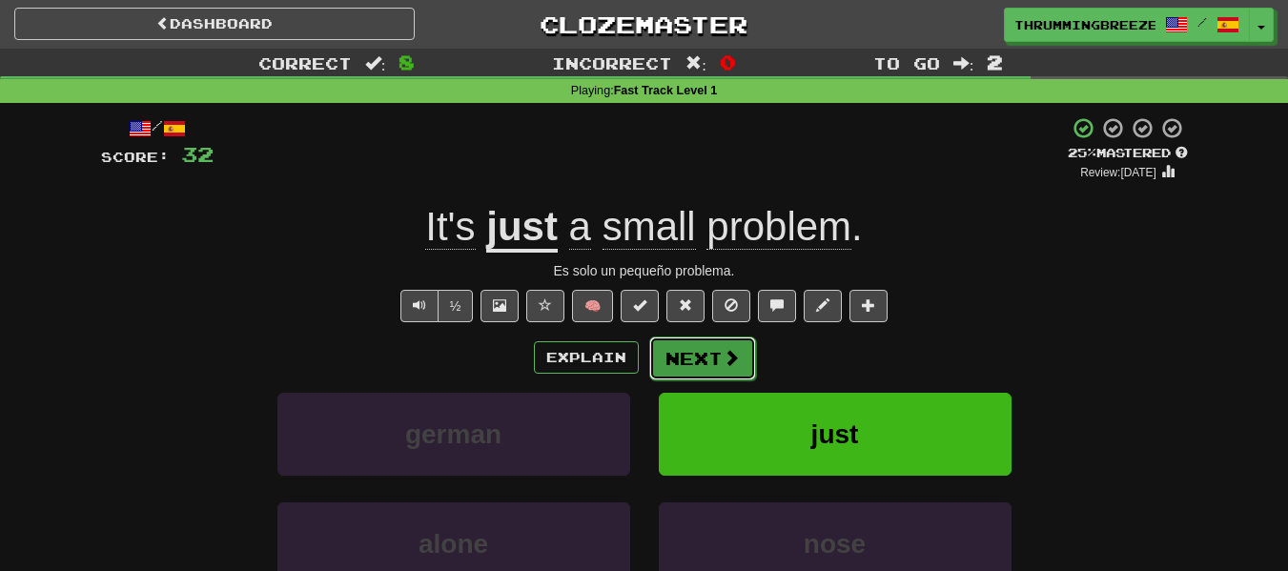
click at [690, 349] on button "Next" at bounding box center [702, 358] width 107 height 44
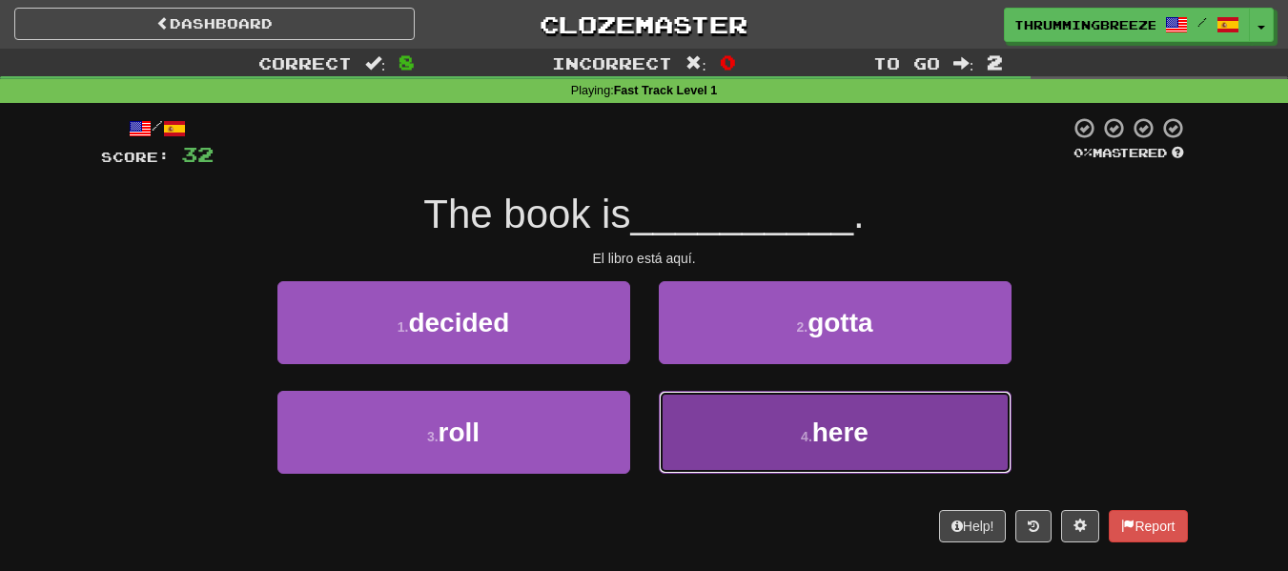
click at [806, 424] on button "4 . here" at bounding box center [835, 432] width 353 height 83
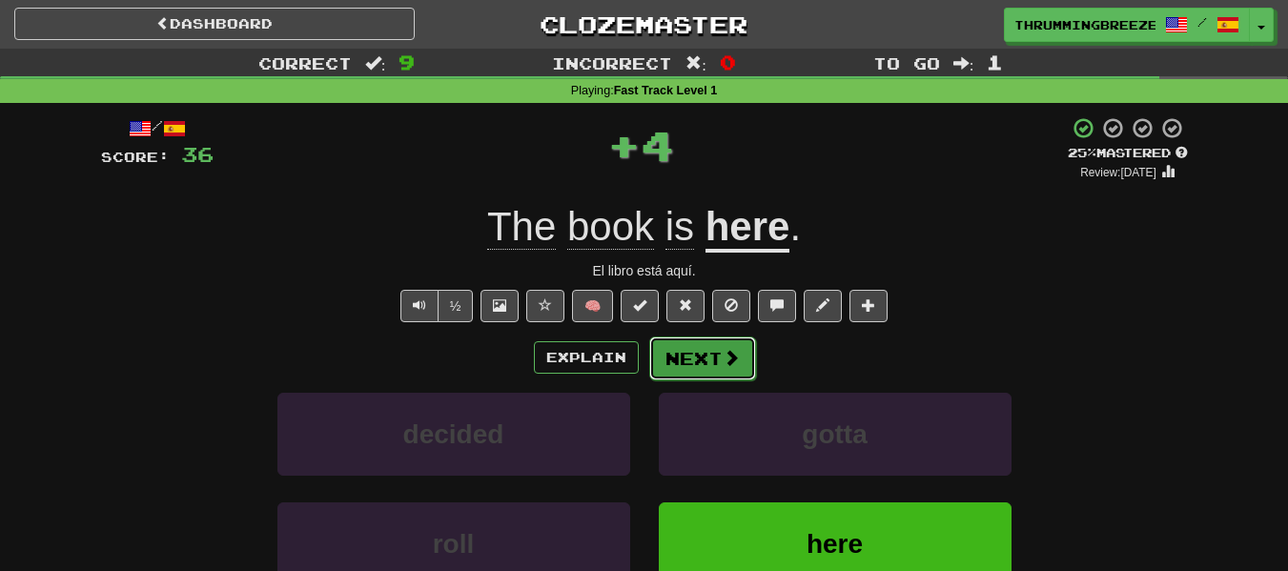
click at [733, 360] on span at bounding box center [731, 357] width 17 height 17
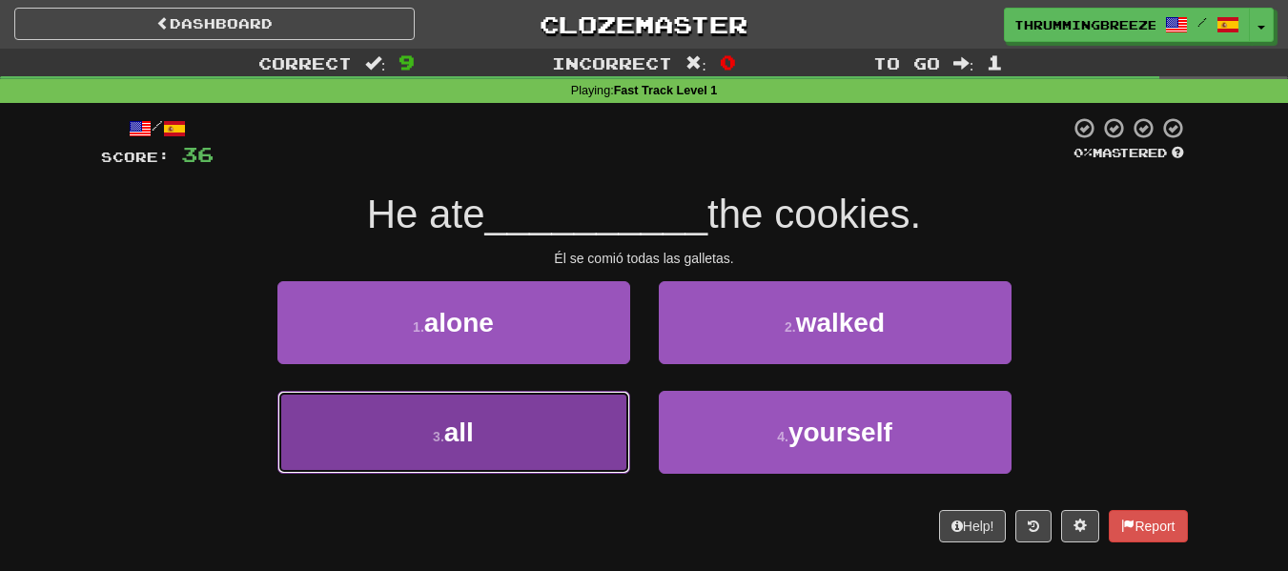
click at [518, 446] on button "3 . all" at bounding box center [453, 432] width 353 height 83
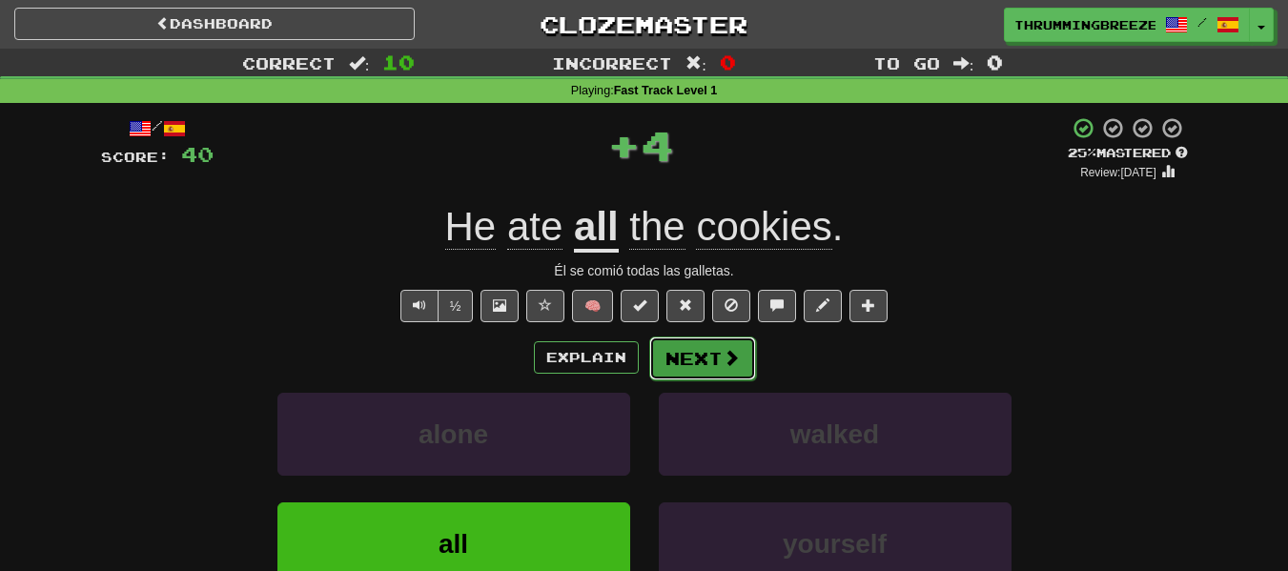
click at [715, 349] on button "Next" at bounding box center [702, 358] width 107 height 44
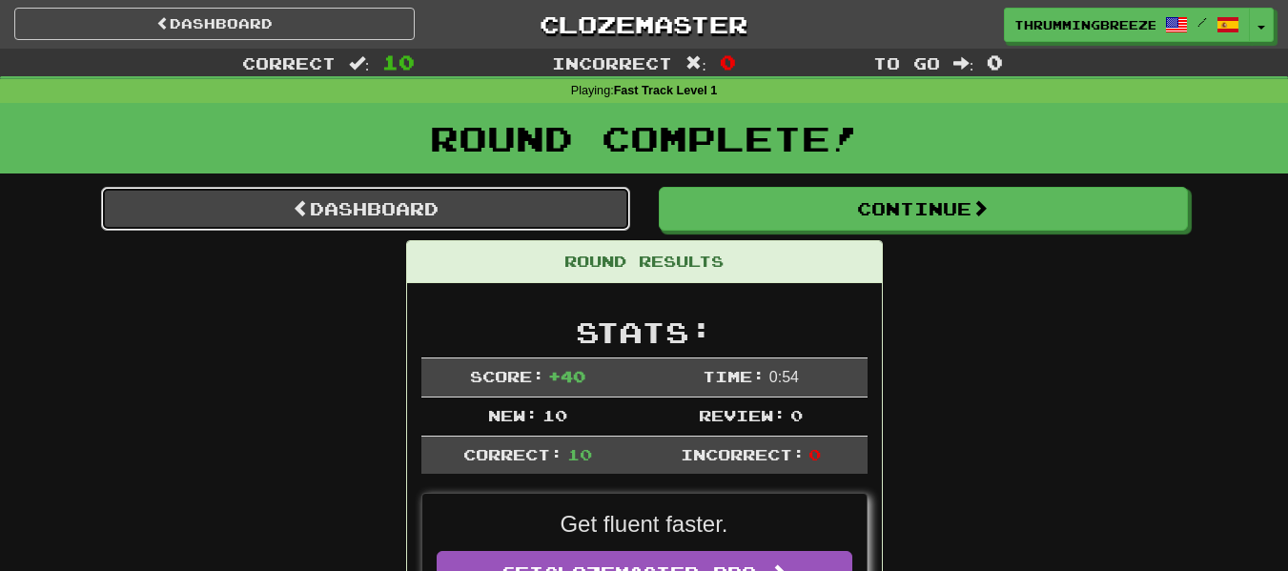
click at [527, 214] on link "Dashboard" at bounding box center [365, 209] width 529 height 44
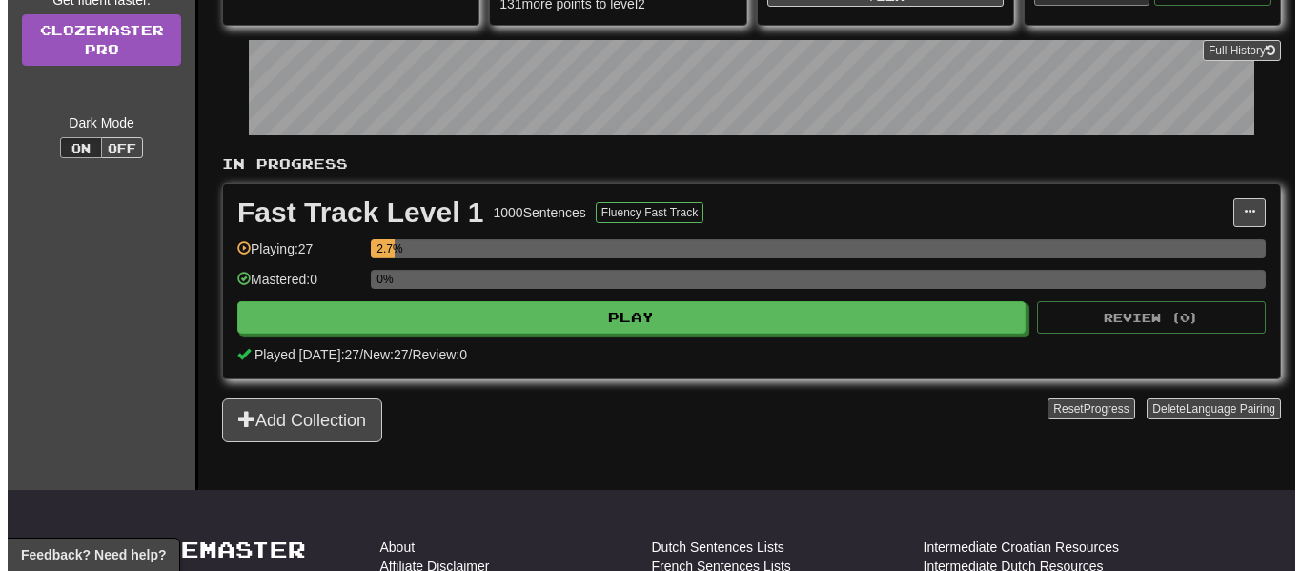
scroll to position [296, 0]
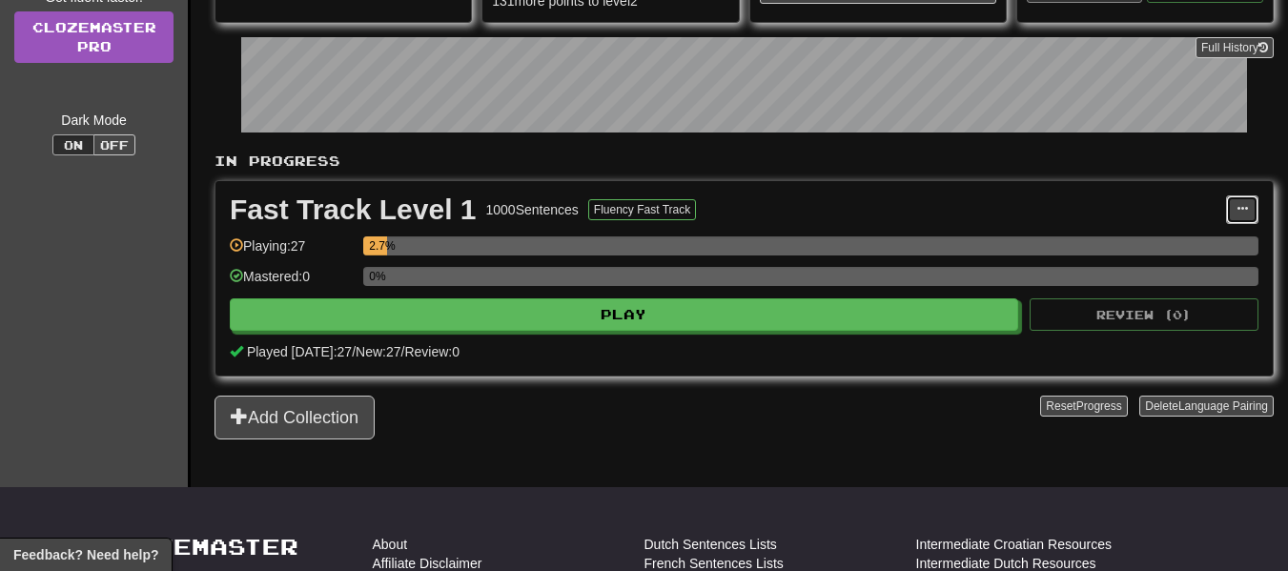
click at [1228, 203] on button at bounding box center [1242, 209] width 32 height 29
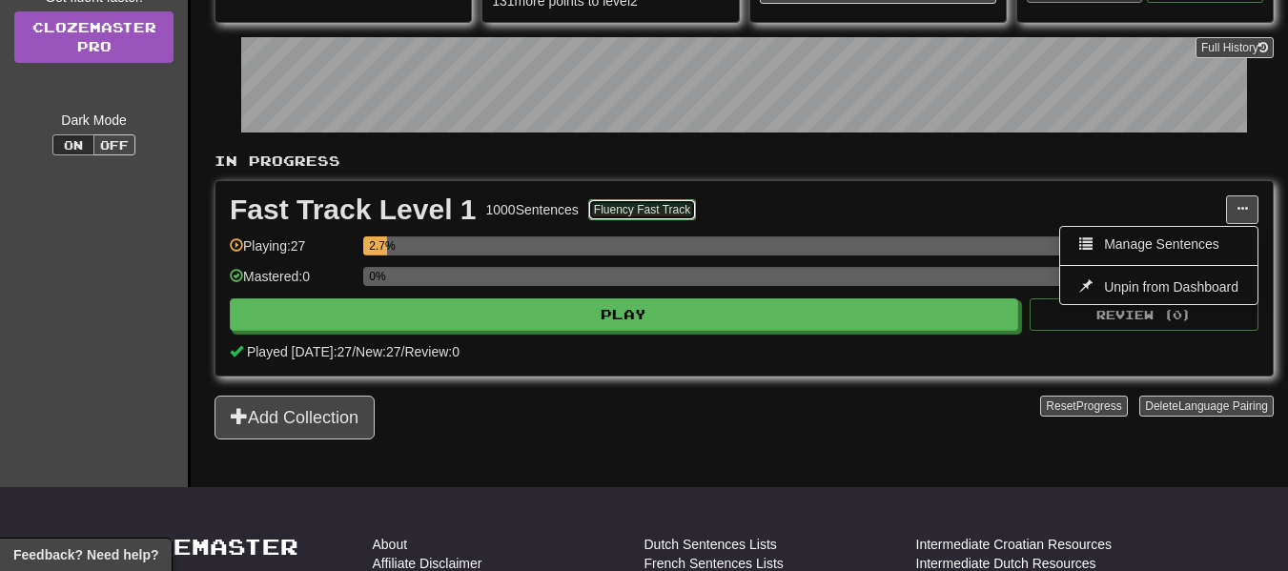
click at [673, 206] on button "Fluency Fast Track" at bounding box center [642, 209] width 108 height 21
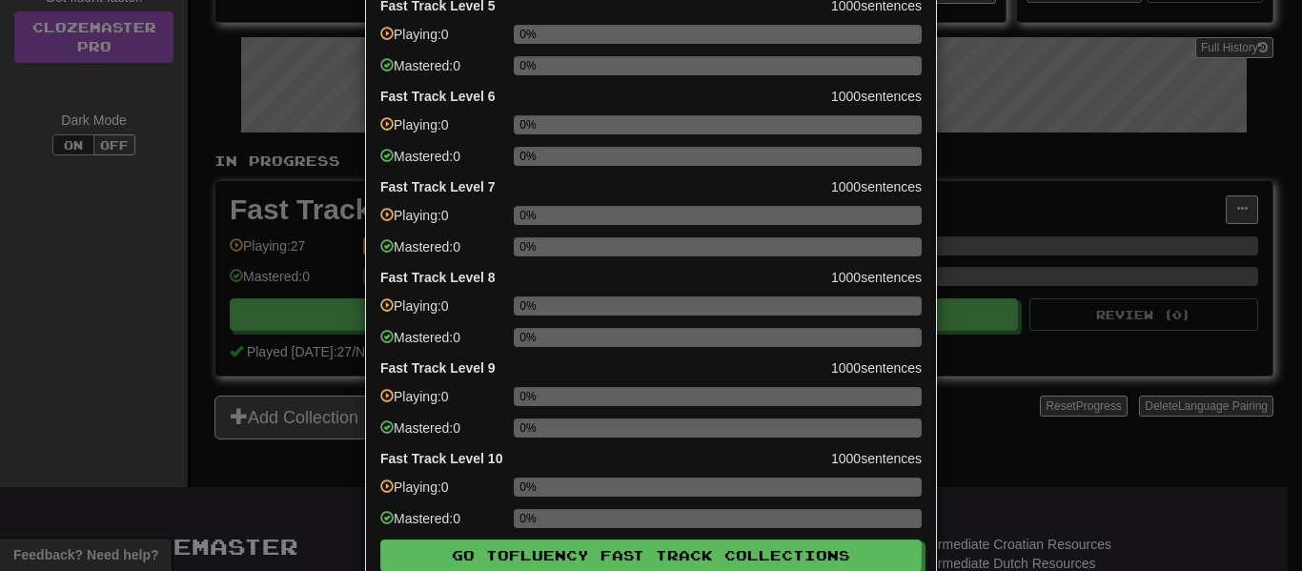
scroll to position [565, 0]
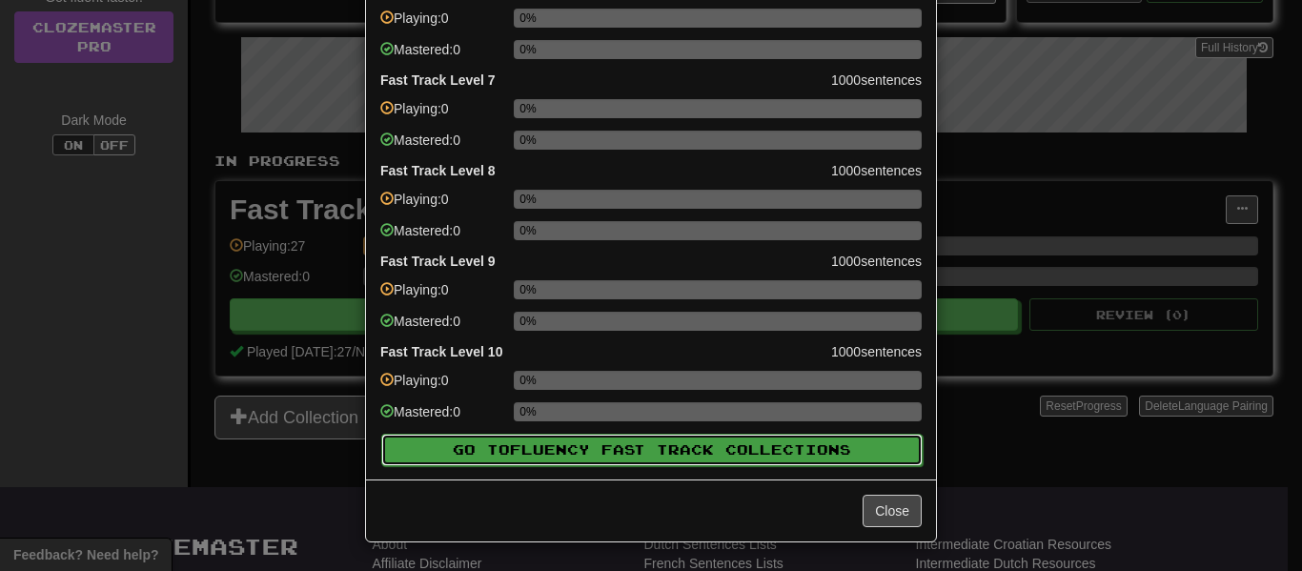
click at [643, 449] on span "Fluency Fast Track" at bounding box center [617, 449] width 215 height 16
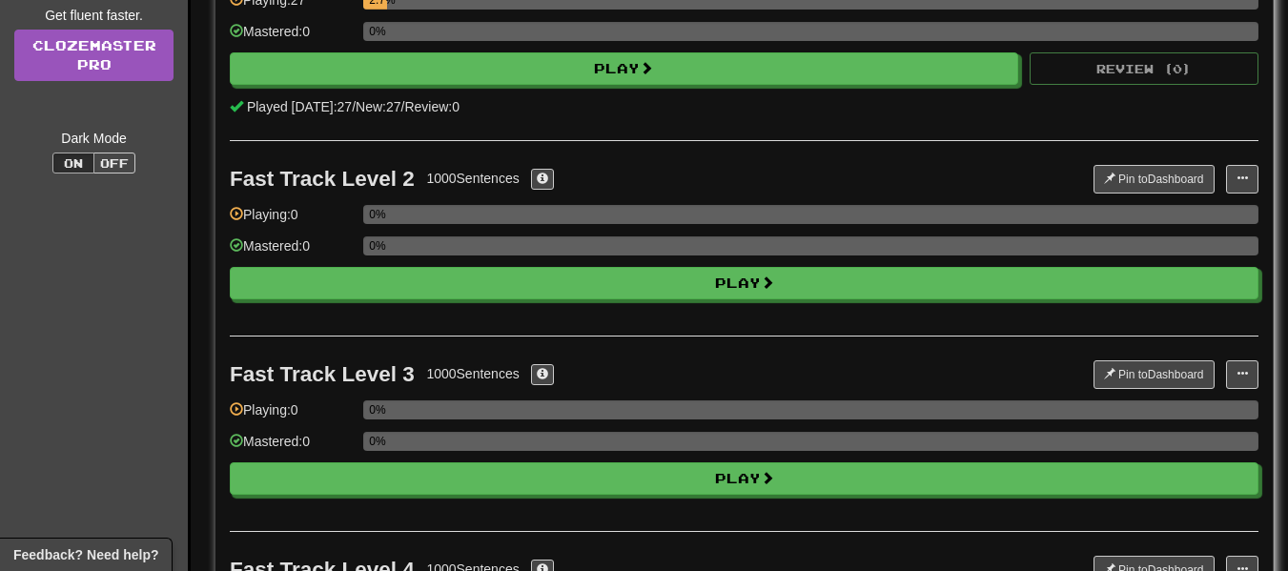
scroll to position [0, 0]
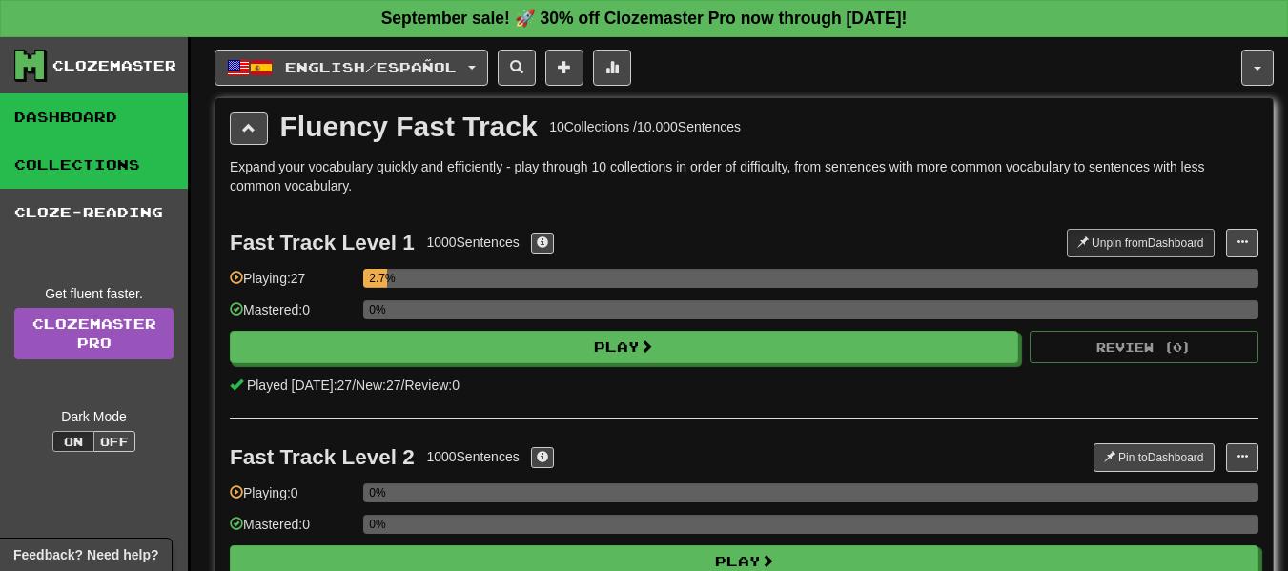
click at [85, 123] on link "Dashboard" at bounding box center [94, 117] width 188 height 48
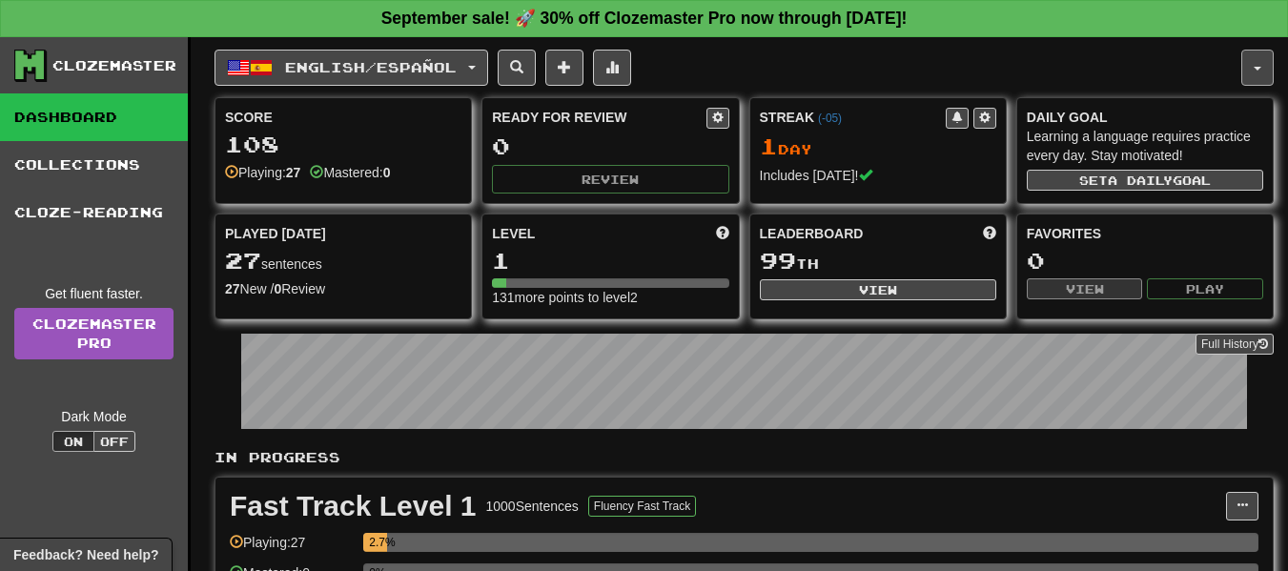
click at [1259, 71] on button "button" at bounding box center [1257, 68] width 32 height 36
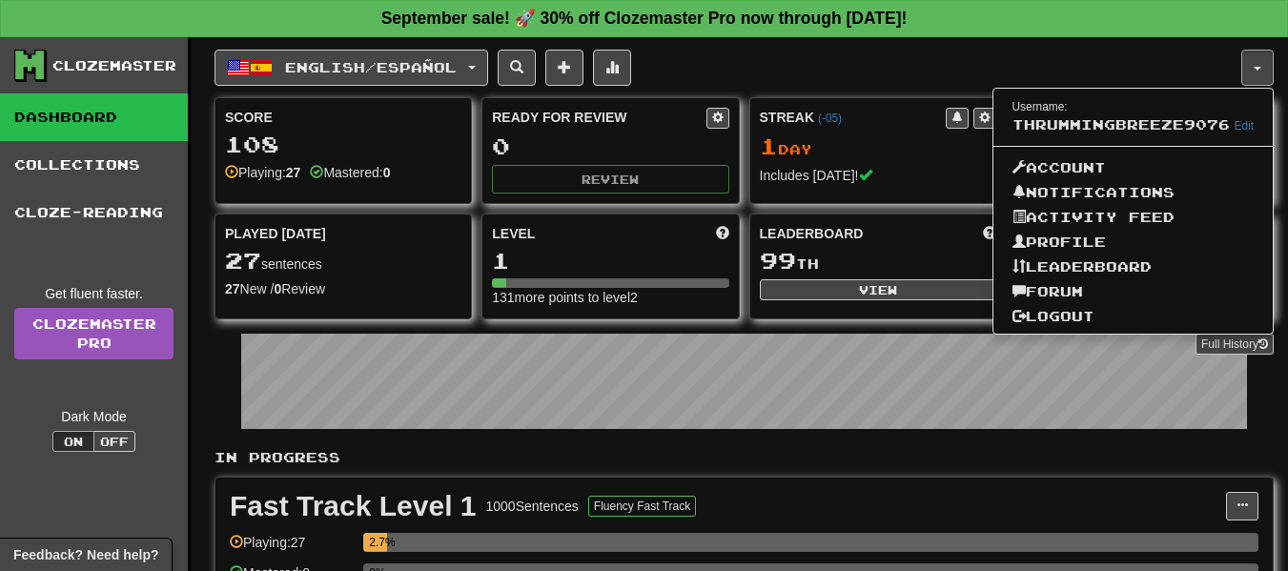
click at [1151, 55] on div "English / Español English / Español Streak: 1 Review: 0 Points today: 108 Langu…" at bounding box center [727, 68] width 1027 height 36
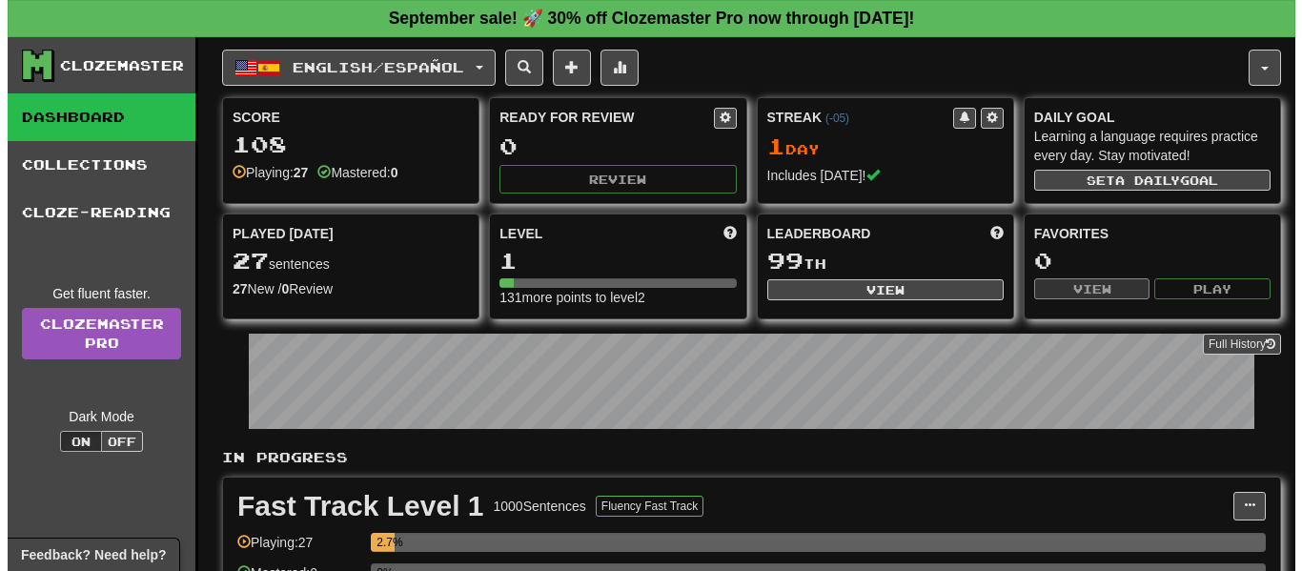
scroll to position [256, 0]
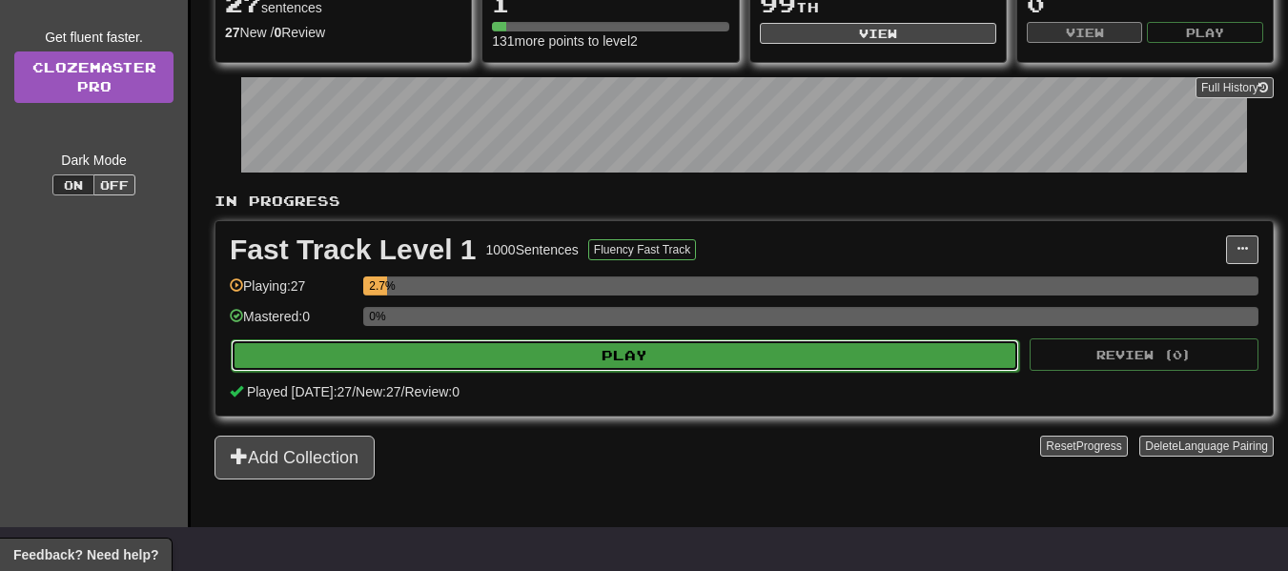
click at [705, 359] on button "Play" at bounding box center [625, 355] width 788 height 32
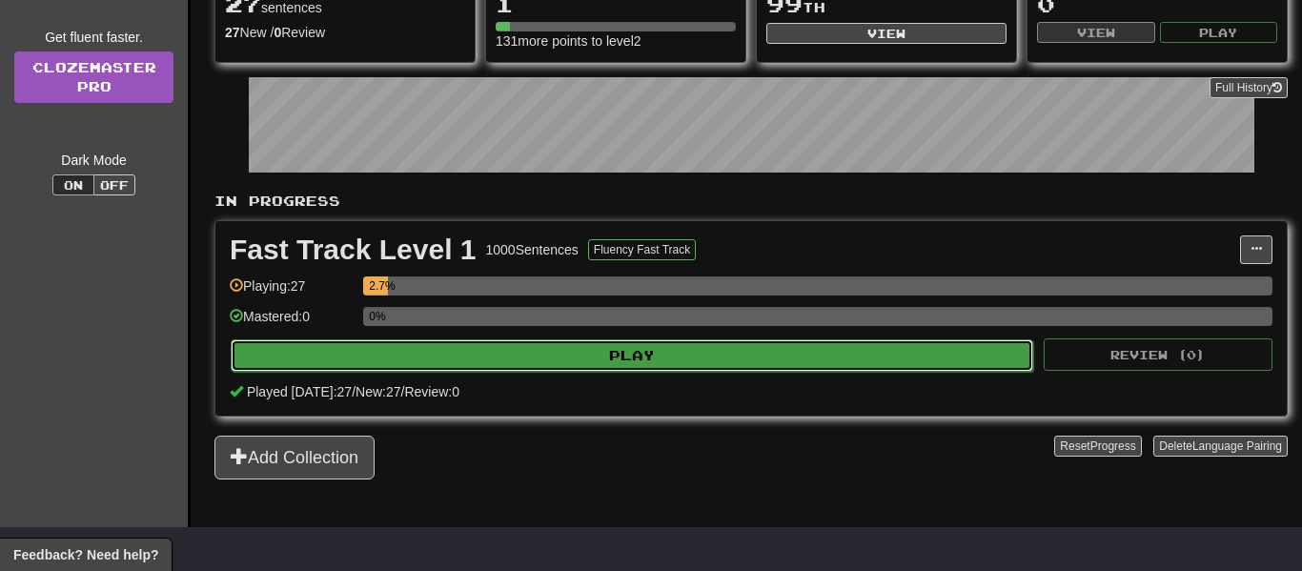
select select "**"
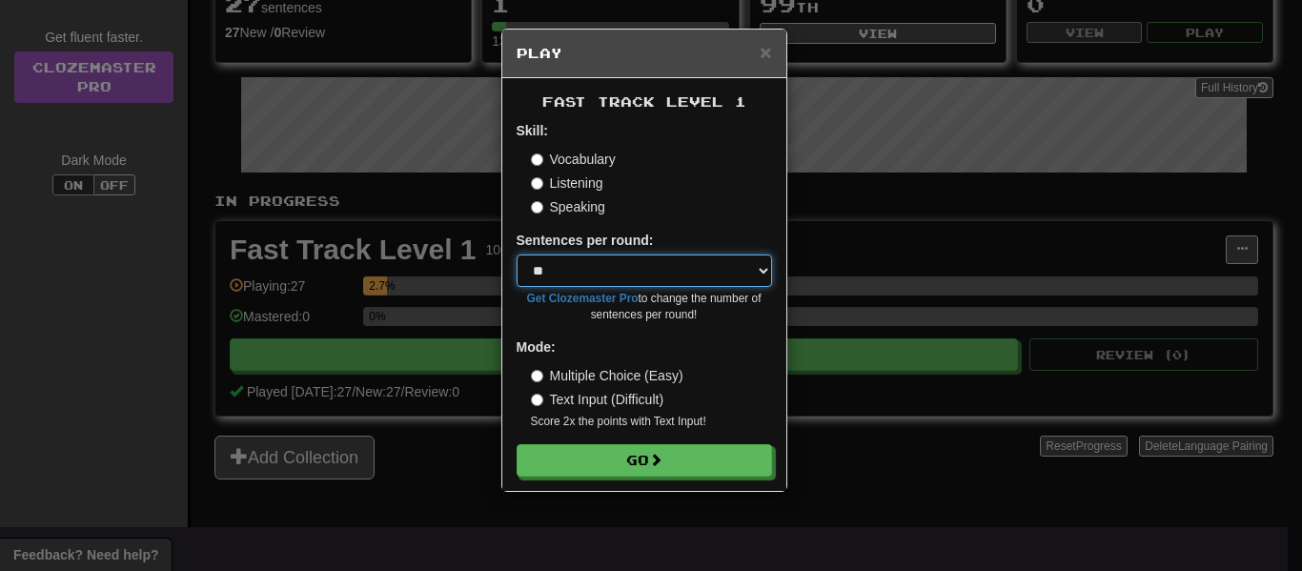
click at [748, 275] on select "* ** ** ** ** ** *** ********" at bounding box center [644, 271] width 255 height 32
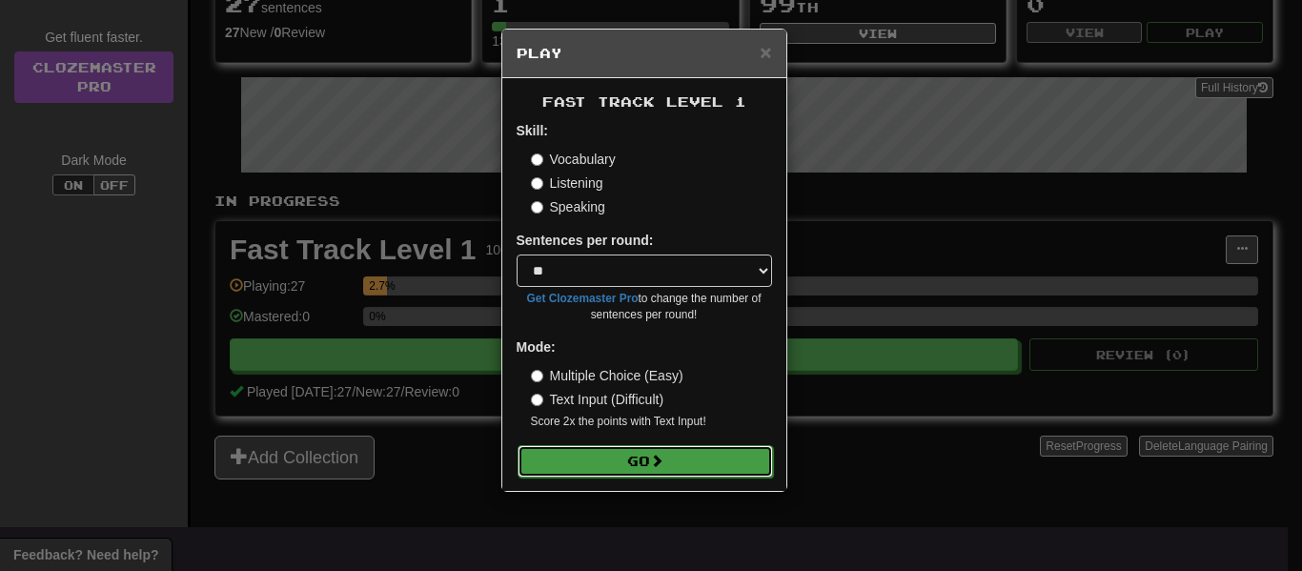
click at [627, 467] on button "Go" at bounding box center [645, 461] width 255 height 32
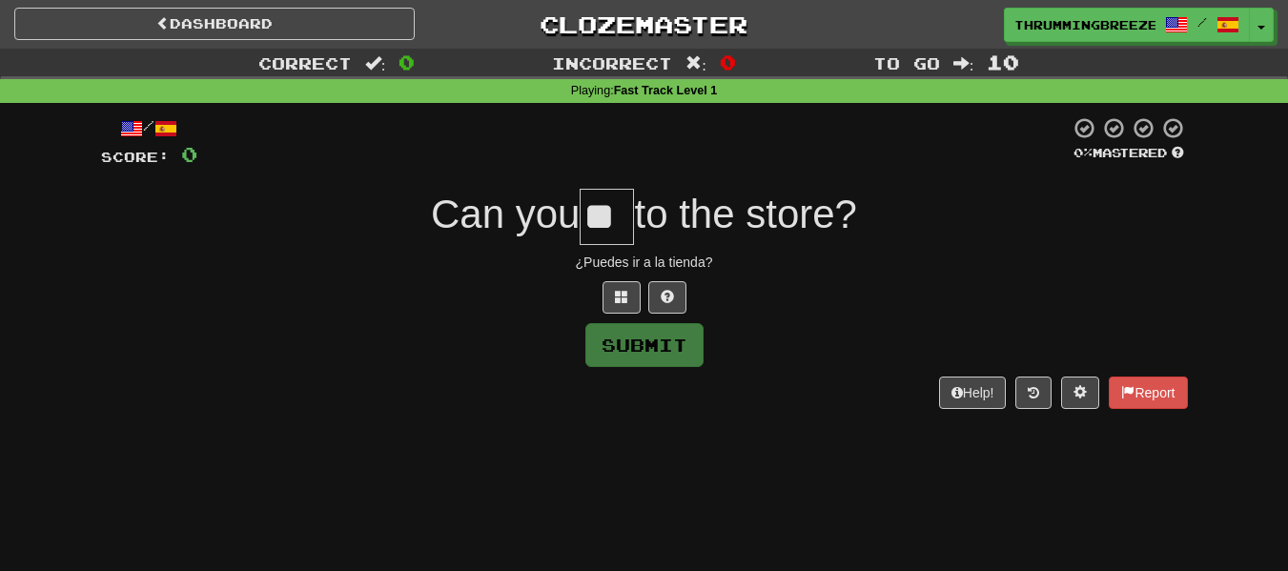
scroll to position [0, 15]
type input "*"
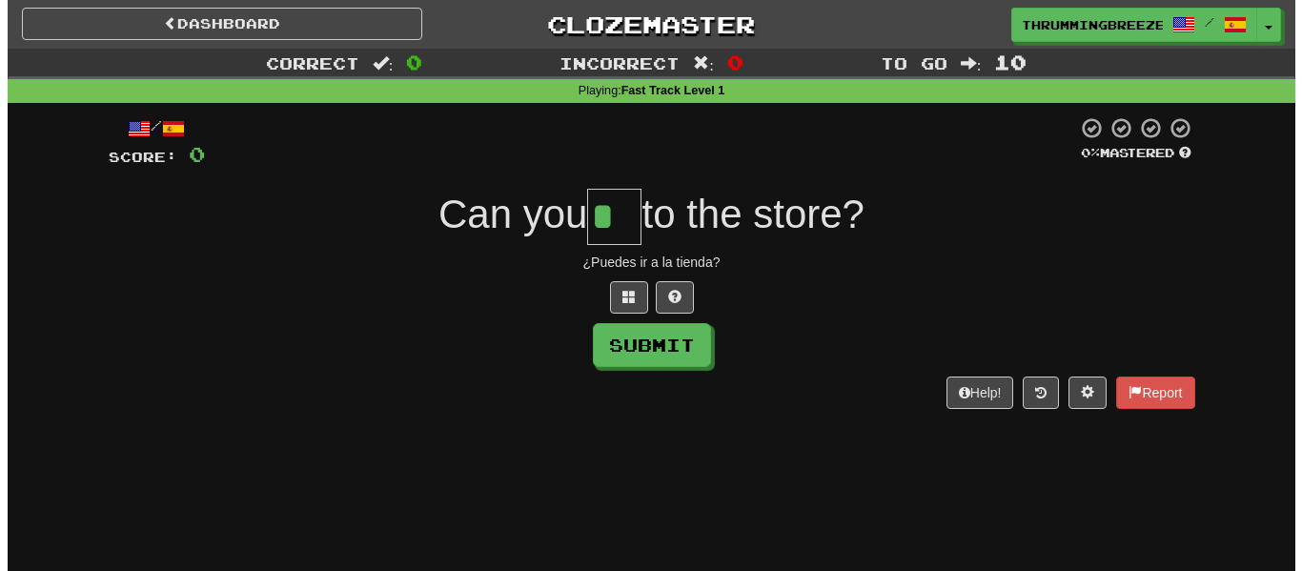
scroll to position [0, 0]
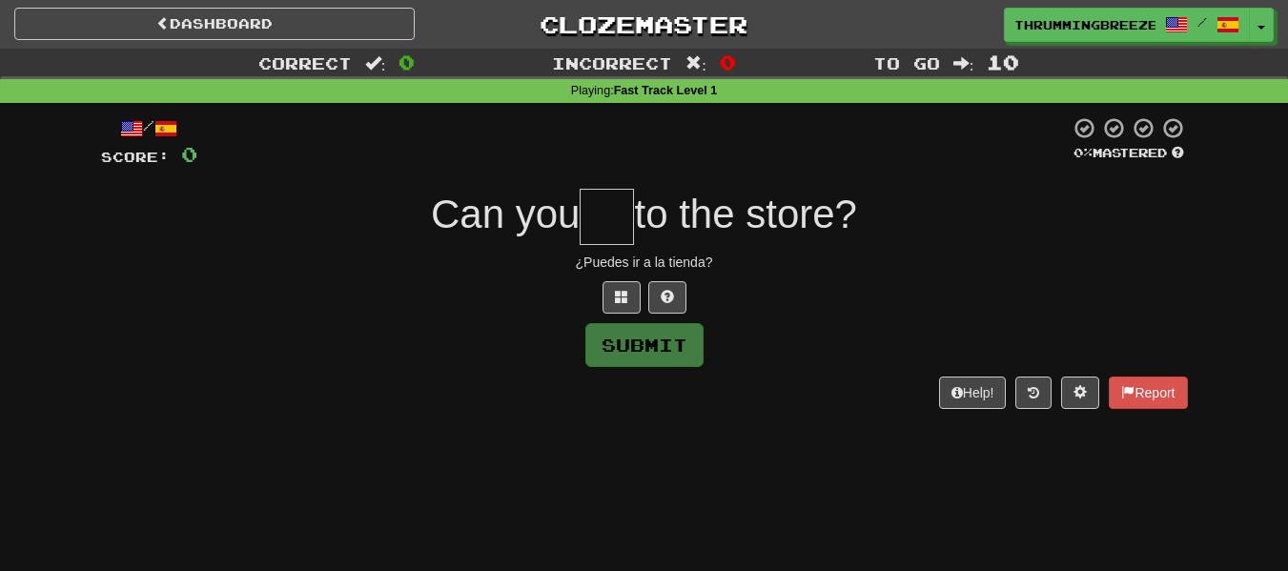
type input "*"
type input "**"
click at [658, 345] on button "Submit" at bounding box center [645, 346] width 118 height 44
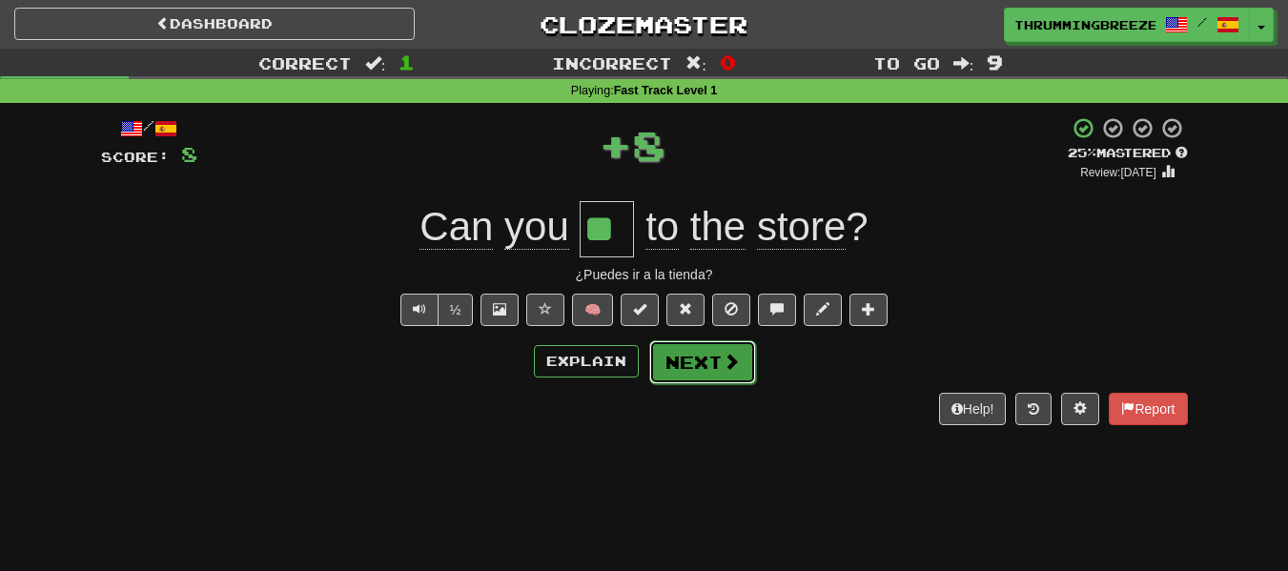
click at [679, 362] on button "Next" at bounding box center [702, 362] width 107 height 44
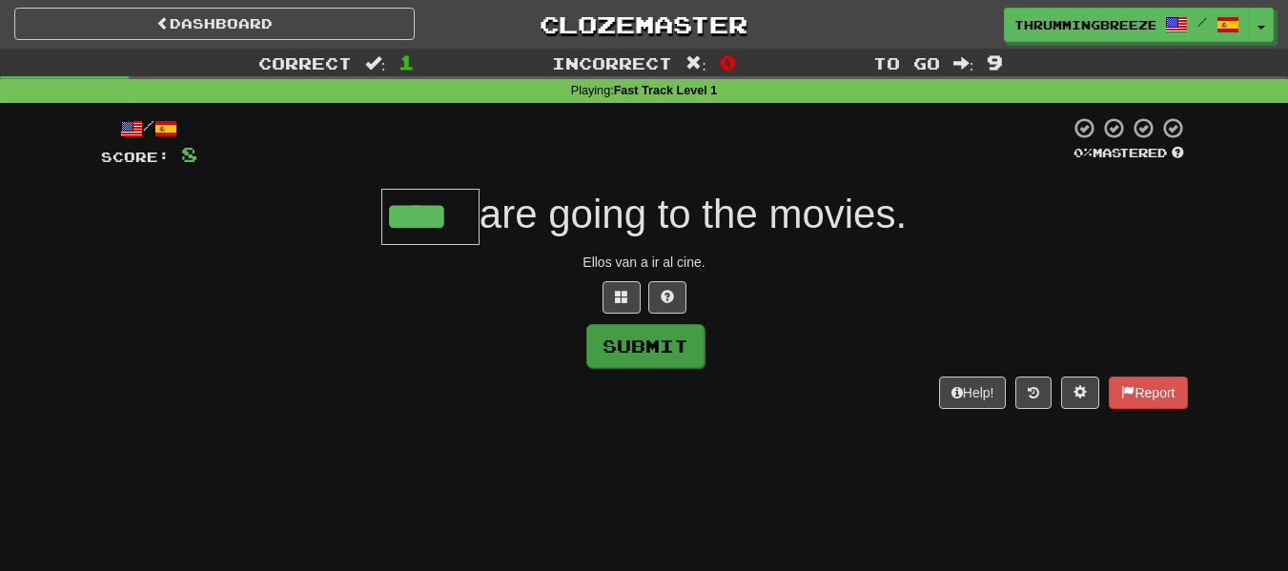
type input "****"
click at [645, 352] on button "Submit" at bounding box center [645, 346] width 118 height 44
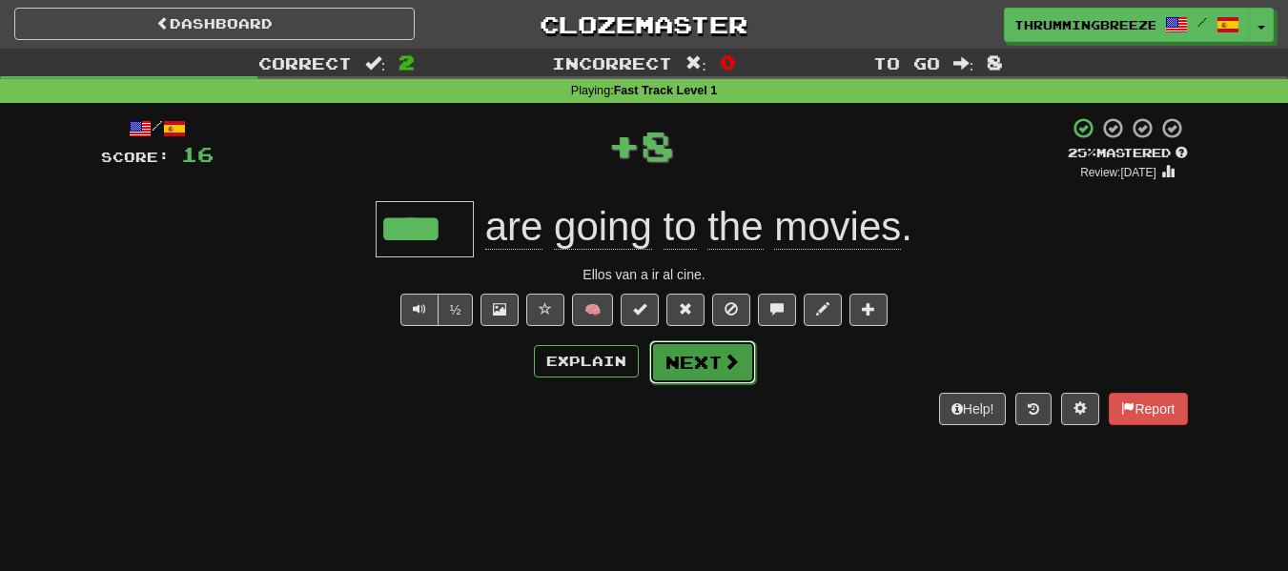
click at [674, 365] on button "Next" at bounding box center [702, 362] width 107 height 44
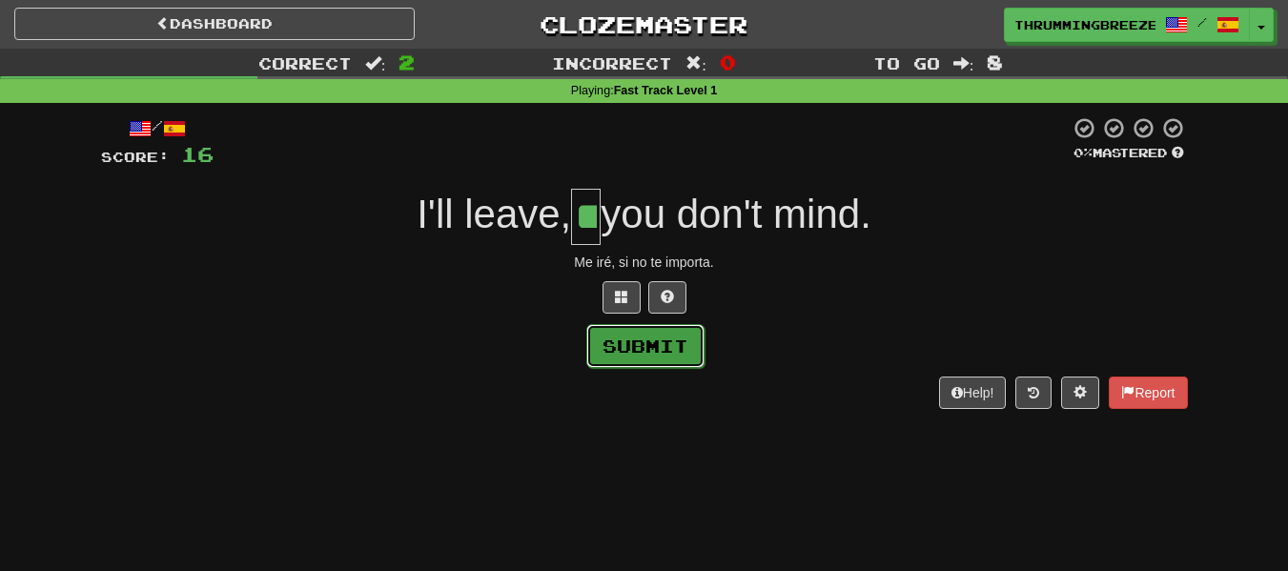
click at [635, 335] on button "Submit" at bounding box center [645, 346] width 118 height 44
type input "**"
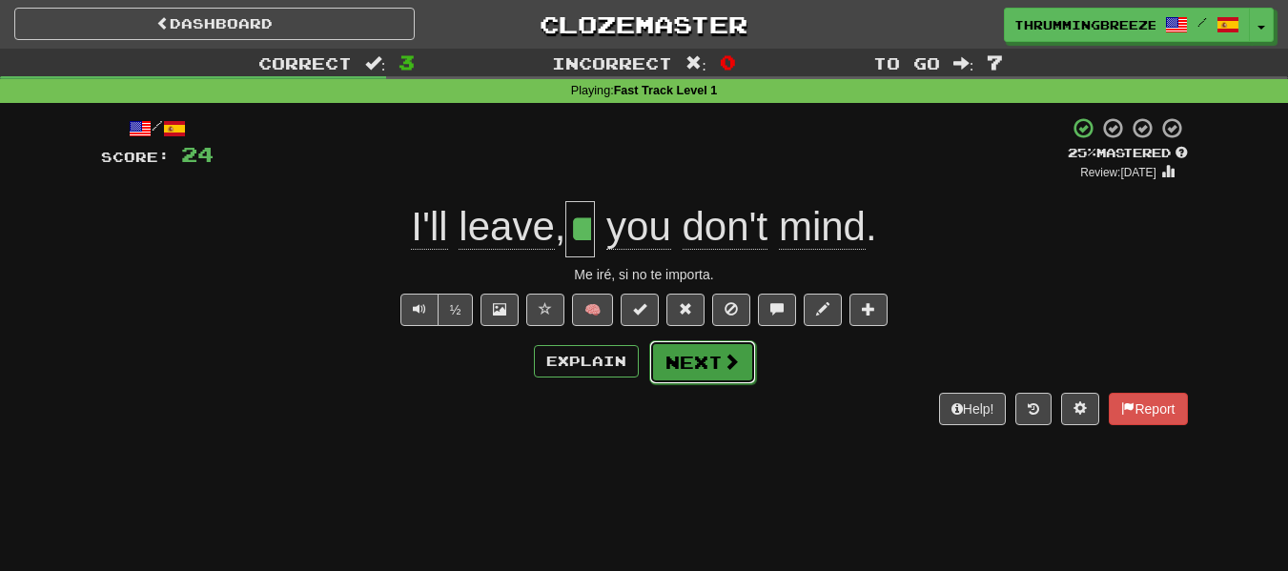
click at [688, 365] on button "Next" at bounding box center [702, 362] width 107 height 44
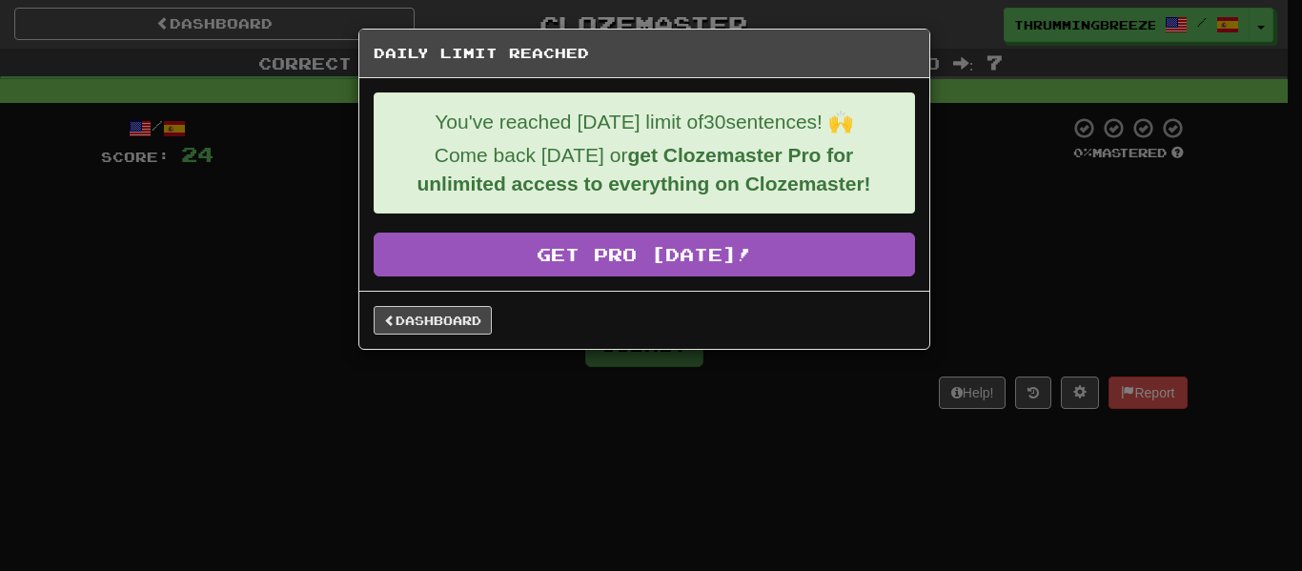
click at [637, 419] on div "Daily Limit Reached You've reached [DATE] limit of 30 sentences! 🙌 Come back [D…" at bounding box center [651, 285] width 1302 height 571
click at [418, 322] on link "Dashboard" at bounding box center [433, 320] width 118 height 29
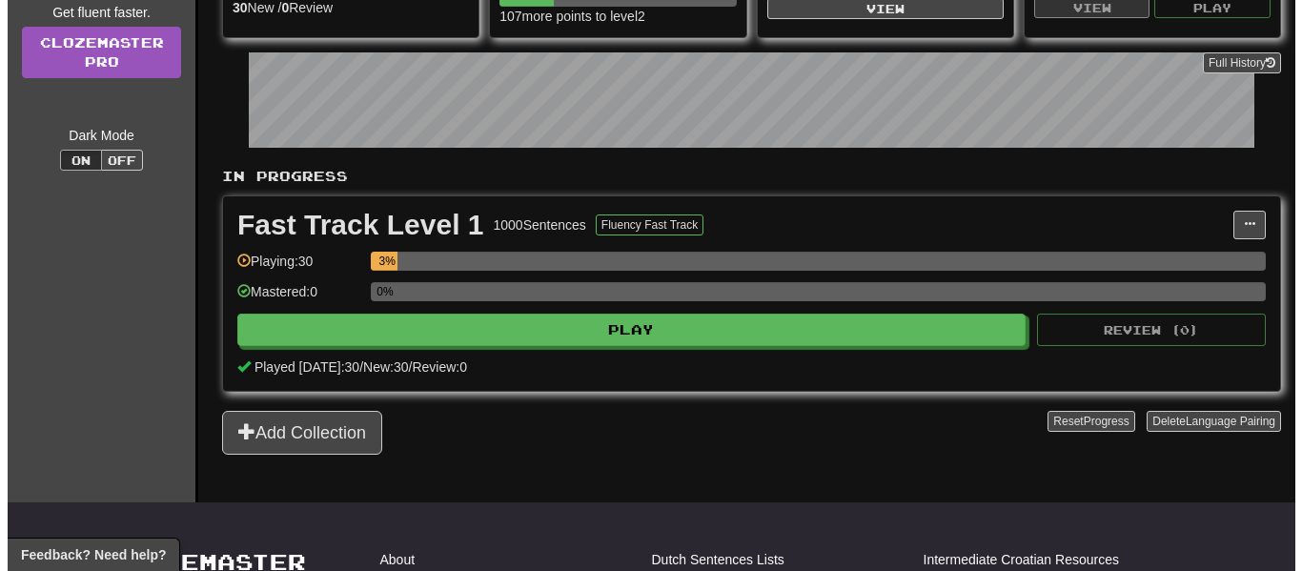
scroll to position [276, 0]
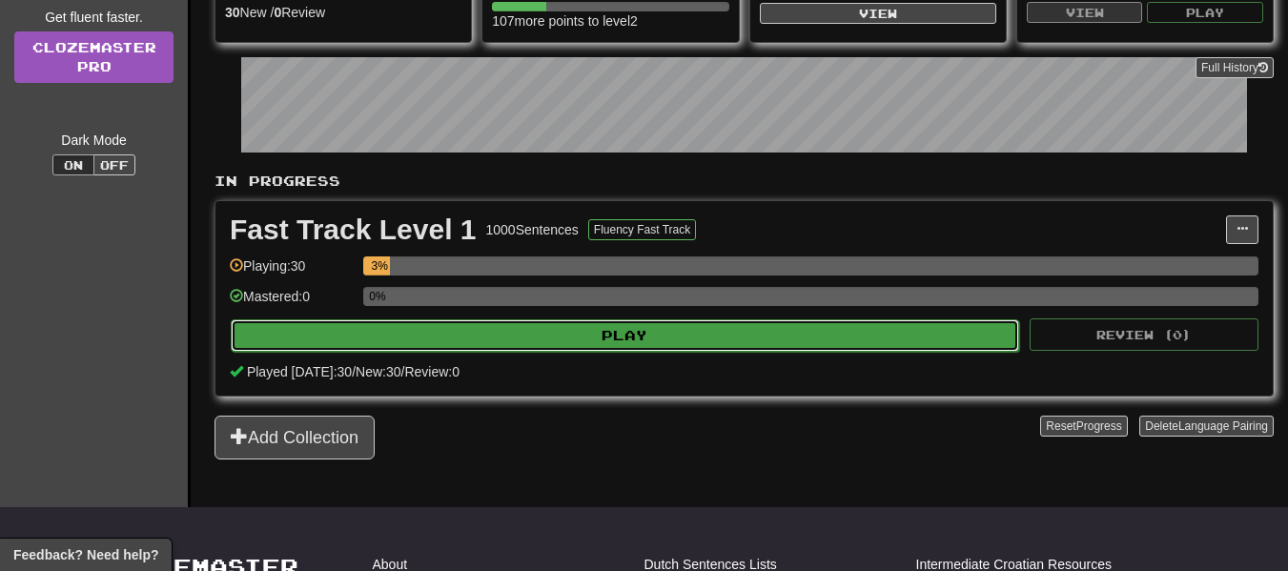
click at [847, 332] on button "Play" at bounding box center [625, 335] width 788 height 32
select select "**"
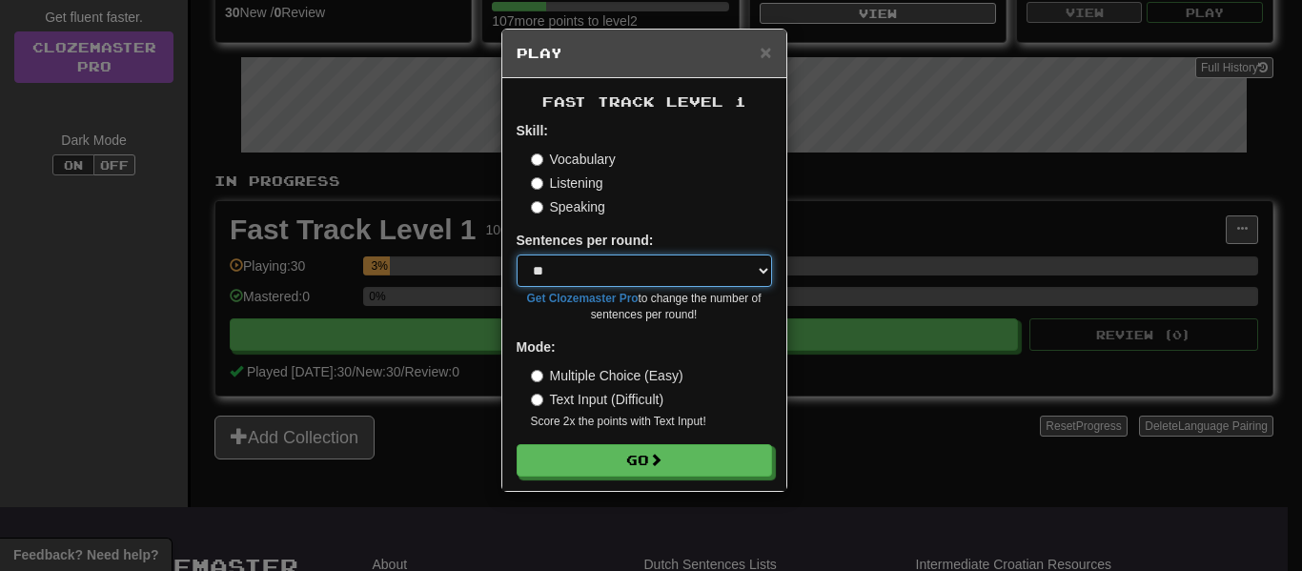
click at [756, 276] on select "* ** ** ** ** ** *** ********" at bounding box center [644, 271] width 255 height 32
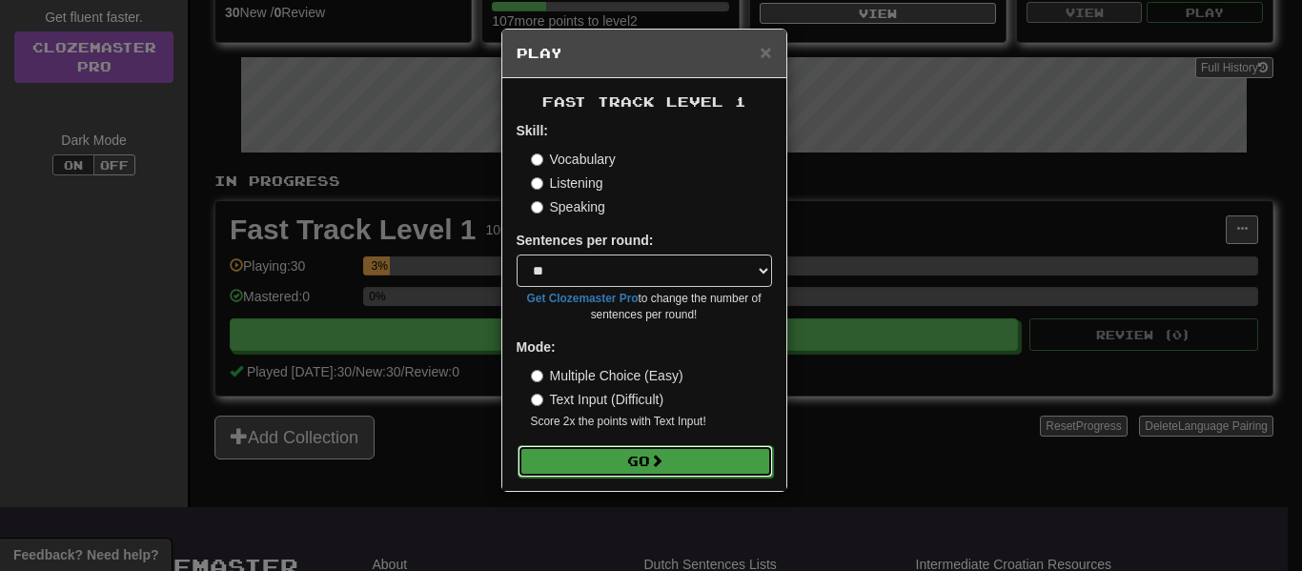
click at [663, 456] on span at bounding box center [656, 460] width 13 height 13
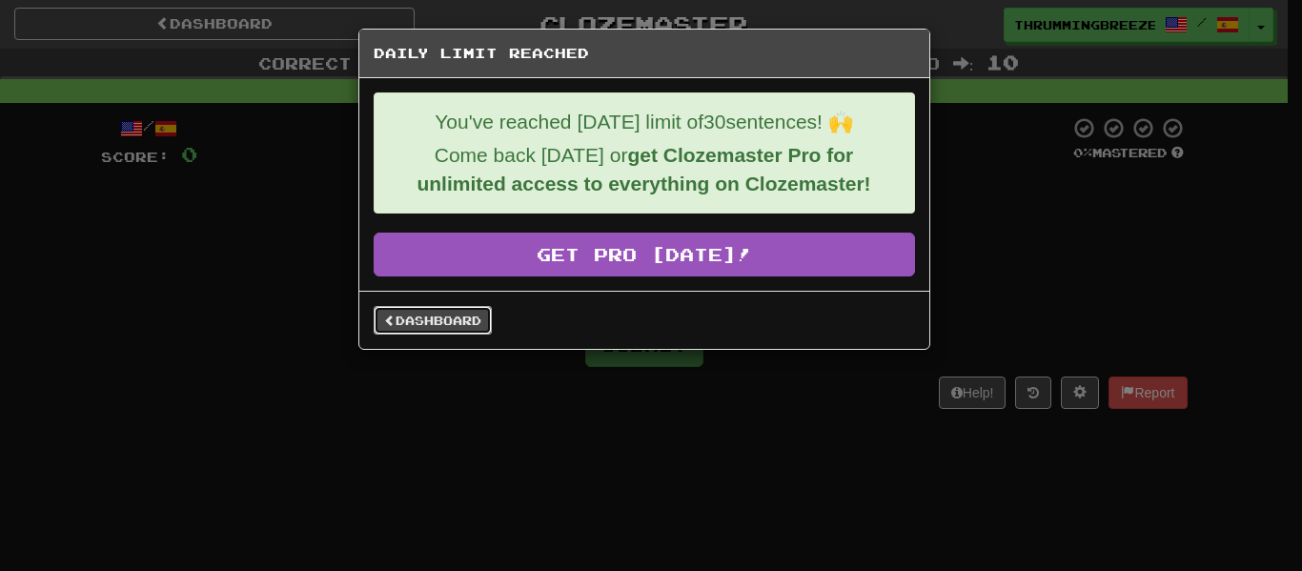
click at [434, 320] on link "Dashboard" at bounding box center [433, 320] width 118 height 29
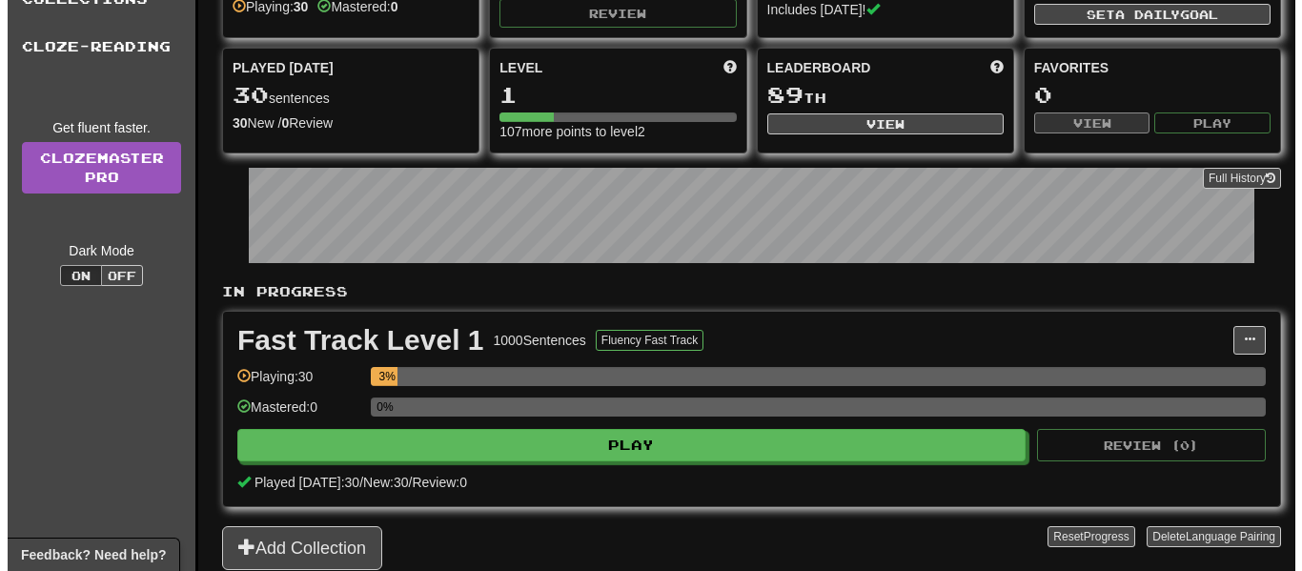
scroll to position [158, 0]
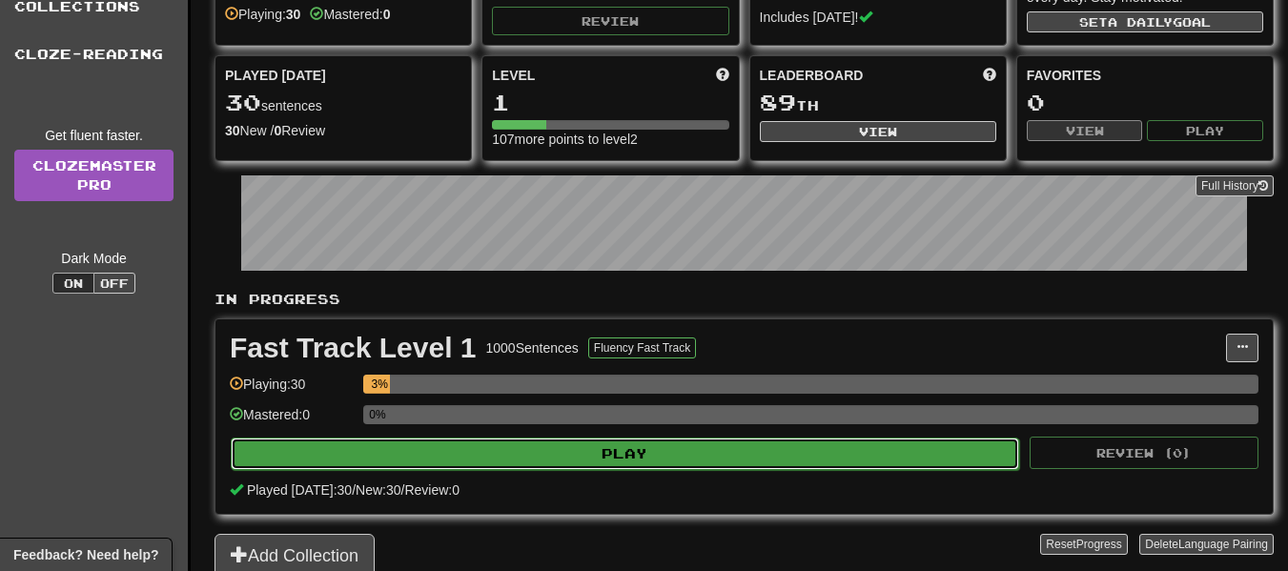
click at [765, 461] on button "Play" at bounding box center [625, 454] width 788 height 32
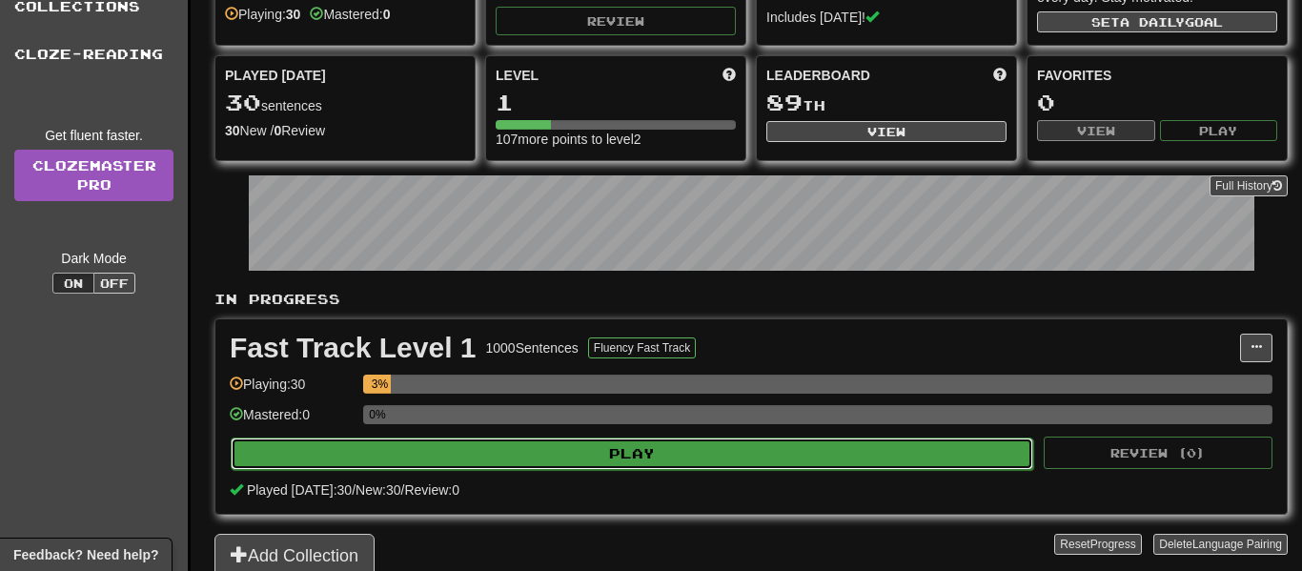
select select "**"
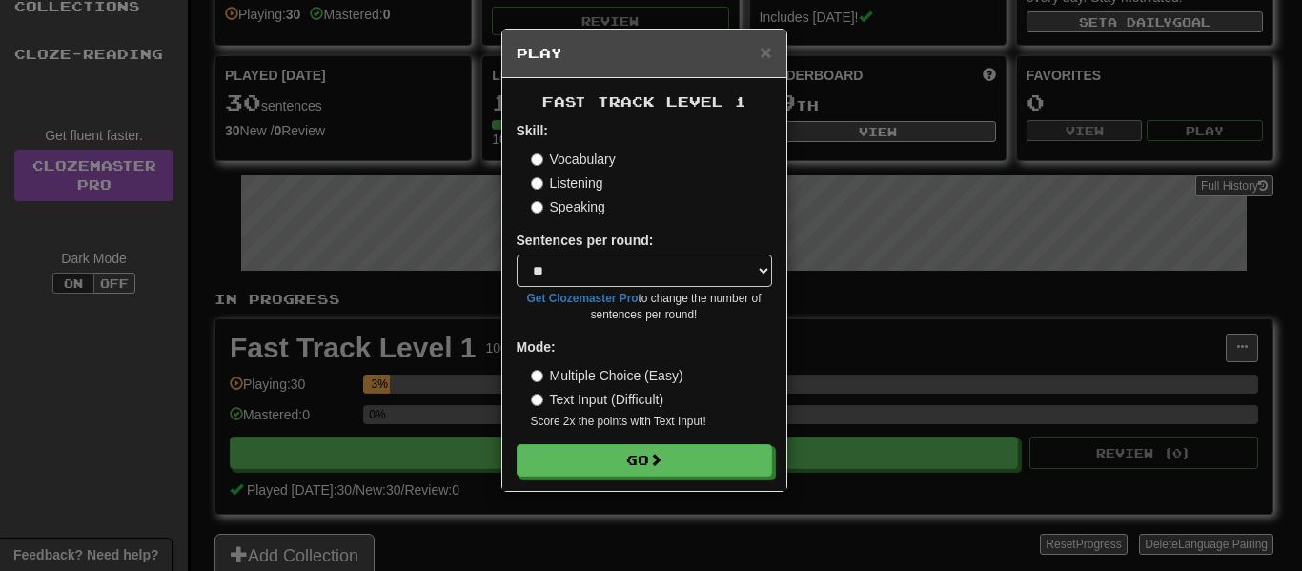
click at [579, 371] on label "Multiple Choice (Easy)" at bounding box center [607, 375] width 153 height 19
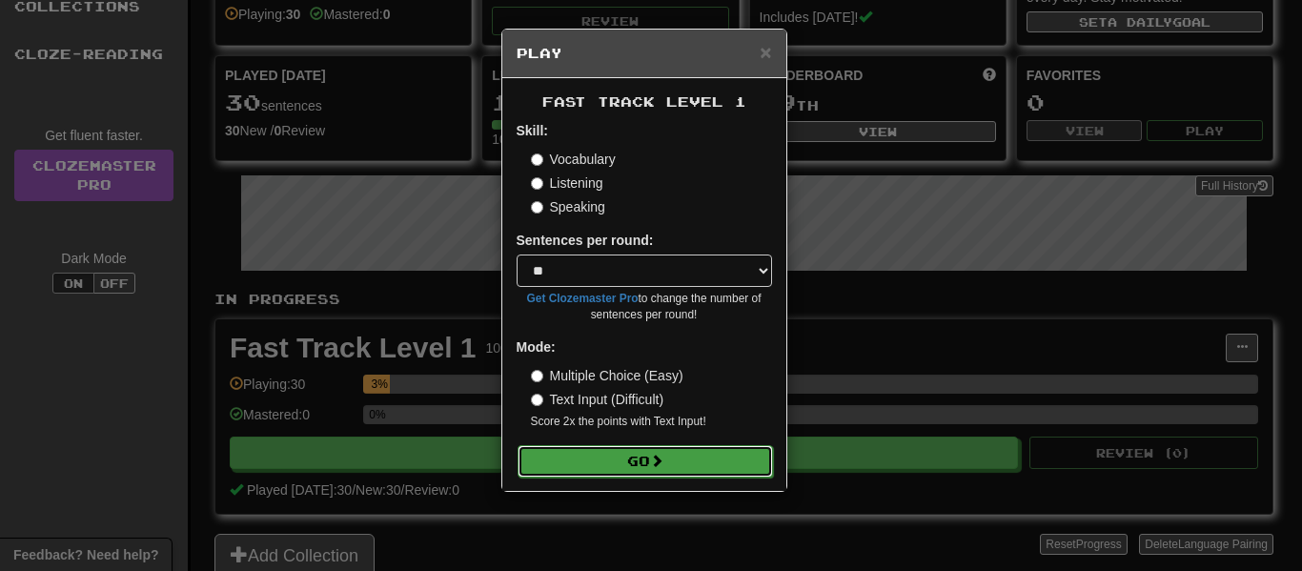
click at [587, 452] on button "Go" at bounding box center [645, 461] width 255 height 32
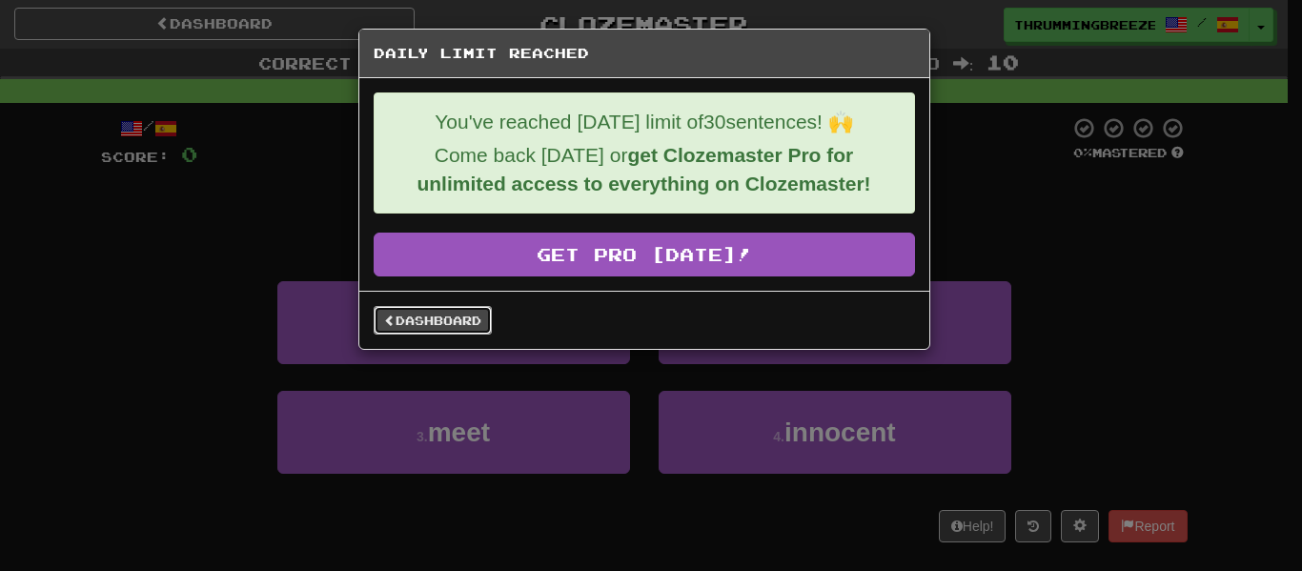
click at [426, 327] on link "Dashboard" at bounding box center [433, 320] width 118 height 29
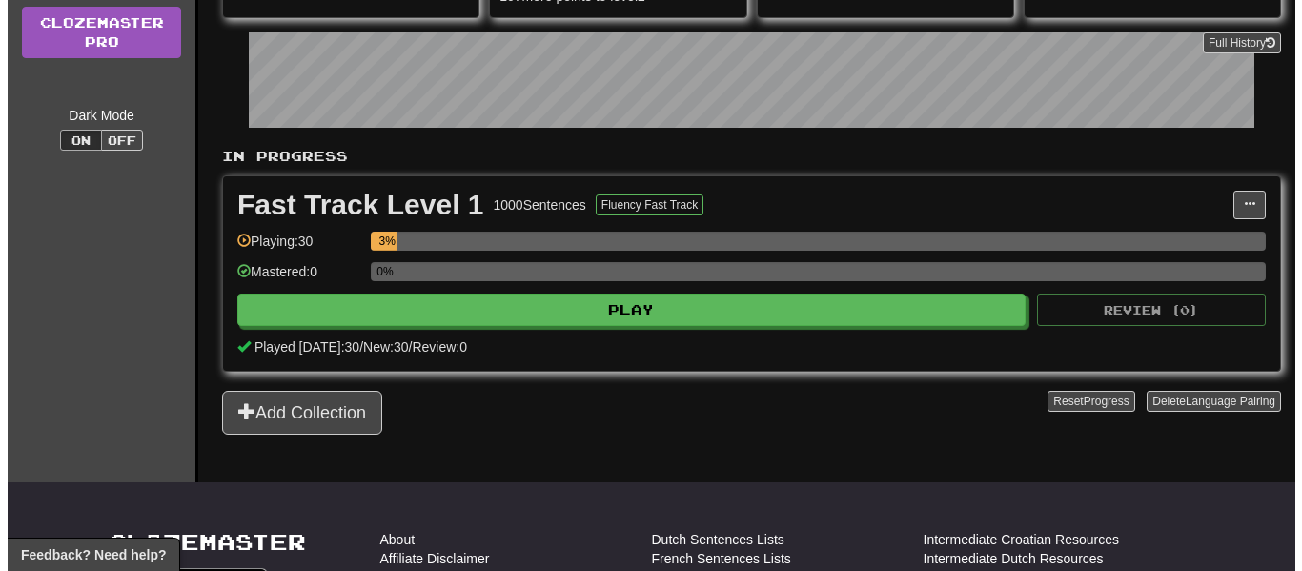
scroll to position [327, 0]
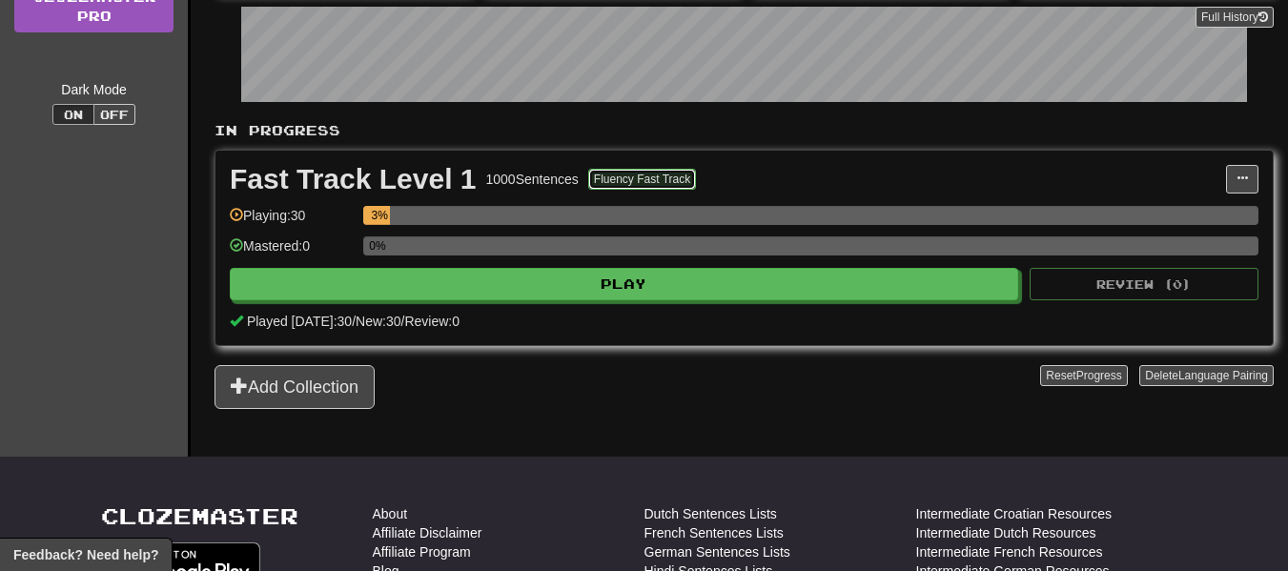
click at [665, 172] on button "Fluency Fast Track" at bounding box center [642, 179] width 108 height 21
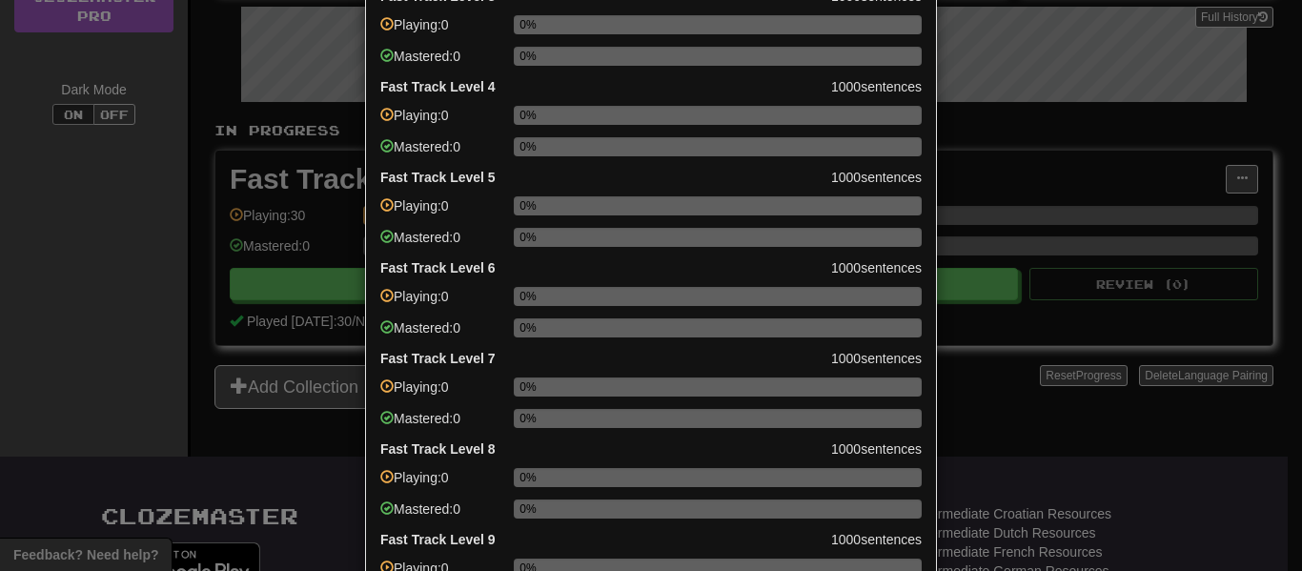
scroll to position [549, 0]
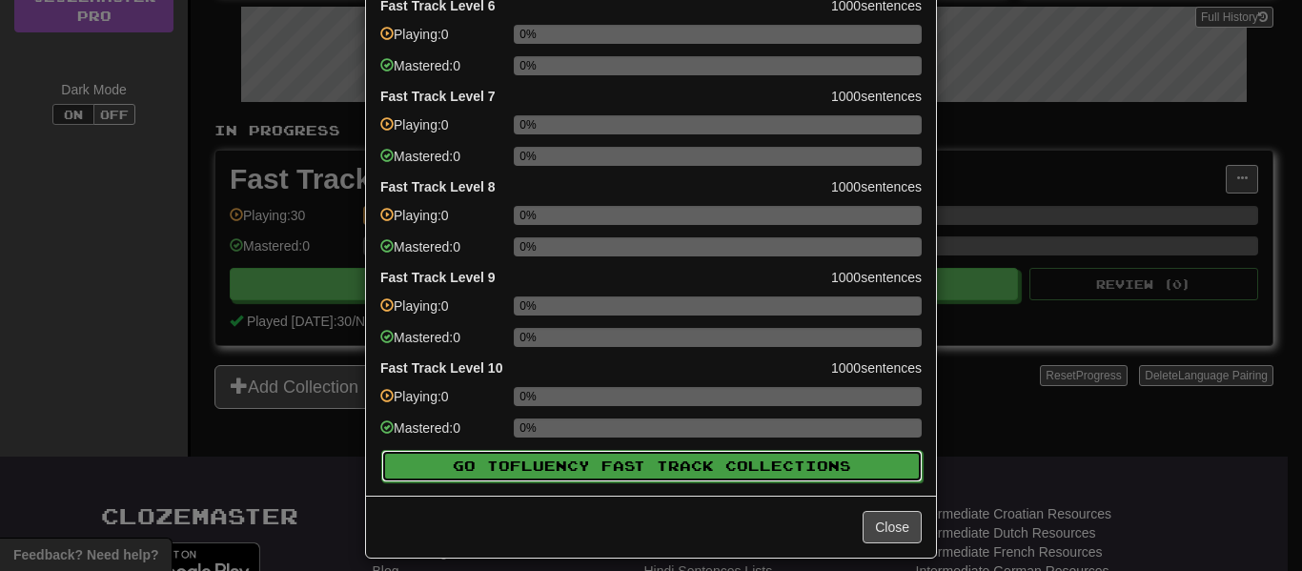
click at [850, 468] on button "Go to Fluency Fast Track Collections" at bounding box center [651, 466] width 541 height 32
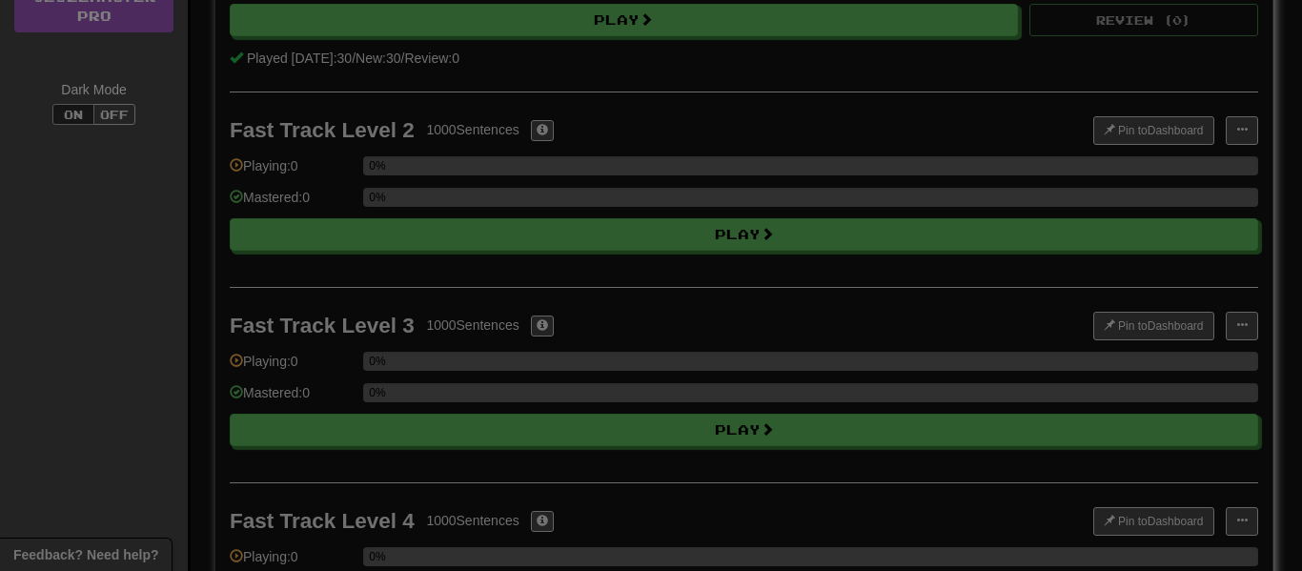
scroll to position [97, 0]
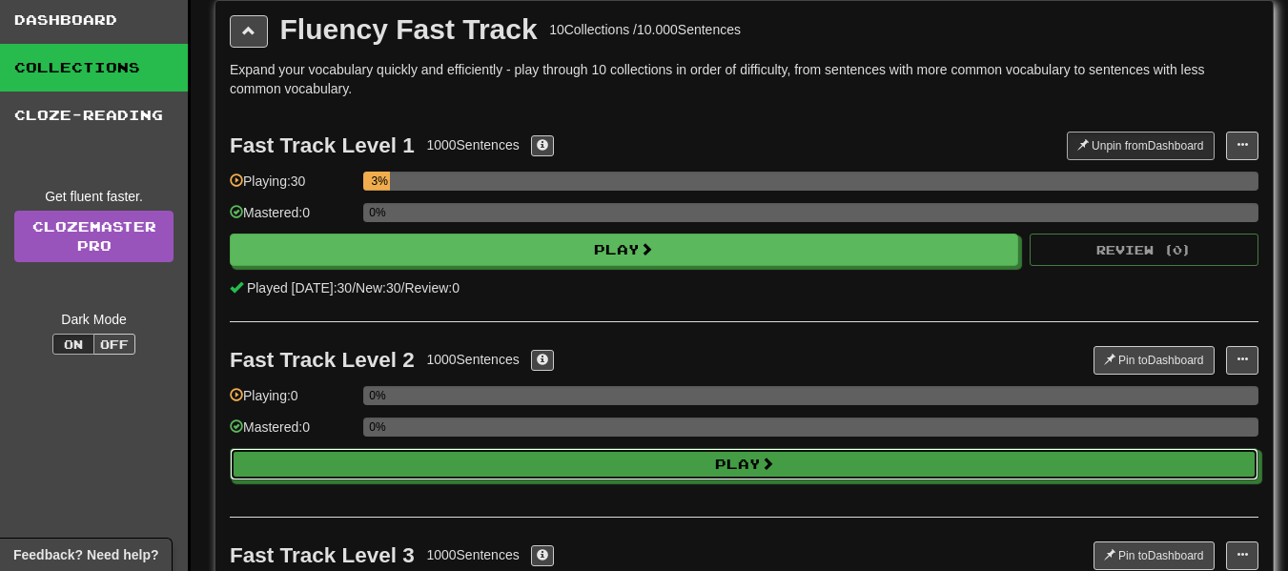
click at [850, 468] on button "Play" at bounding box center [744, 464] width 1029 height 32
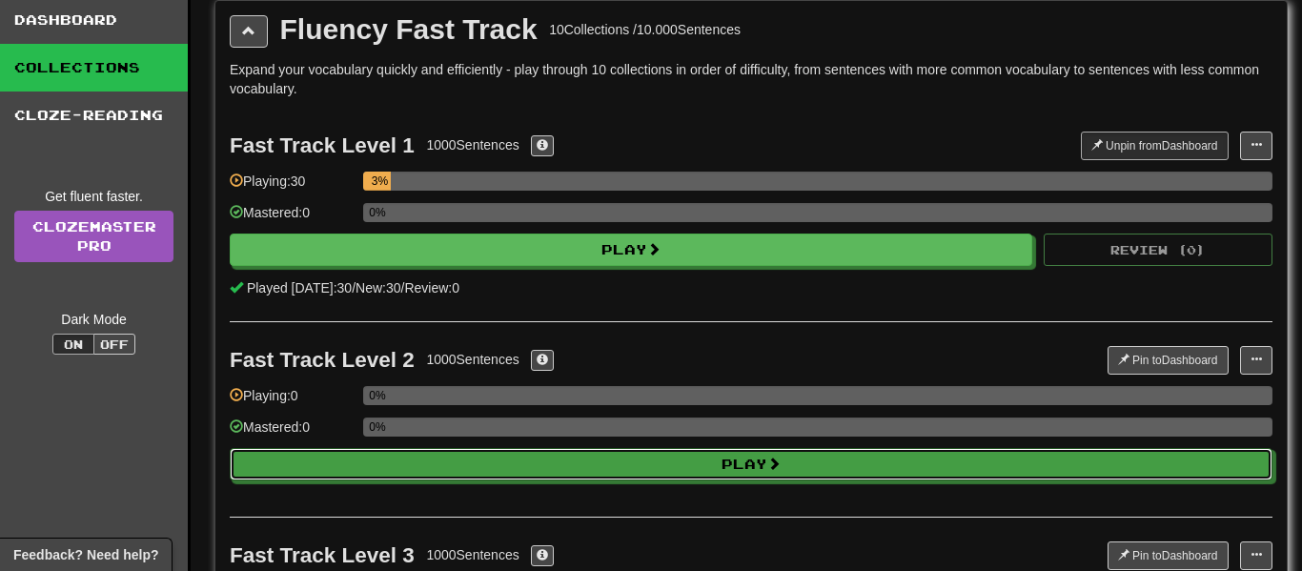
select select "**"
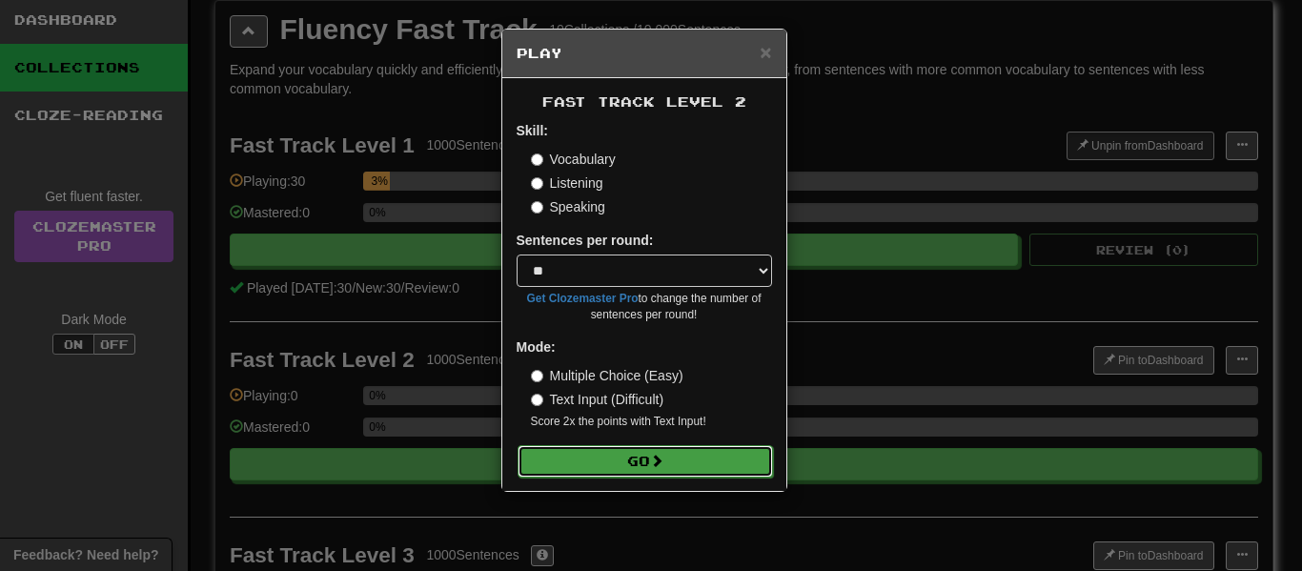
click at [592, 459] on button "Go" at bounding box center [645, 461] width 255 height 32
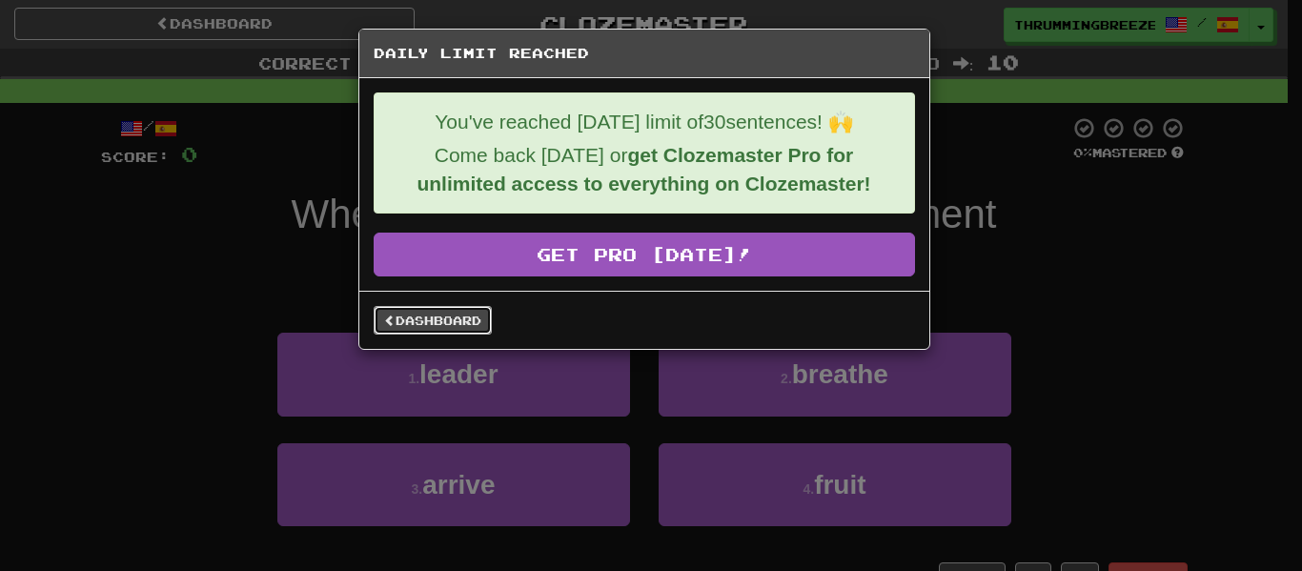
click at [422, 312] on link "Dashboard" at bounding box center [433, 320] width 118 height 29
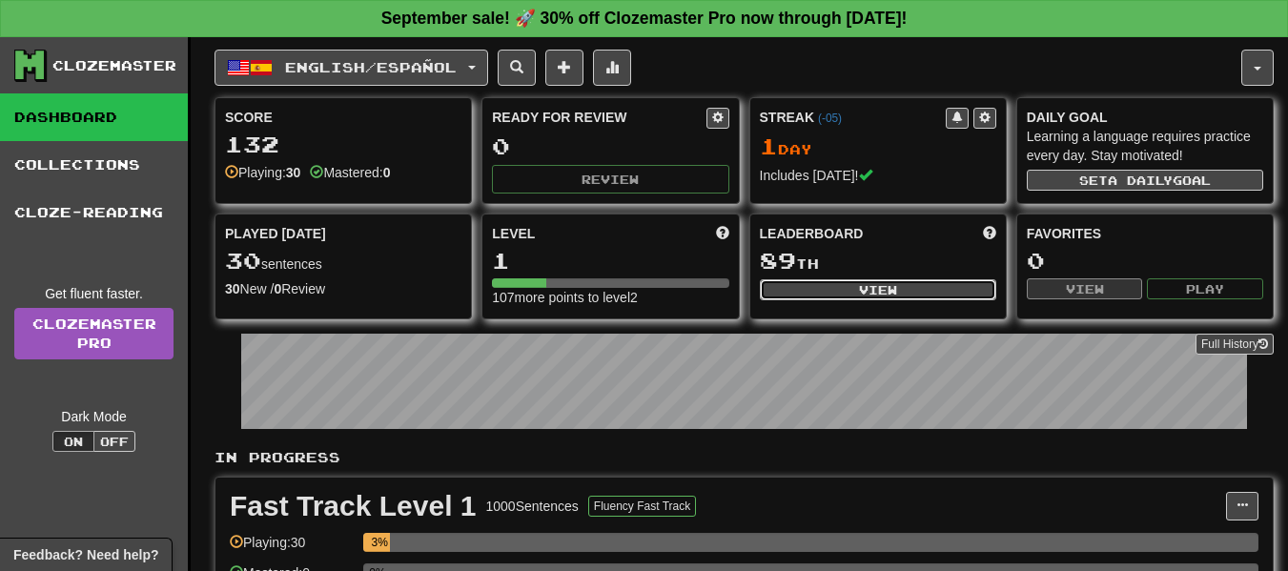
click at [847, 288] on button "View" at bounding box center [878, 289] width 236 height 21
select select "**********"
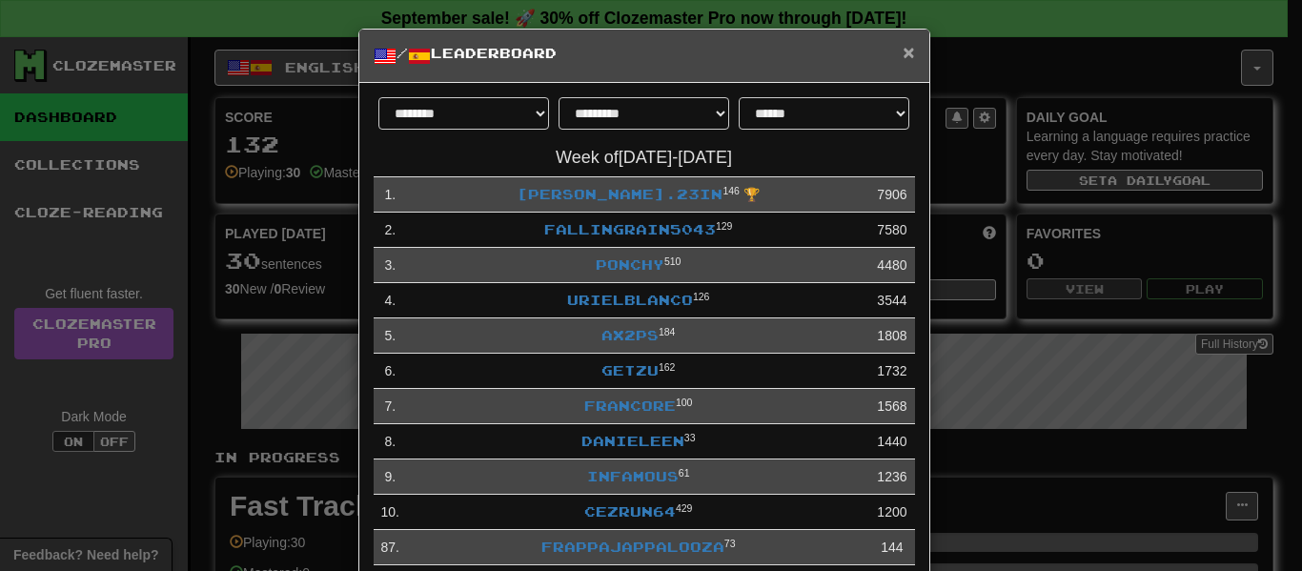
click at [903, 46] on span "×" at bounding box center [908, 52] width 11 height 22
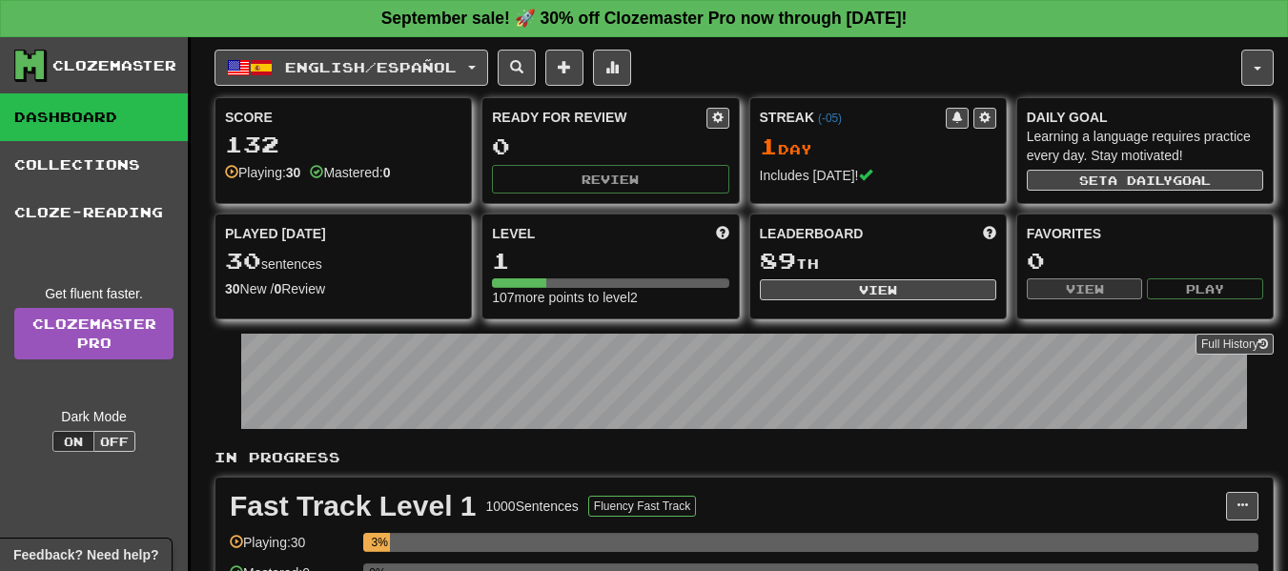
click at [71, 102] on link "Dashboard" at bounding box center [94, 117] width 188 height 48
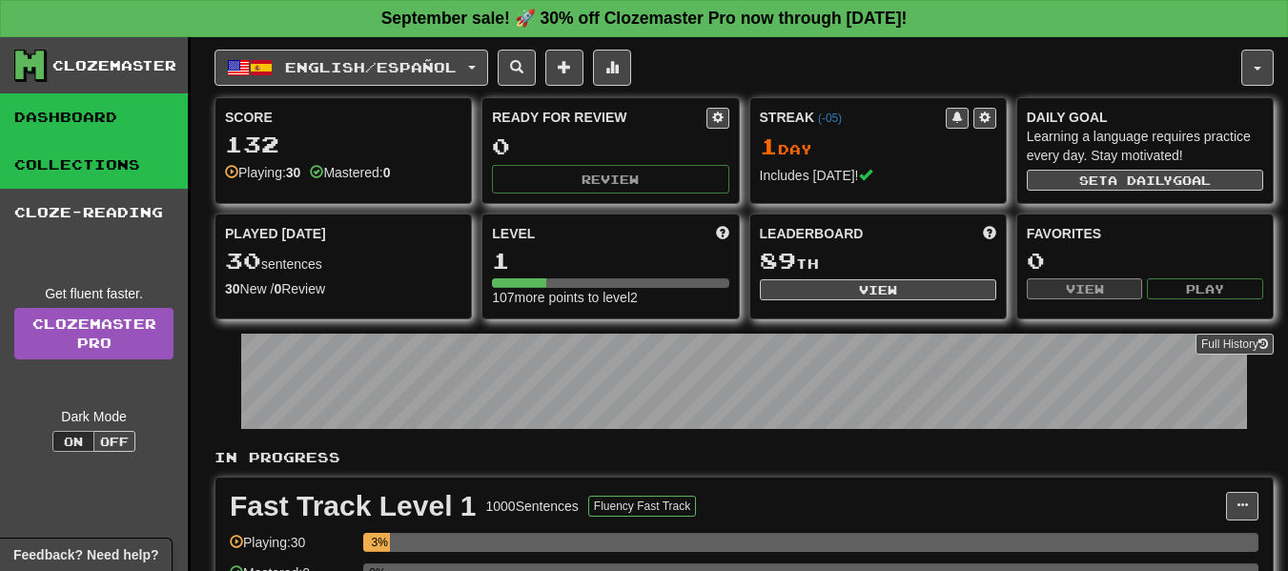
click at [68, 158] on link "Collections" at bounding box center [94, 165] width 188 height 48
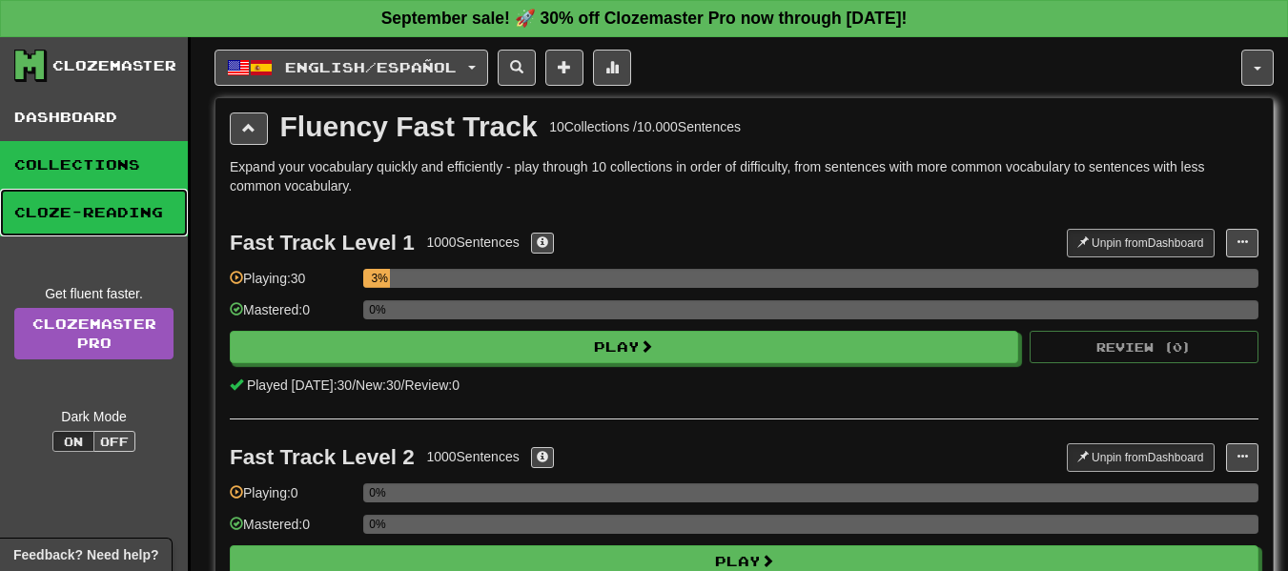
click at [104, 208] on link "Cloze-Reading" at bounding box center [94, 213] width 188 height 48
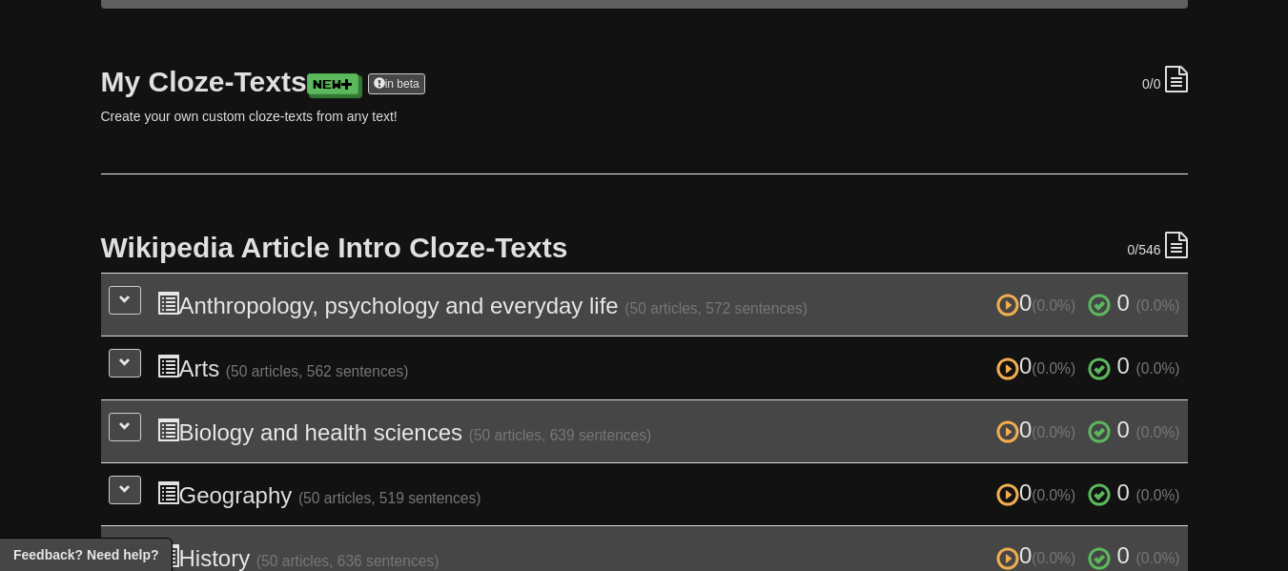
scroll to position [235, 0]
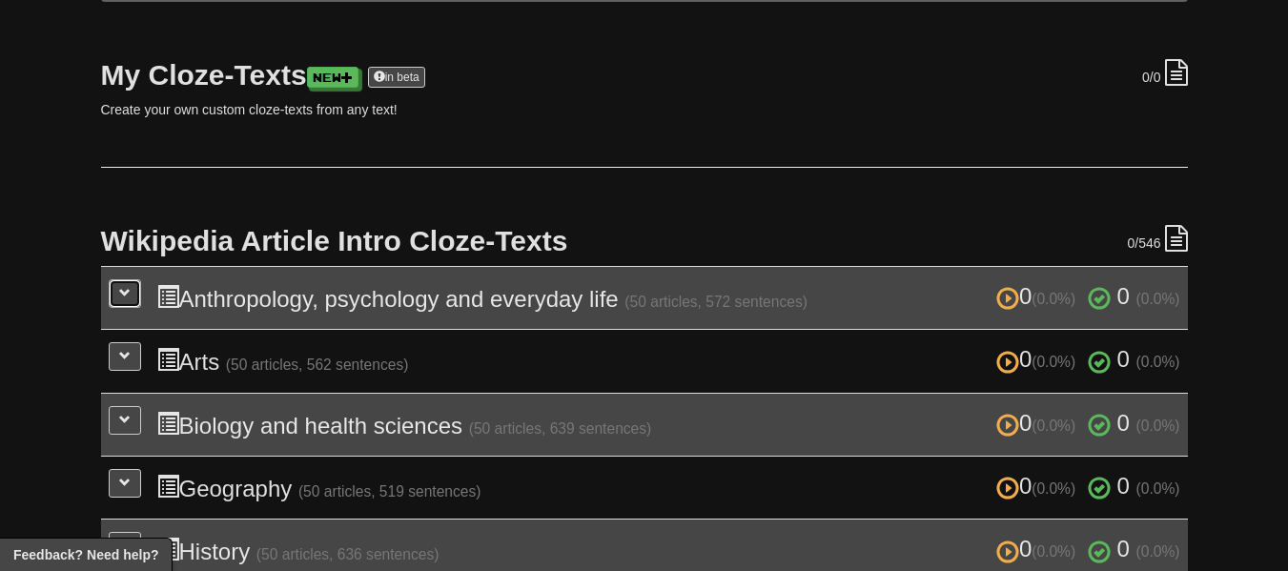
click at [116, 287] on button at bounding box center [125, 293] width 32 height 29
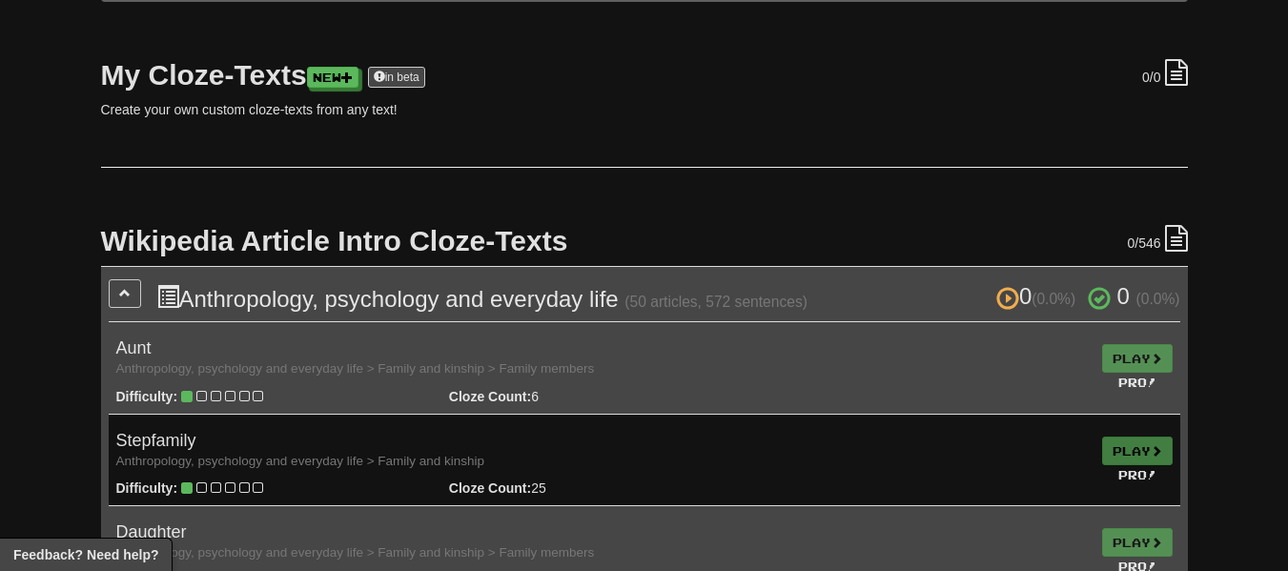
click at [1133, 353] on td "Play Pro!" at bounding box center [1137, 368] width 86 height 92
click at [1125, 355] on td "Play Pro!" at bounding box center [1137, 368] width 86 height 92
click at [1139, 356] on td "Play Pro!" at bounding box center [1137, 368] width 86 height 92
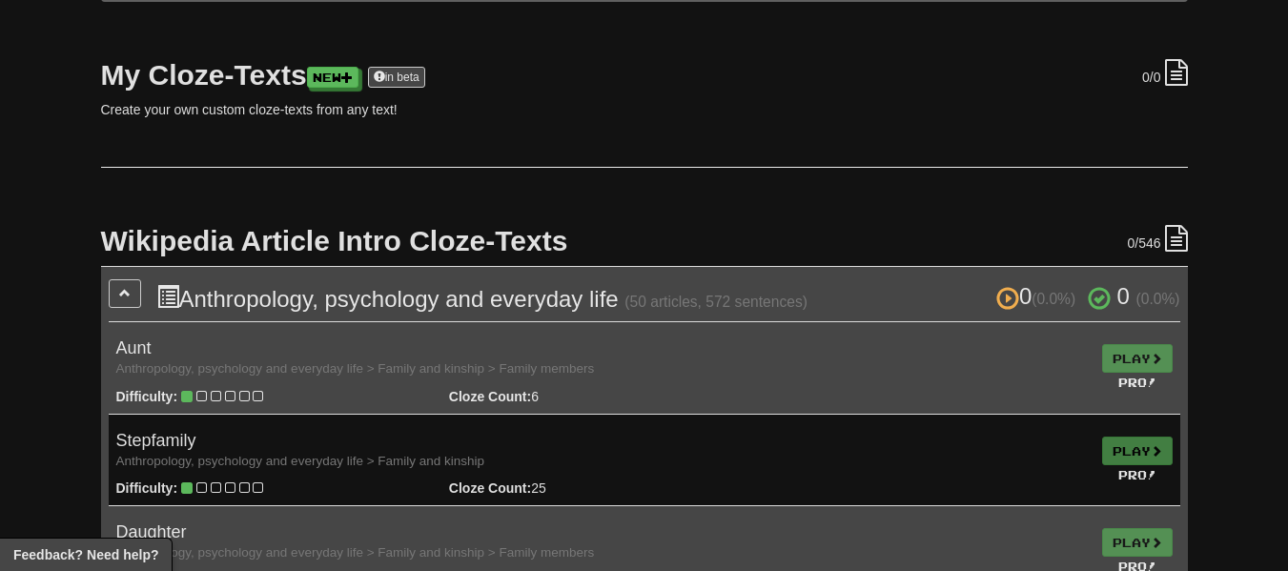
click at [1139, 356] on td "Play Pro!" at bounding box center [1137, 368] width 86 height 92
click at [1124, 438] on td "Play Pro!" at bounding box center [1137, 460] width 86 height 92
click at [1110, 357] on td "Play Pro!" at bounding box center [1137, 368] width 86 height 92
click at [446, 287] on h3 "0 (0.0%) 0 (0.0%) Anthropology, psychology and everyday life (50 articles, 572 …" at bounding box center [668, 298] width 1024 height 28
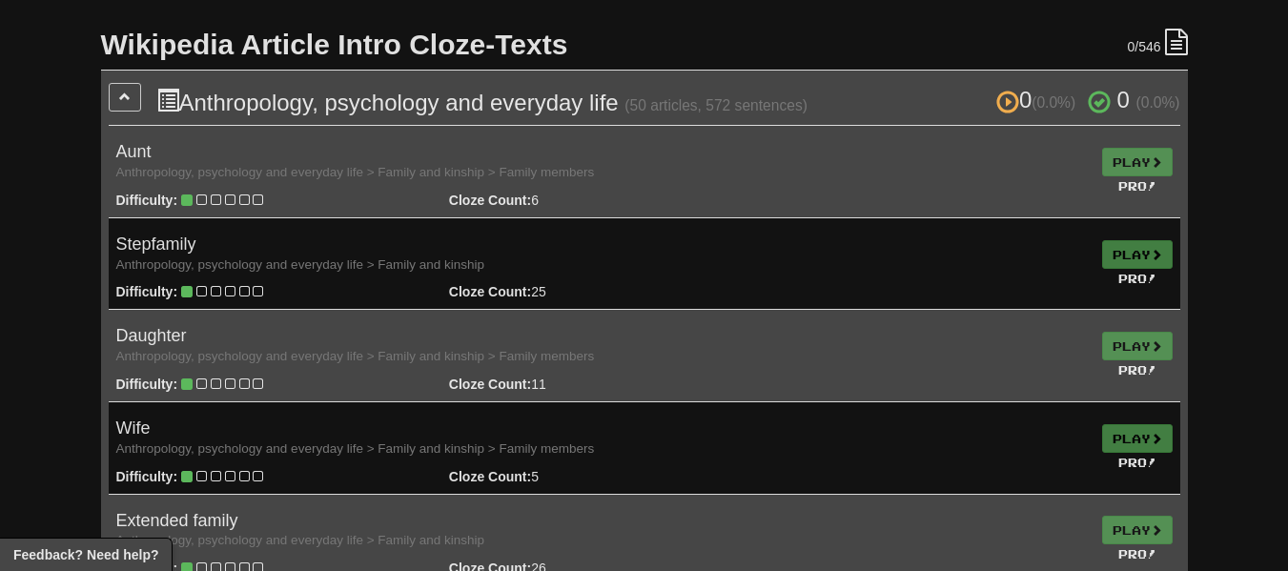
scroll to position [456, 0]
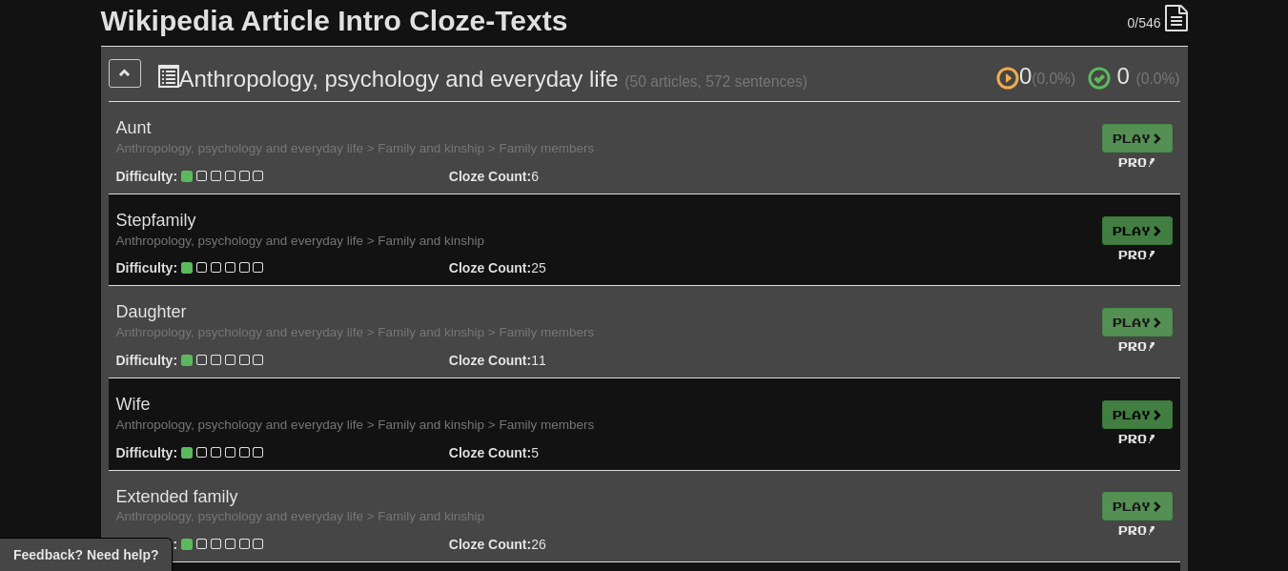
click at [1119, 230] on td "Play Pro!" at bounding box center [1137, 240] width 86 height 92
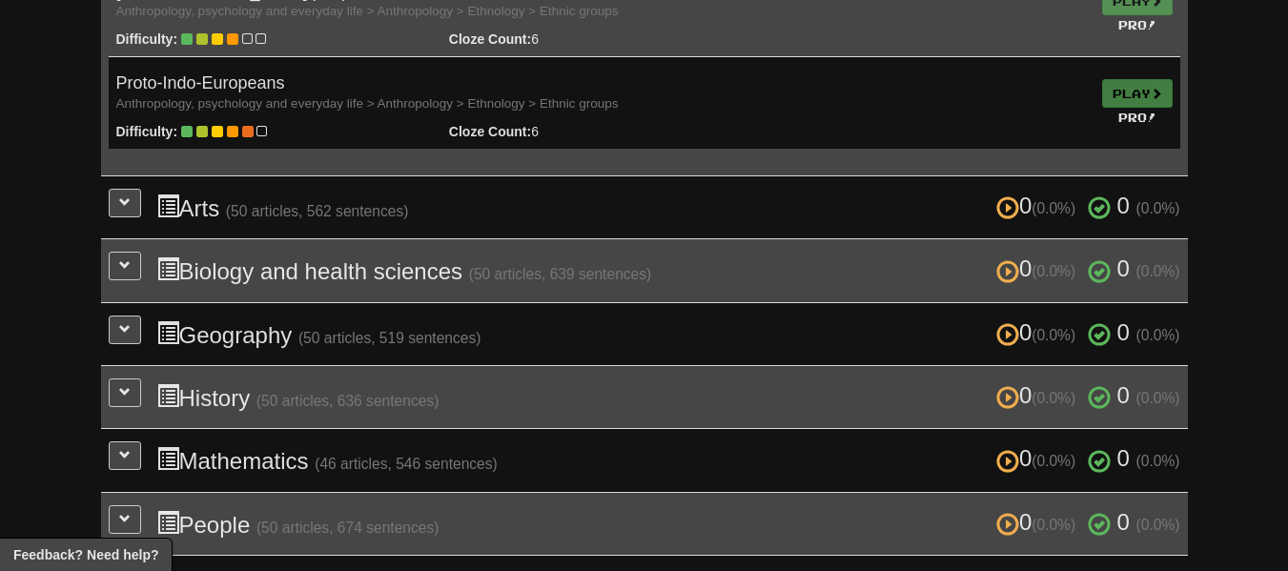
scroll to position [4874, 0]
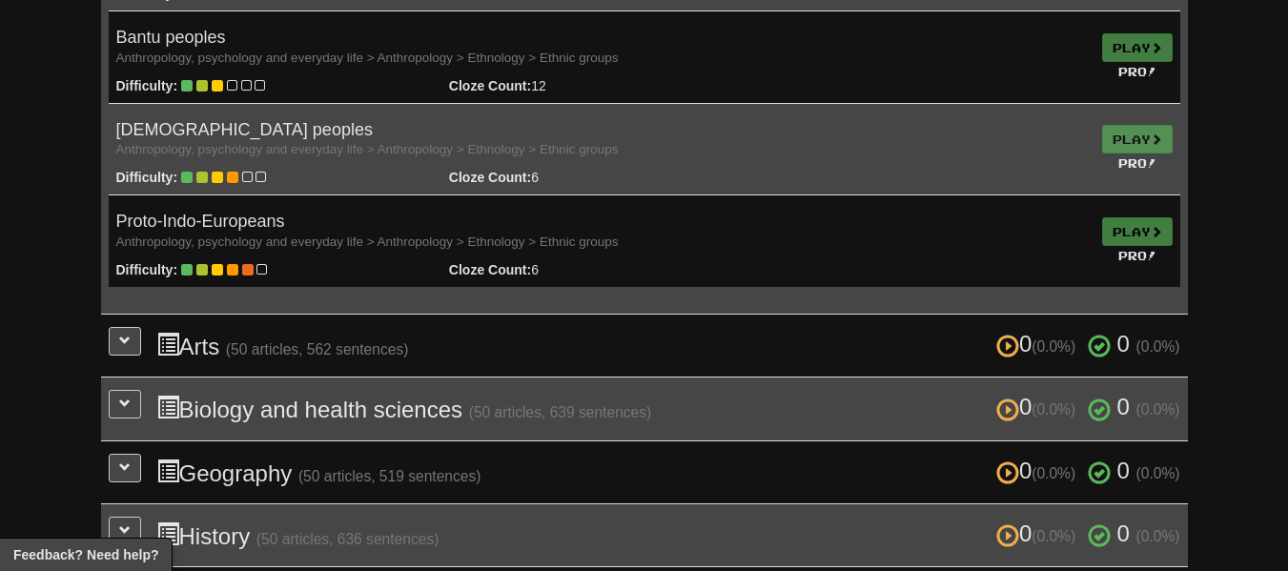
click at [1110, 233] on td "Play Pro!" at bounding box center [1137, 241] width 86 height 92
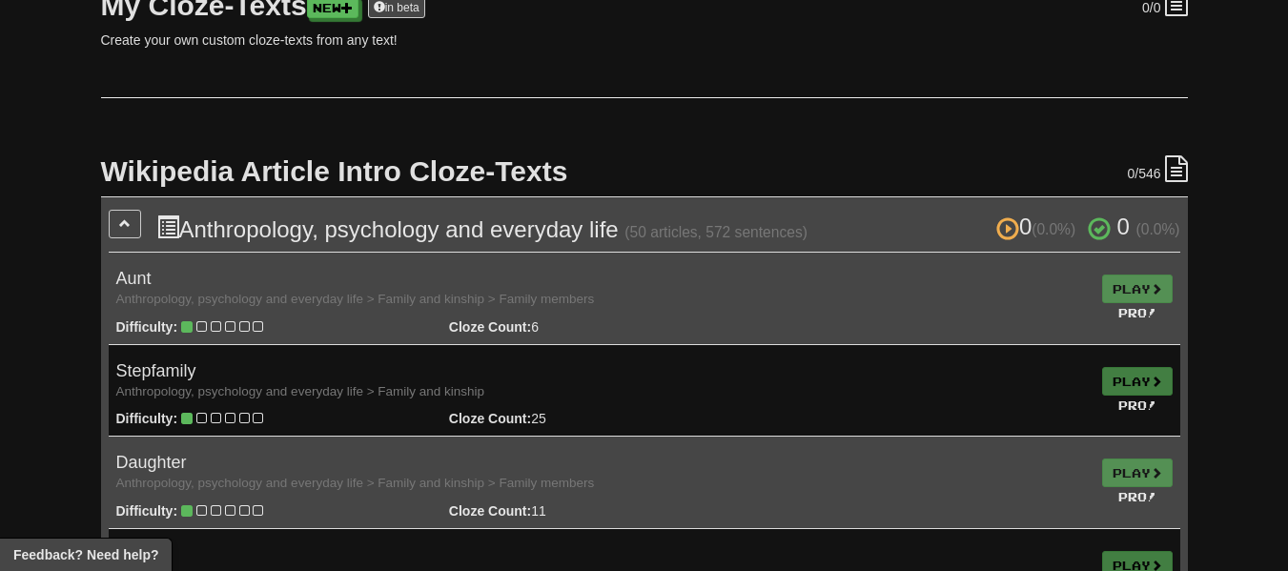
scroll to position [270, 0]
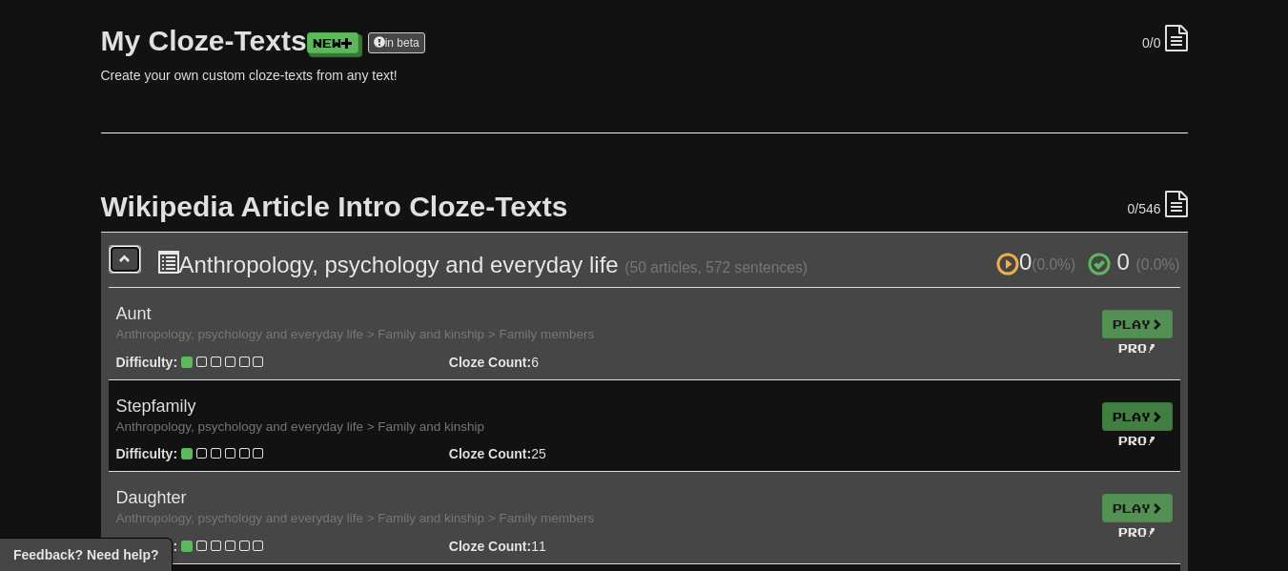
click at [128, 259] on span at bounding box center [124, 258] width 11 height 11
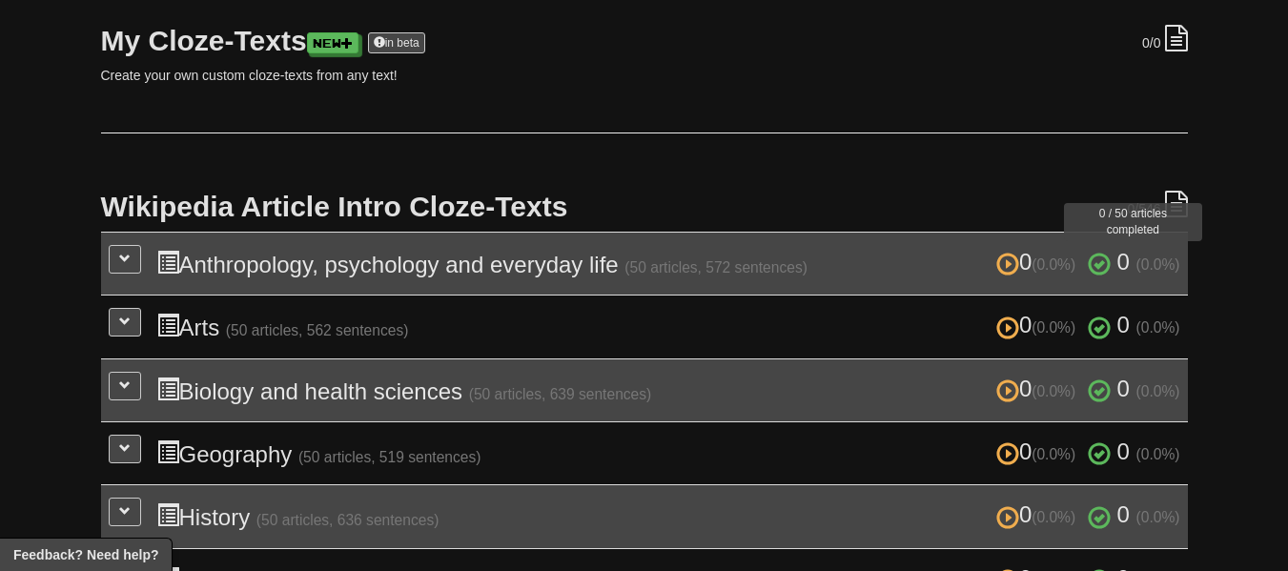
click at [1111, 262] on span "0 (0.0%)" at bounding box center [1134, 262] width 92 height 26
click at [1097, 261] on span at bounding box center [1099, 264] width 23 height 23
click at [127, 250] on button at bounding box center [125, 259] width 32 height 29
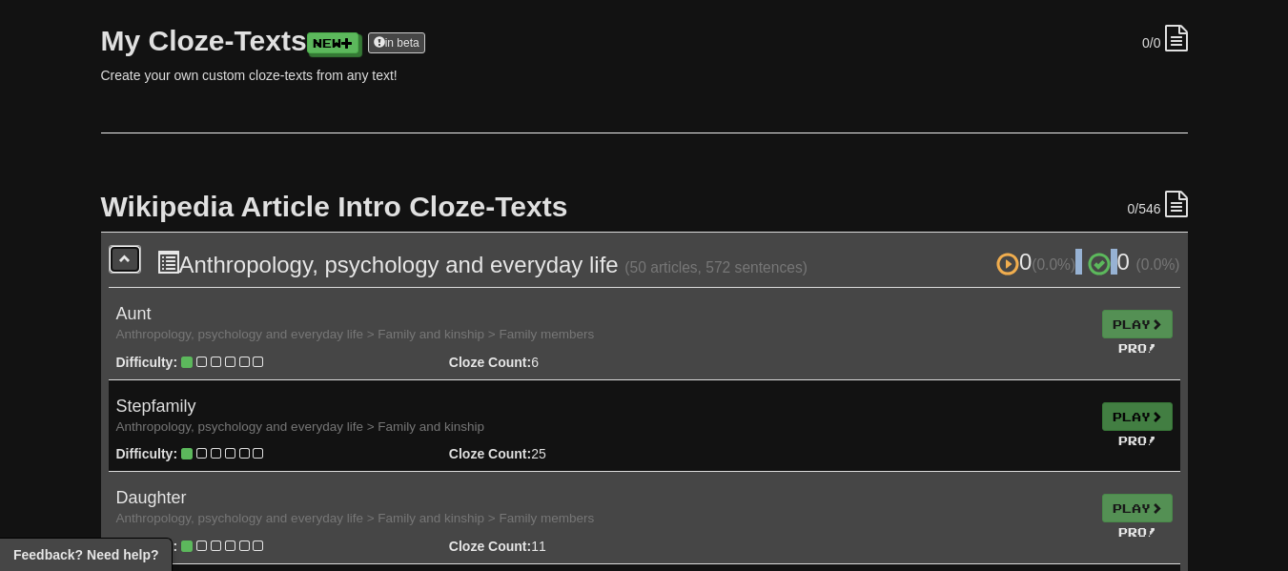
click at [127, 250] on button at bounding box center [125, 259] width 32 height 29
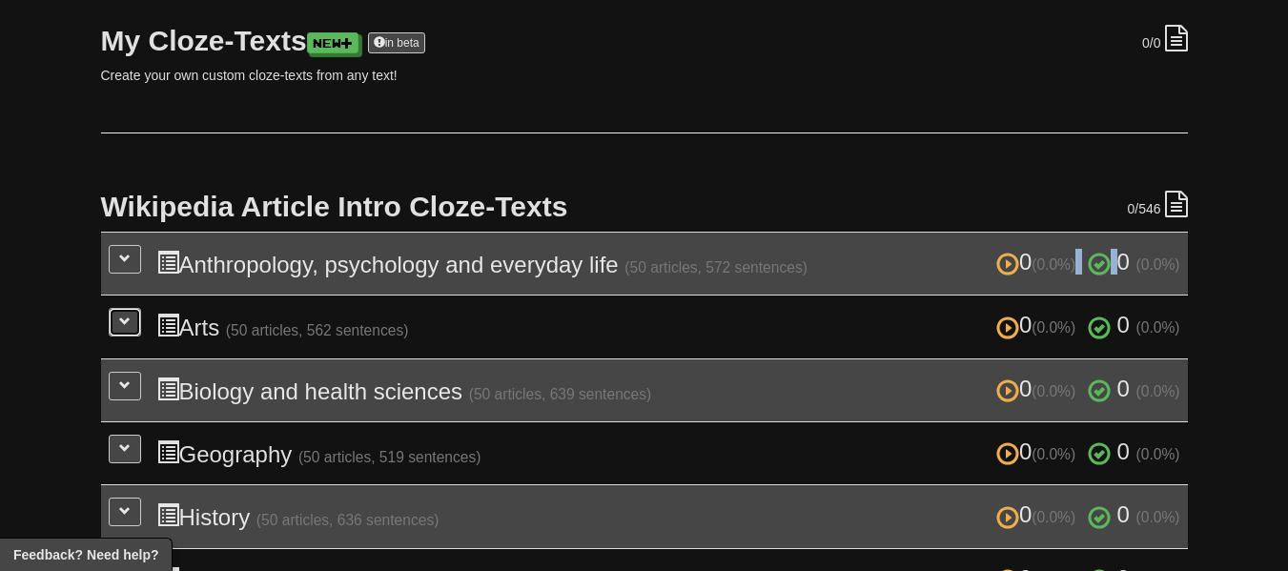
click at [134, 315] on button at bounding box center [125, 322] width 32 height 29
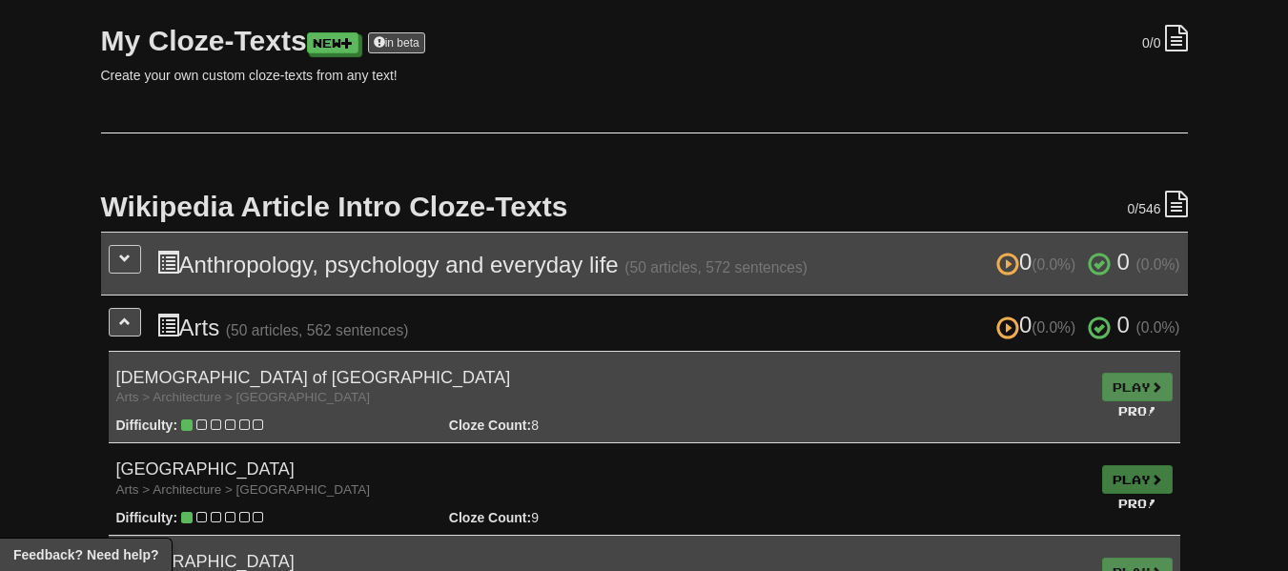
click at [1132, 378] on td "Play Pro!" at bounding box center [1137, 397] width 86 height 92
click at [121, 326] on span at bounding box center [124, 321] width 11 height 11
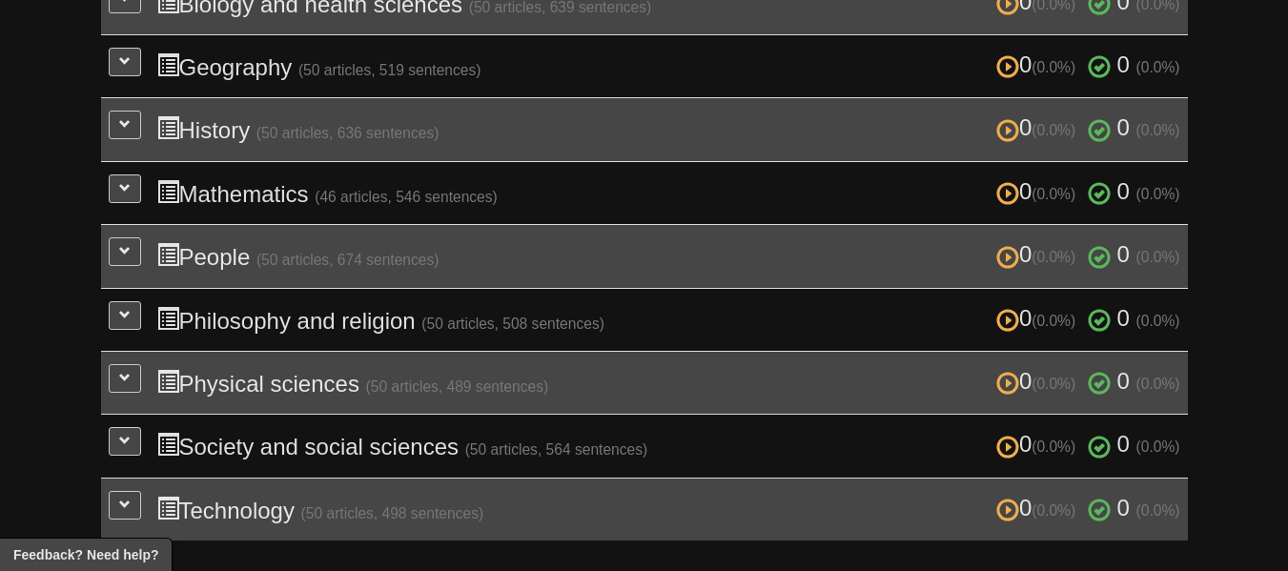
scroll to position [0, 0]
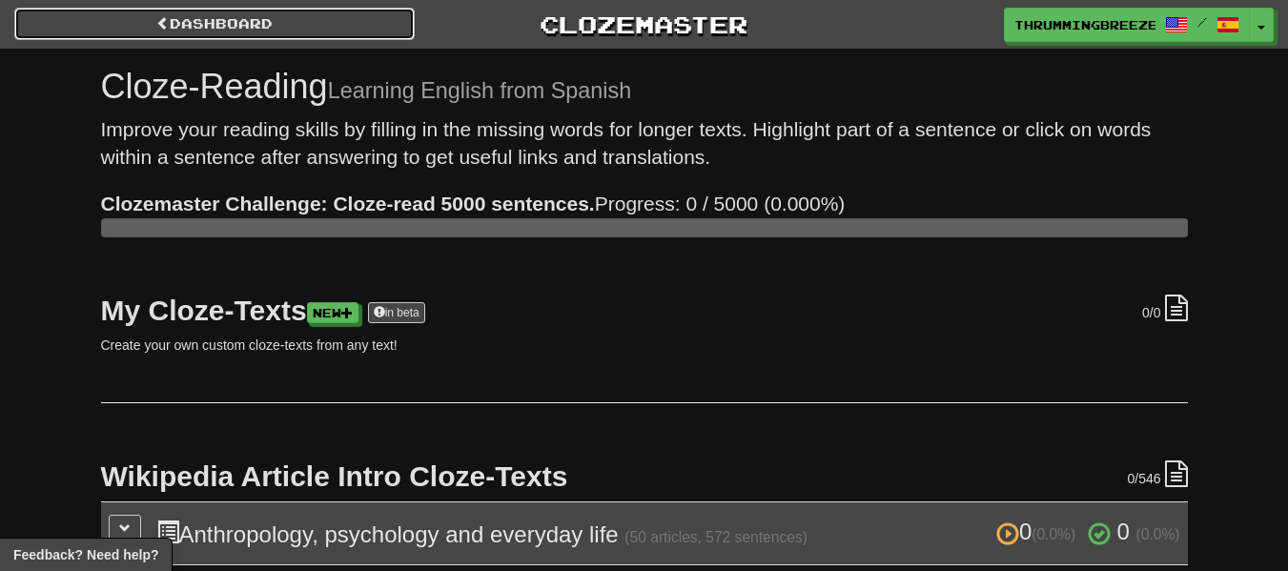
click at [357, 24] on link "Dashboard" at bounding box center [214, 24] width 400 height 32
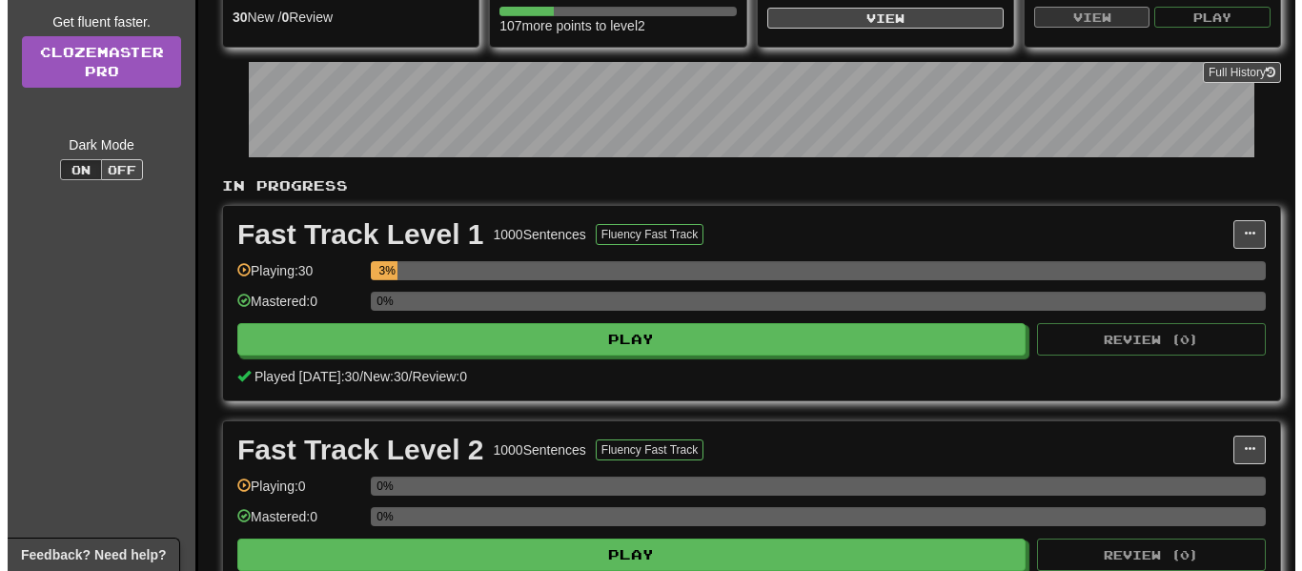
scroll to position [266, 0]
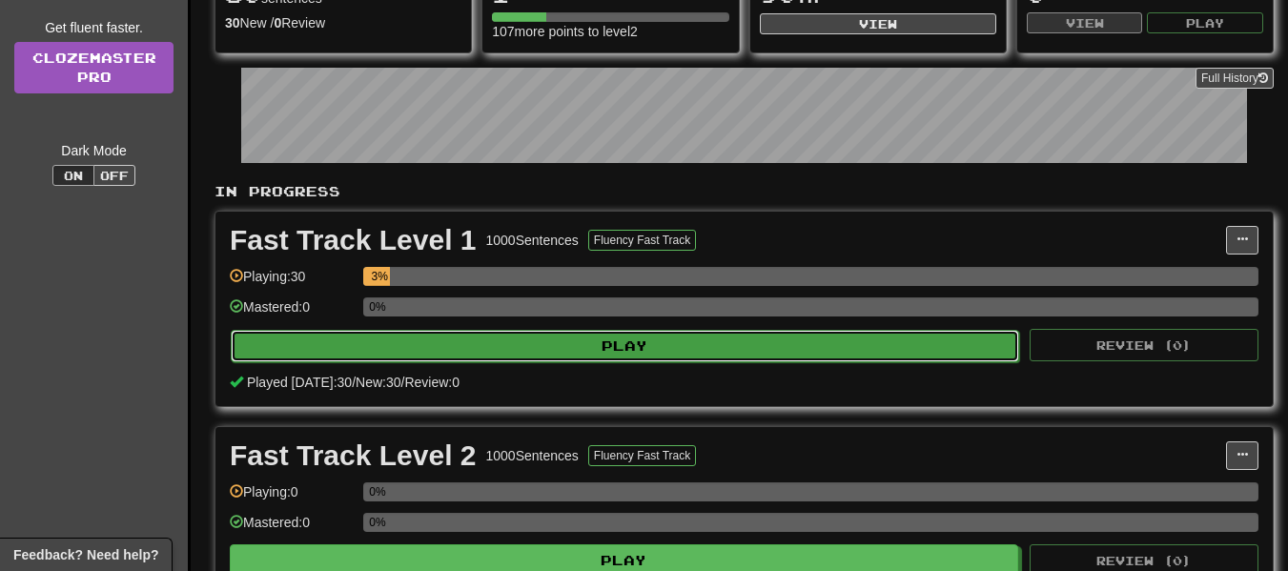
click at [724, 334] on button "Play" at bounding box center [625, 346] width 788 height 32
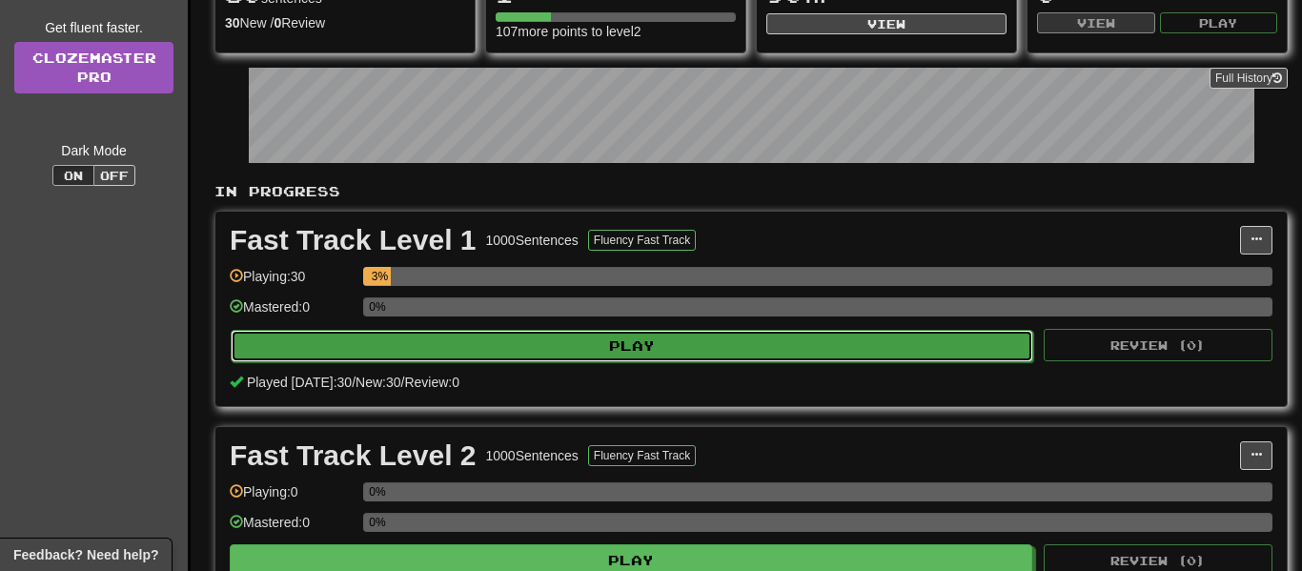
select select "**"
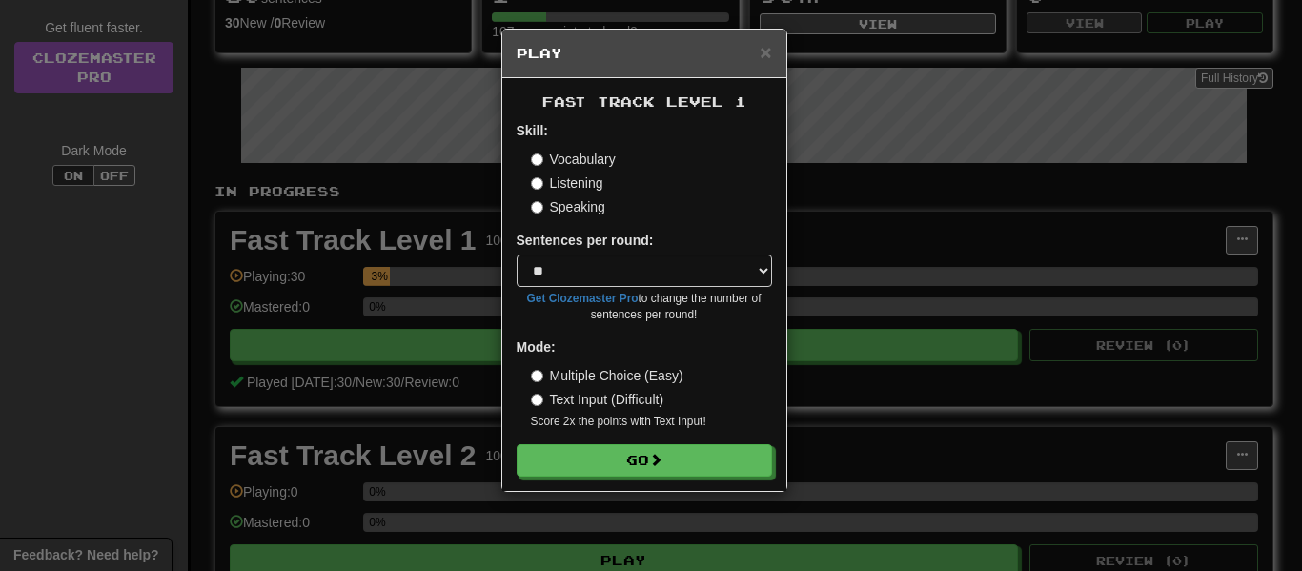
click at [603, 401] on label "Text Input (Difficult)" at bounding box center [597, 399] width 133 height 19
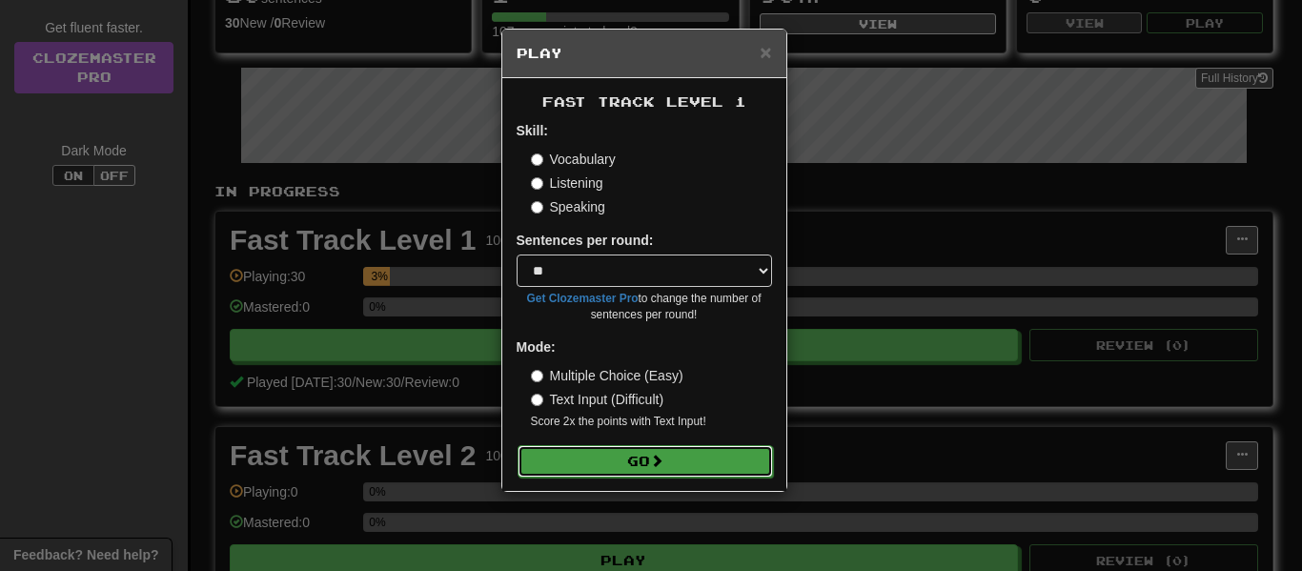
click at [612, 461] on button "Go" at bounding box center [645, 461] width 255 height 32
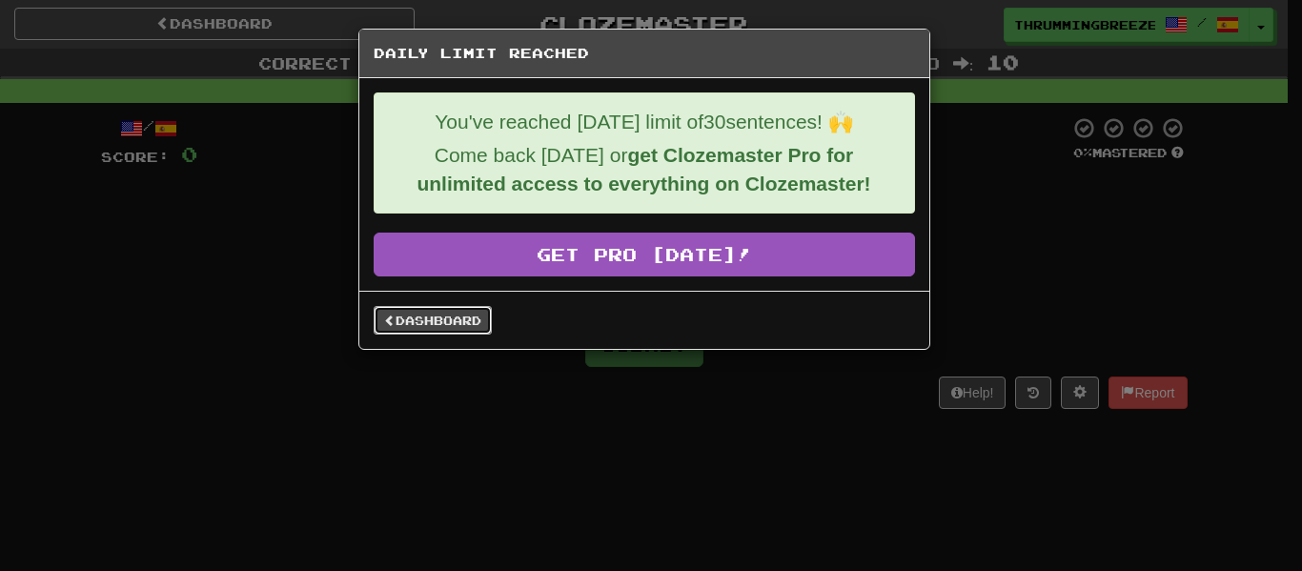
click at [439, 327] on link "Dashboard" at bounding box center [433, 320] width 118 height 29
